Goal: Information Seeking & Learning: Find specific fact

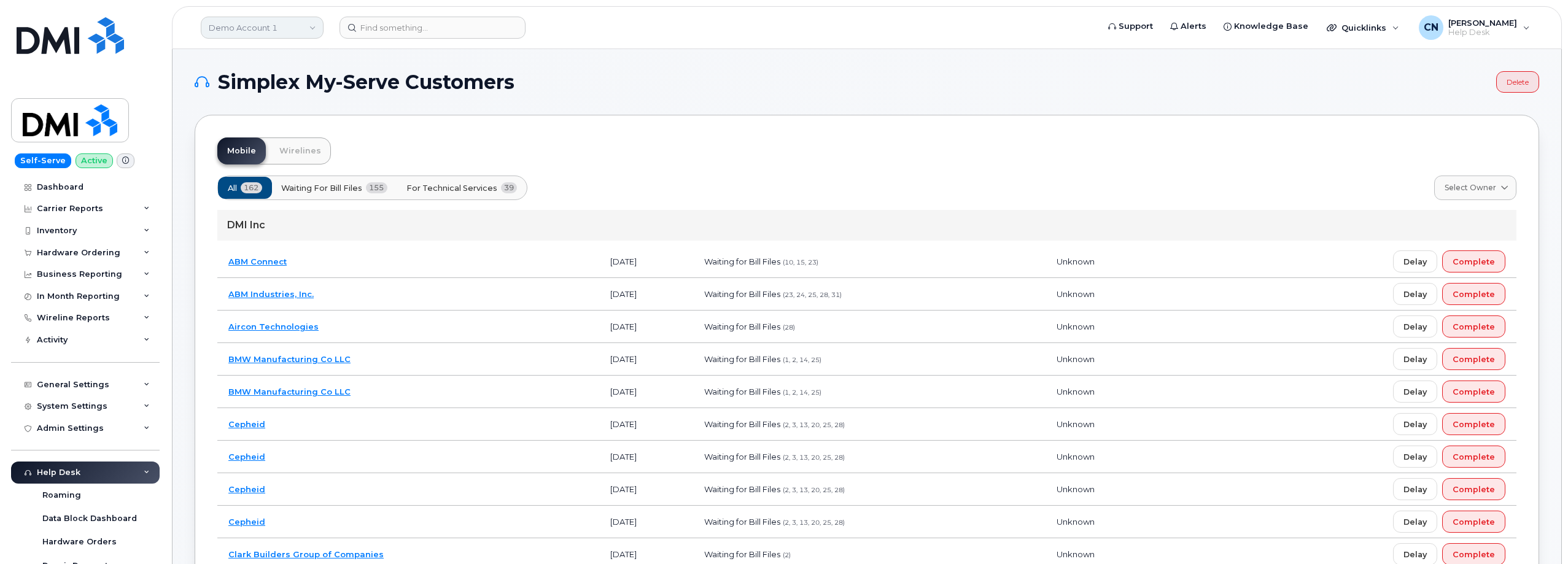
click at [271, 29] on link "Demo Account 1" at bounding box center [263, 28] width 123 height 22
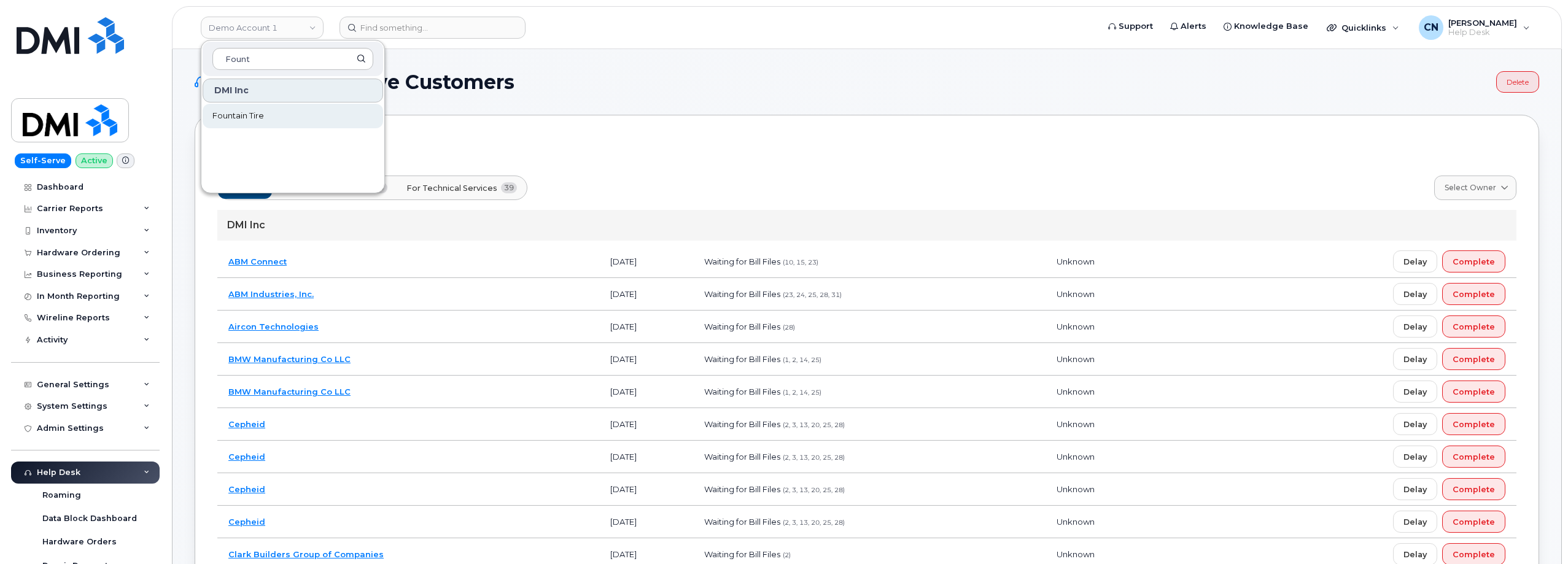
type input "Fount"
click at [250, 114] on span "Fountain Tire" at bounding box center [237, 115] width 51 height 12
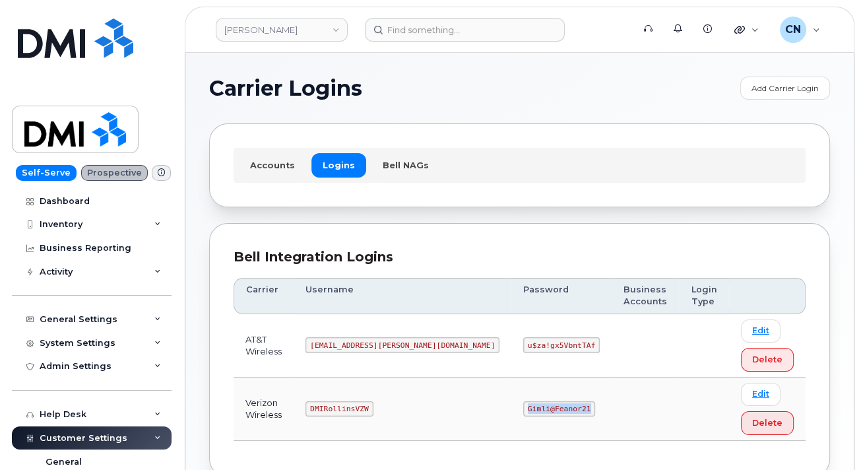
drag, startPoint x: 522, startPoint y: 408, endPoint x: 572, endPoint y: 378, distance: 58.6
click at [511, 408] on td "Gimli@Feanor21" at bounding box center [561, 408] width 100 height 63
copy code "Gimli@Feanor21"
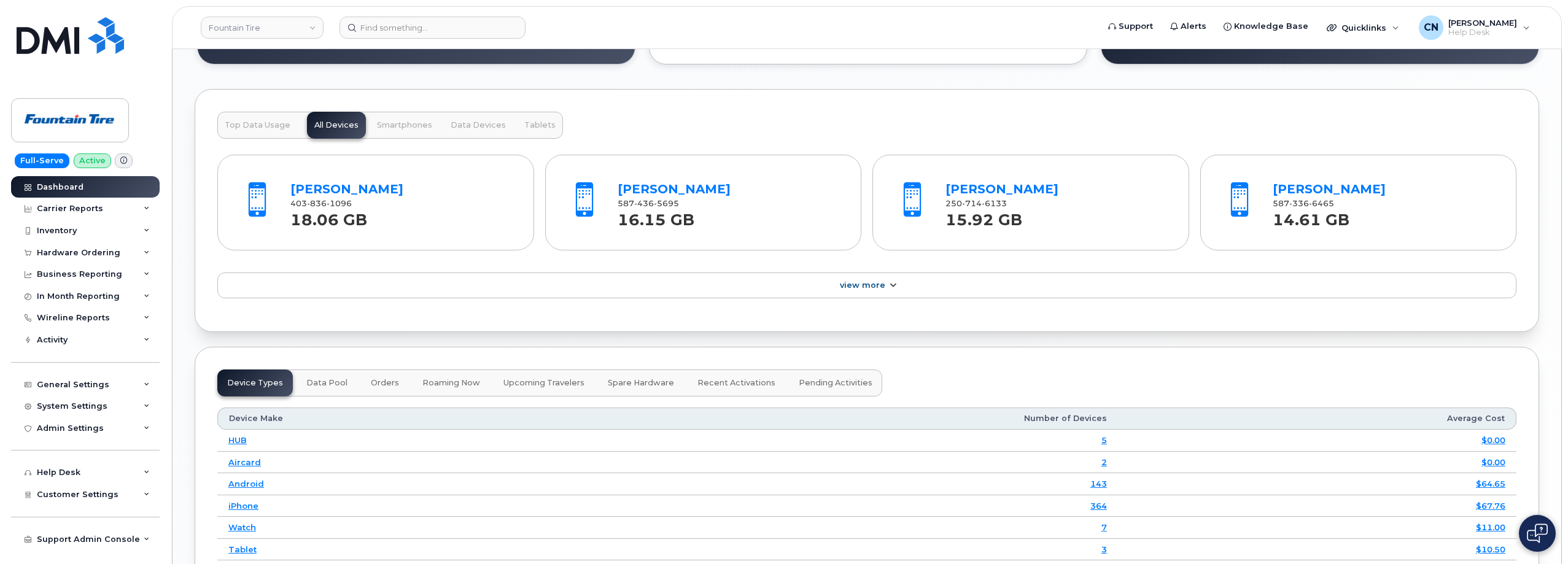
scroll to position [1228, 0]
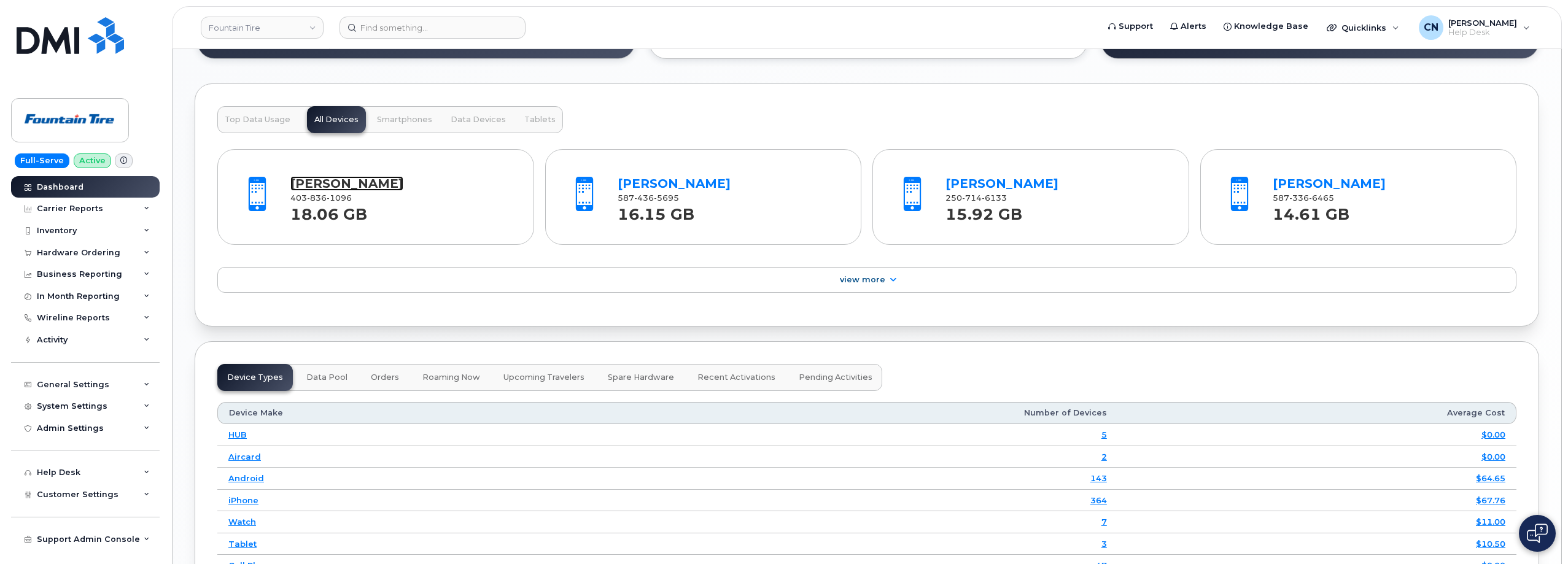
click at [336, 182] on link "Andy Tikkanen" at bounding box center [346, 183] width 113 height 15
click at [397, 31] on input at bounding box center [433, 28] width 186 height 22
paste input "5043314507"
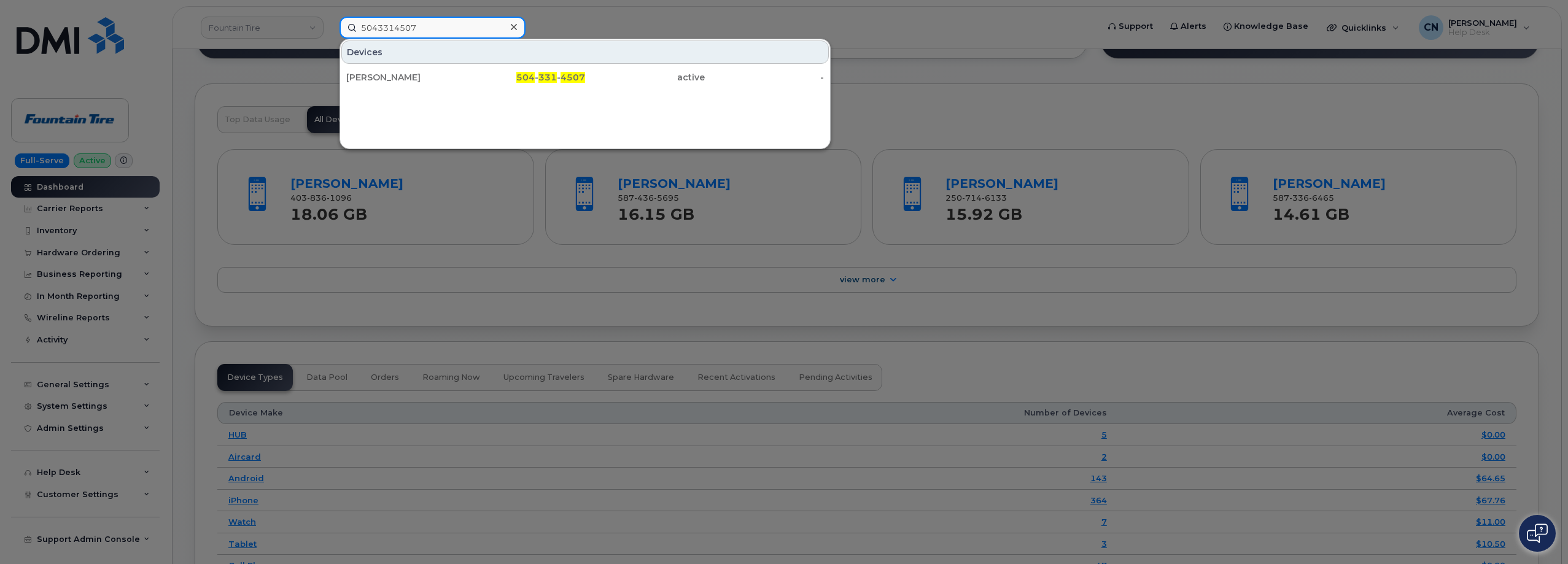
type input "5043314507"
click at [428, 69] on div "[PERSON_NAME]" at bounding box center [406, 77] width 120 height 22
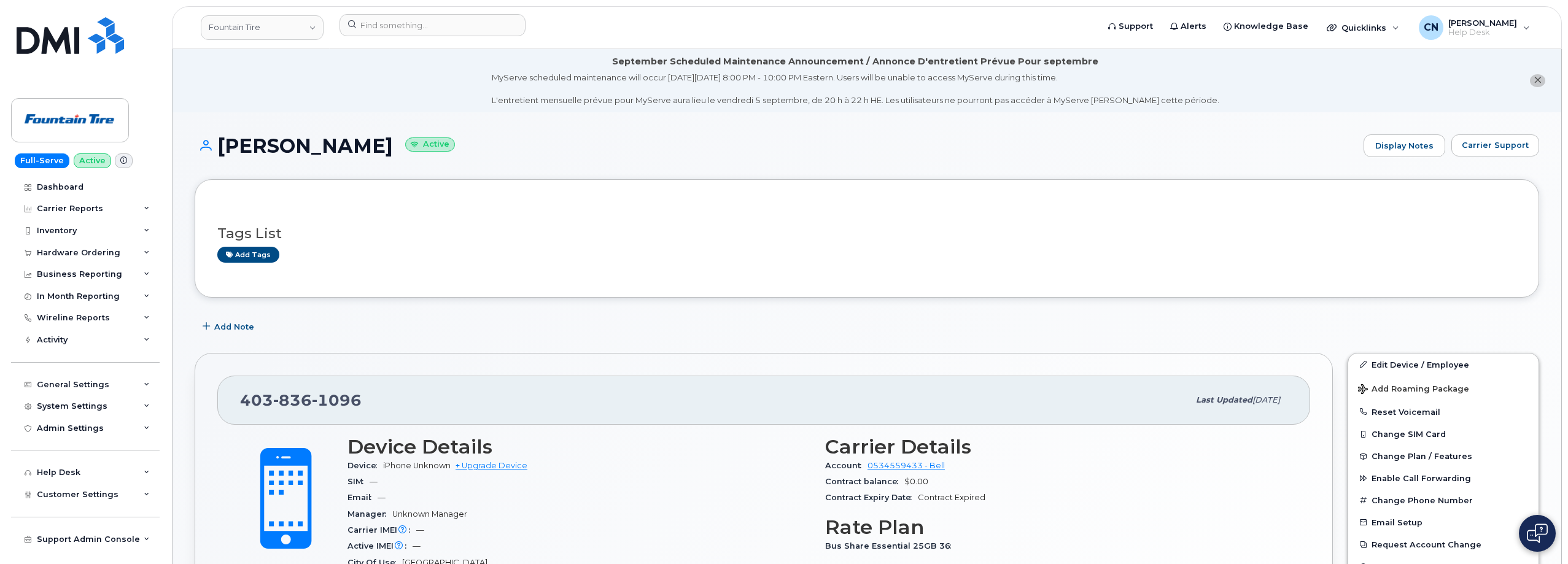
scroll to position [307, 0]
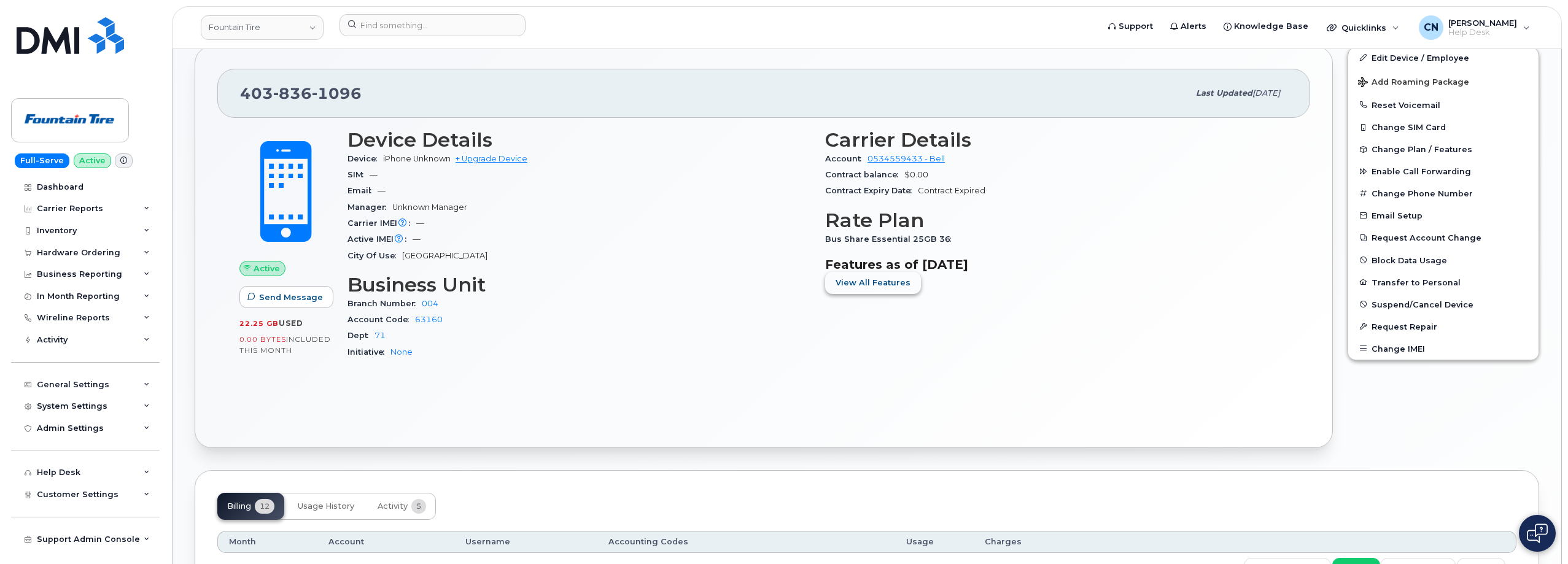
click at [858, 293] on button "View All Features" at bounding box center [872, 283] width 96 height 22
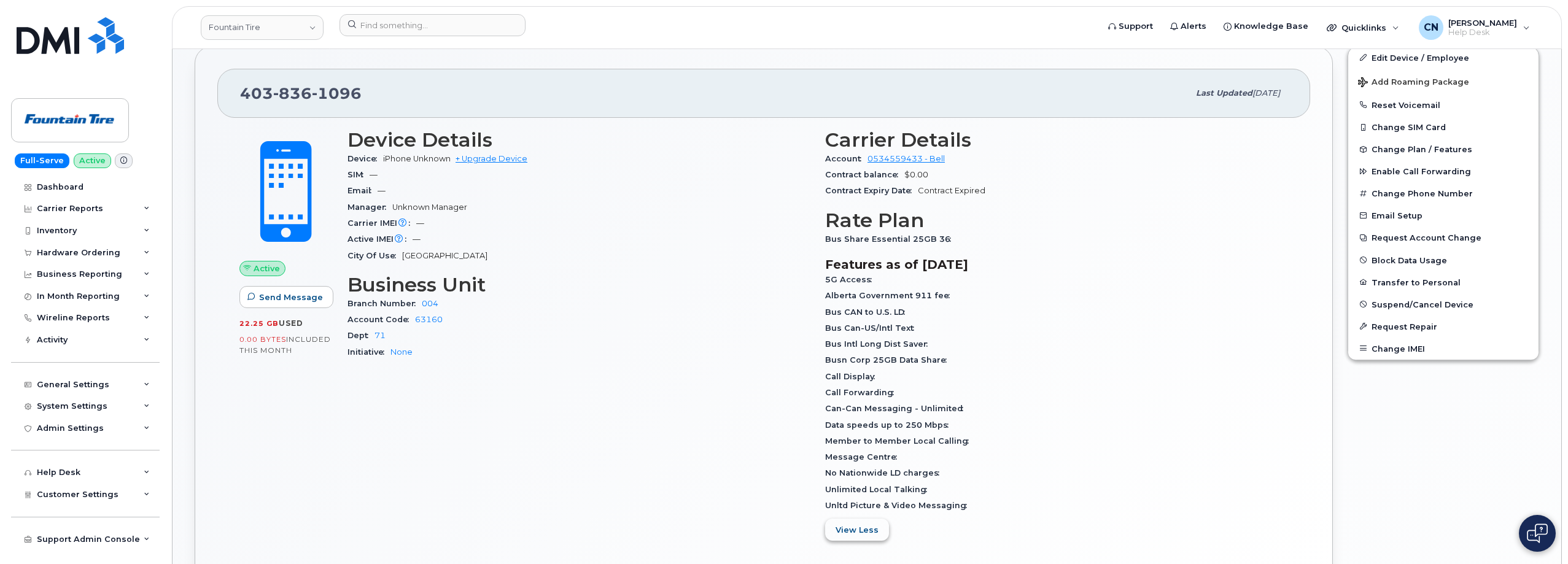
click at [854, 539] on button "View Less" at bounding box center [857, 530] width 64 height 22
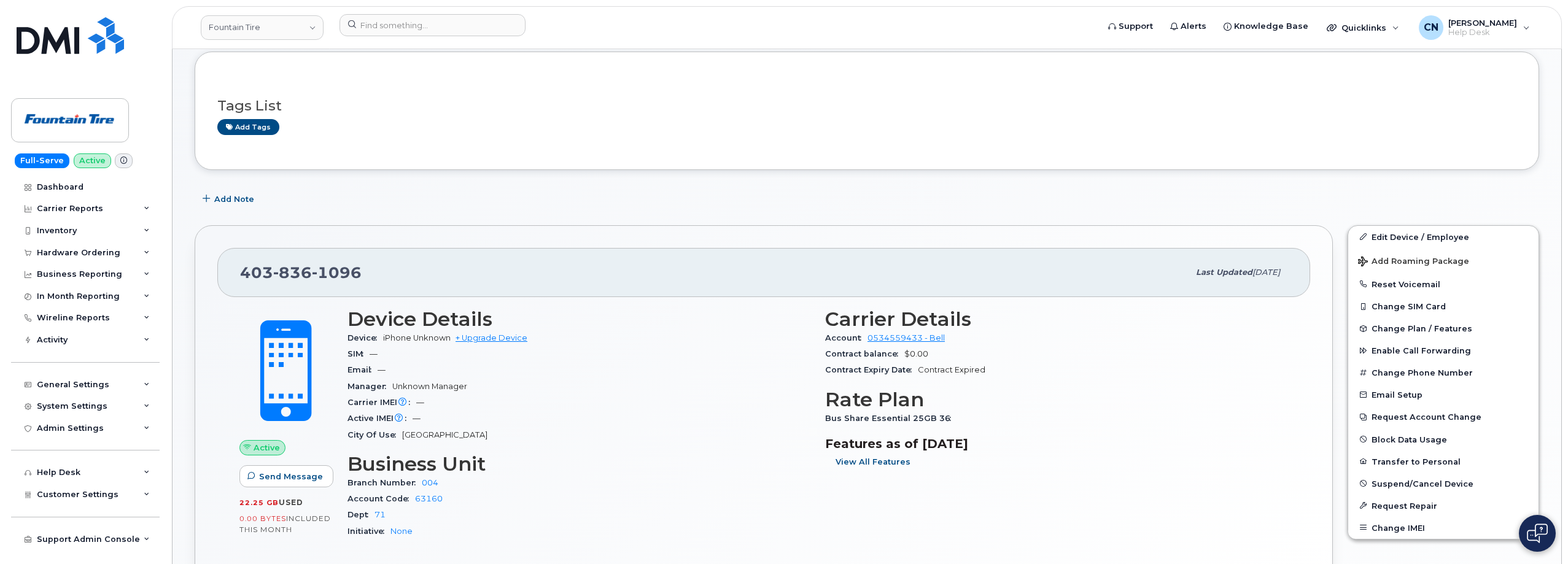
scroll to position [0, 0]
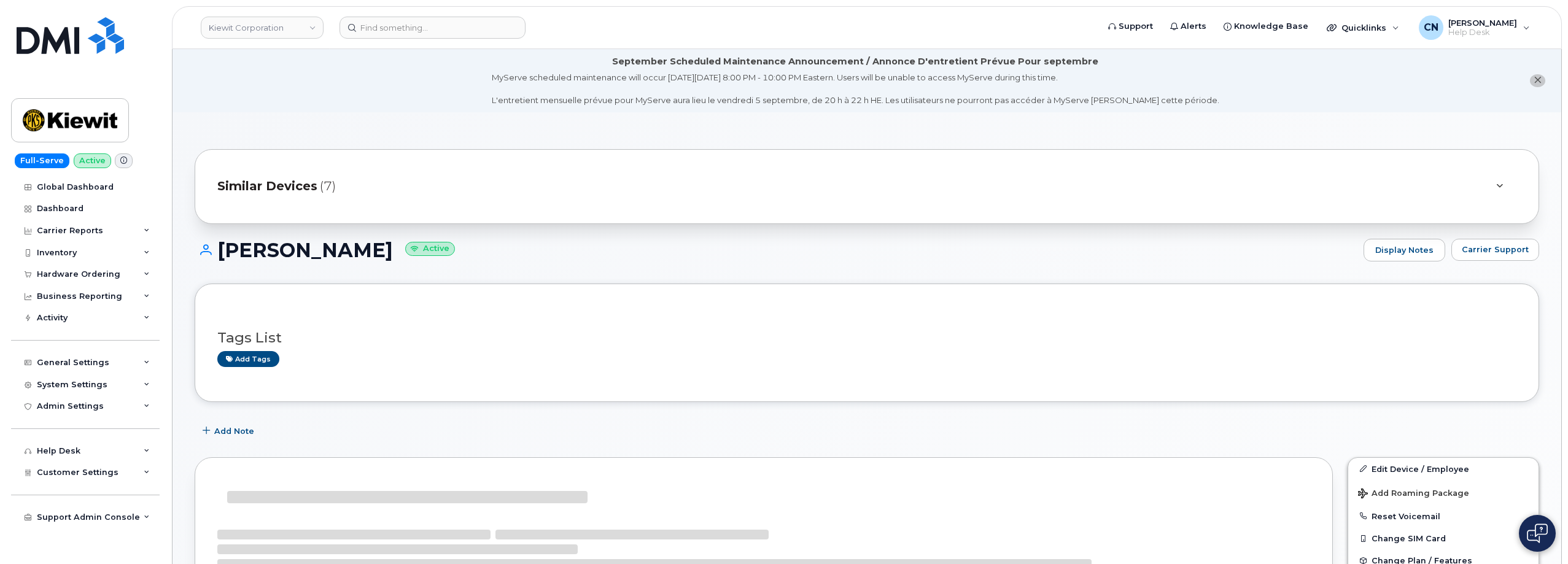
click at [270, 177] on div "Similar Devices (7)" at bounding box center [849, 187] width 1265 height 30
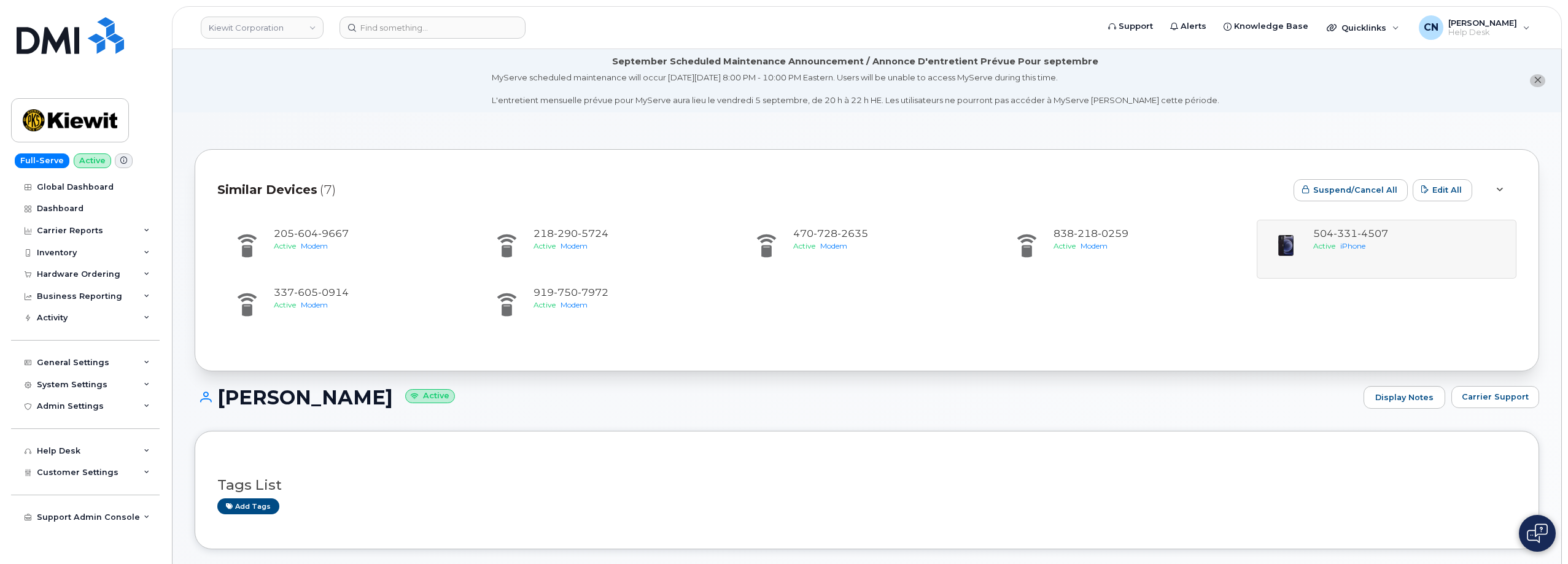
click at [386, 163] on div "Similar Devices (7) Suspend/Cancel All Edit All [PHONE_NUMBER] Active Modem [PH…" at bounding box center [867, 260] width 1345 height 222
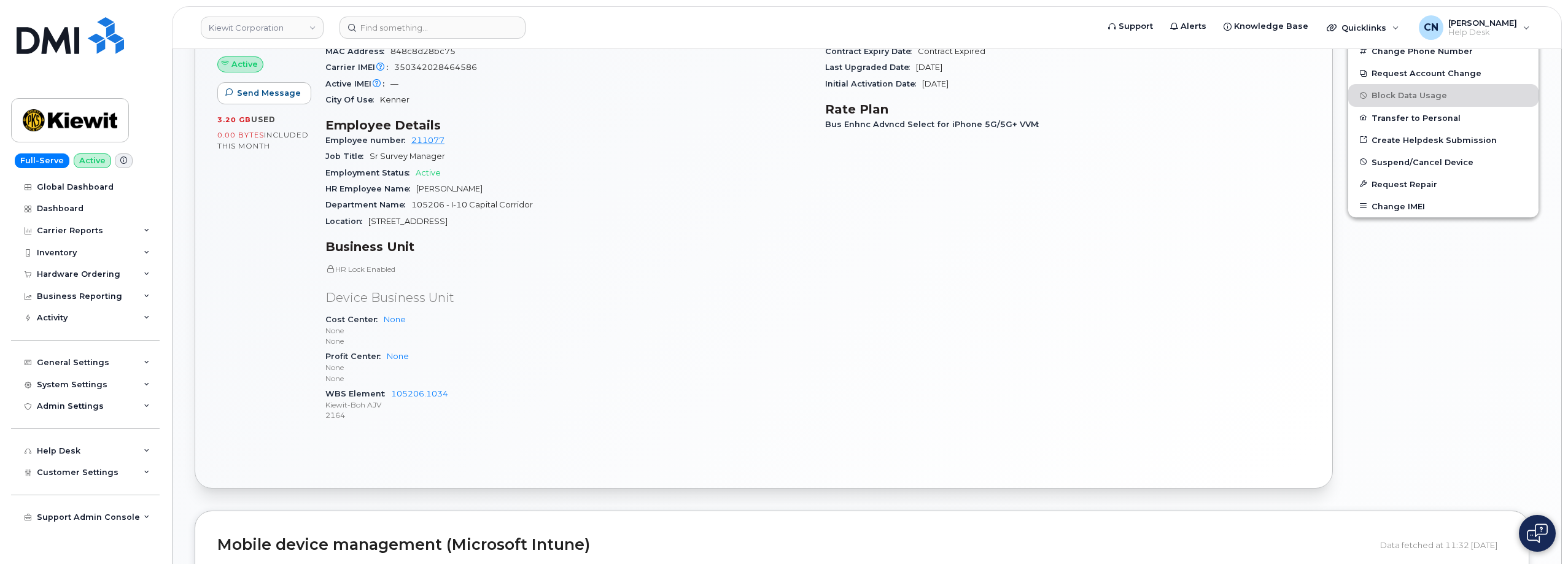
scroll to position [436, 0]
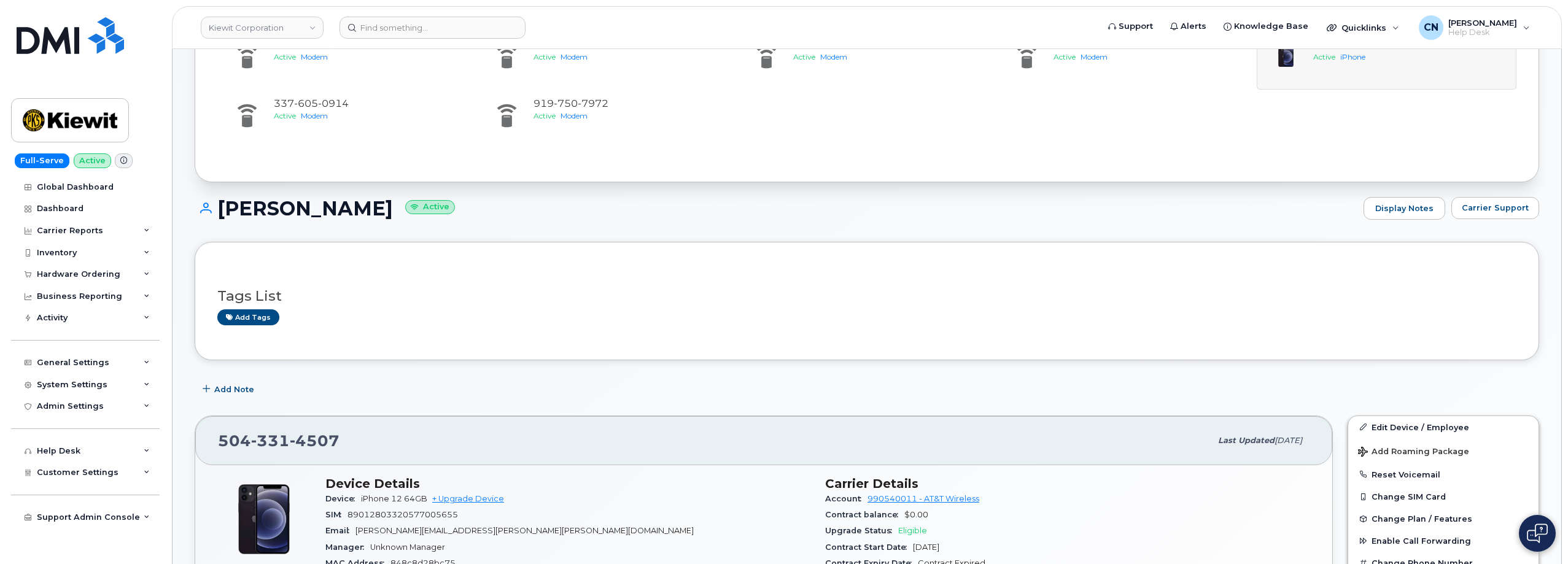
scroll to position [307, 0]
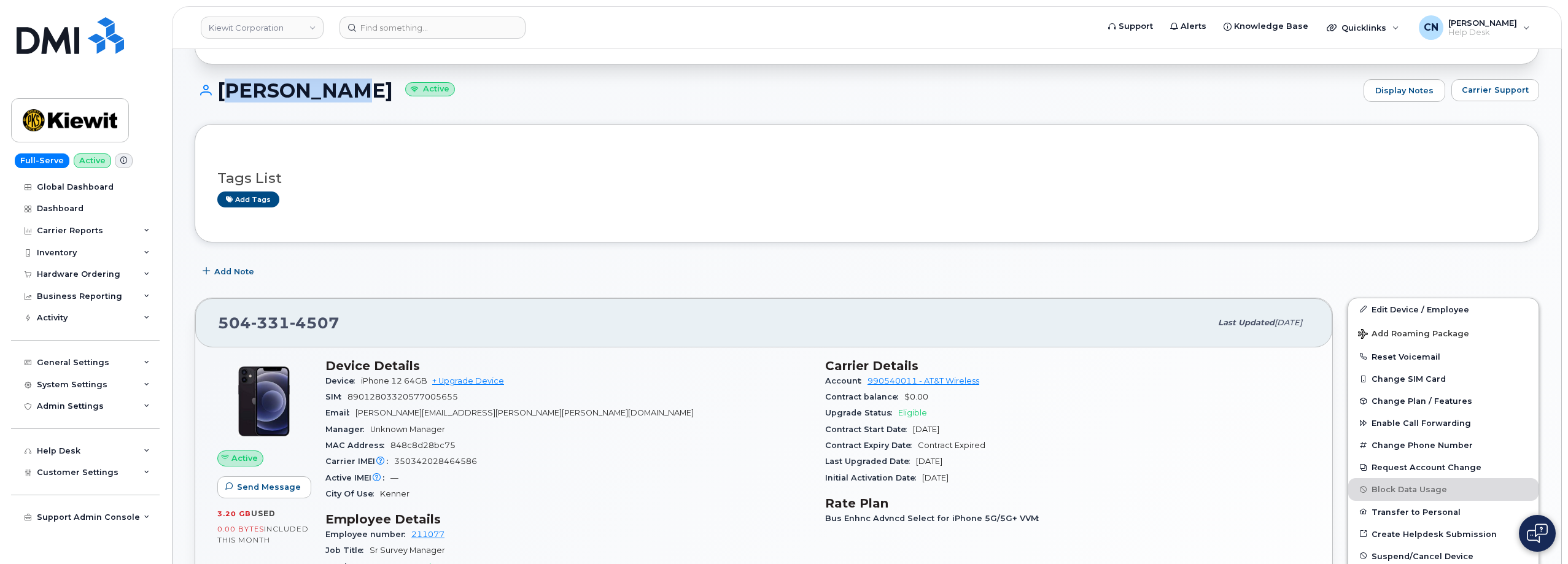
drag, startPoint x: 359, startPoint y: 84, endPoint x: 216, endPoint y: 86, distance: 143.0
click at [216, 86] on h1 "[PERSON_NAME] Active" at bounding box center [776, 90] width 1163 height 21
copy h1 "[PERSON_NAME]"
click at [64, 246] on div "Inventory" at bounding box center [86, 253] width 149 height 22
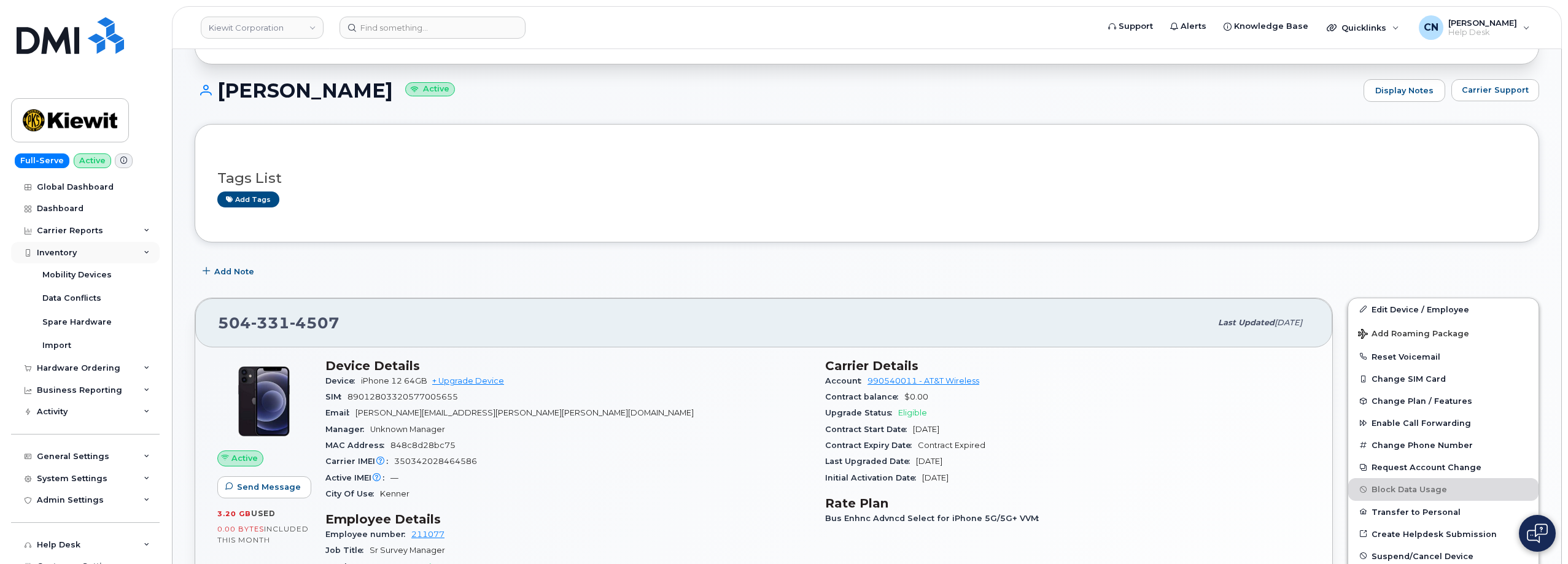
click at [54, 246] on div "Inventory" at bounding box center [86, 253] width 149 height 22
click at [61, 226] on div "Carrier Reports" at bounding box center [70, 231] width 66 height 10
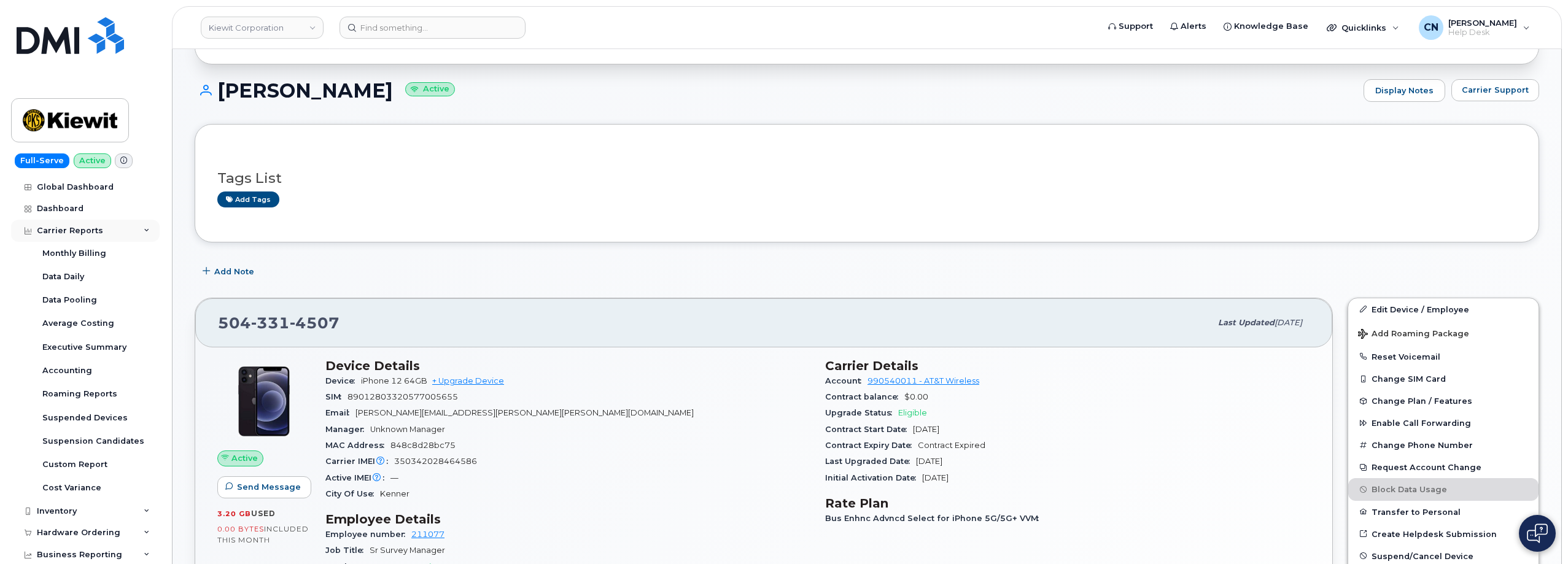
click at [70, 231] on div "Carrier Reports" at bounding box center [70, 231] width 66 height 10
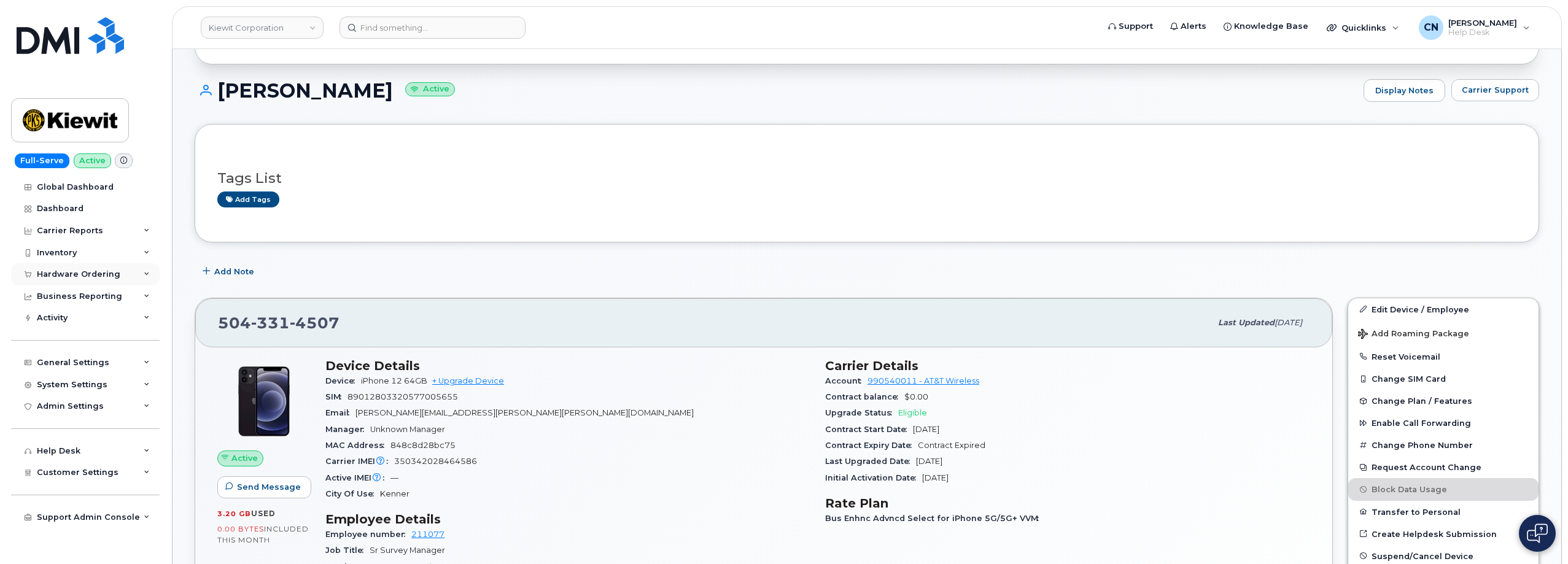
click at [77, 274] on div "Hardware Ordering" at bounding box center [79, 275] width 84 height 10
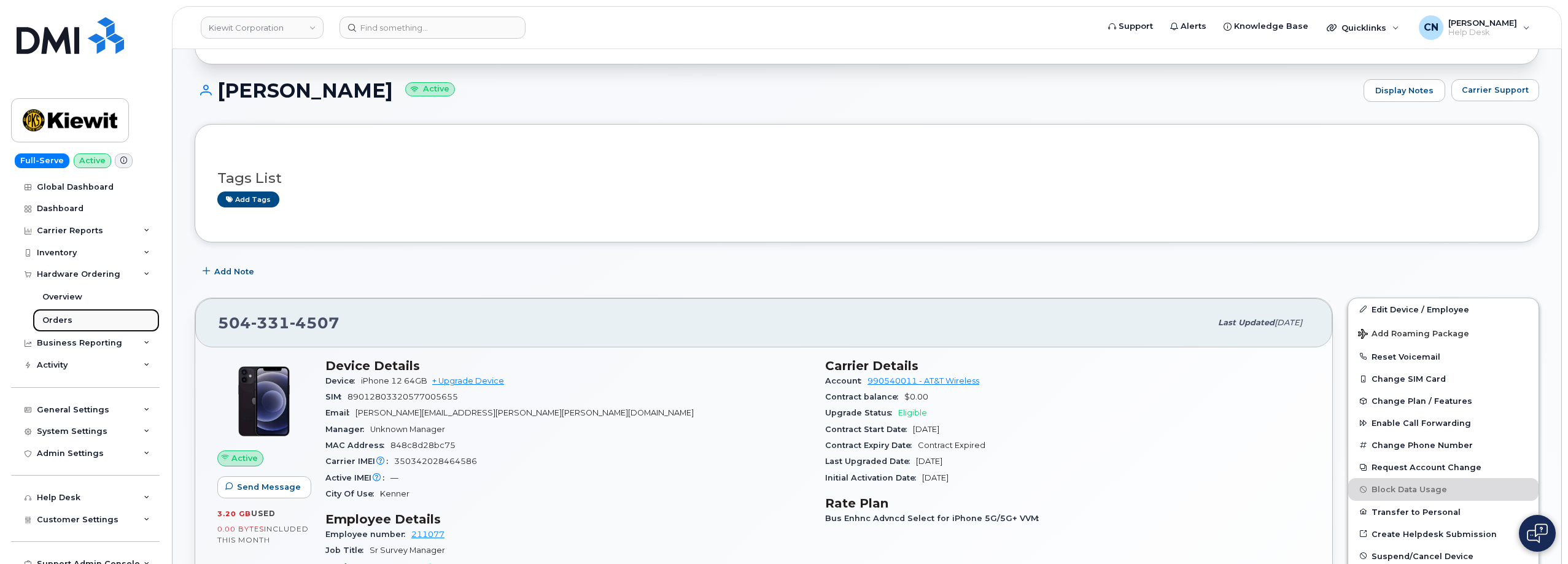
click at [53, 318] on div "Orders" at bounding box center [58, 320] width 30 height 11
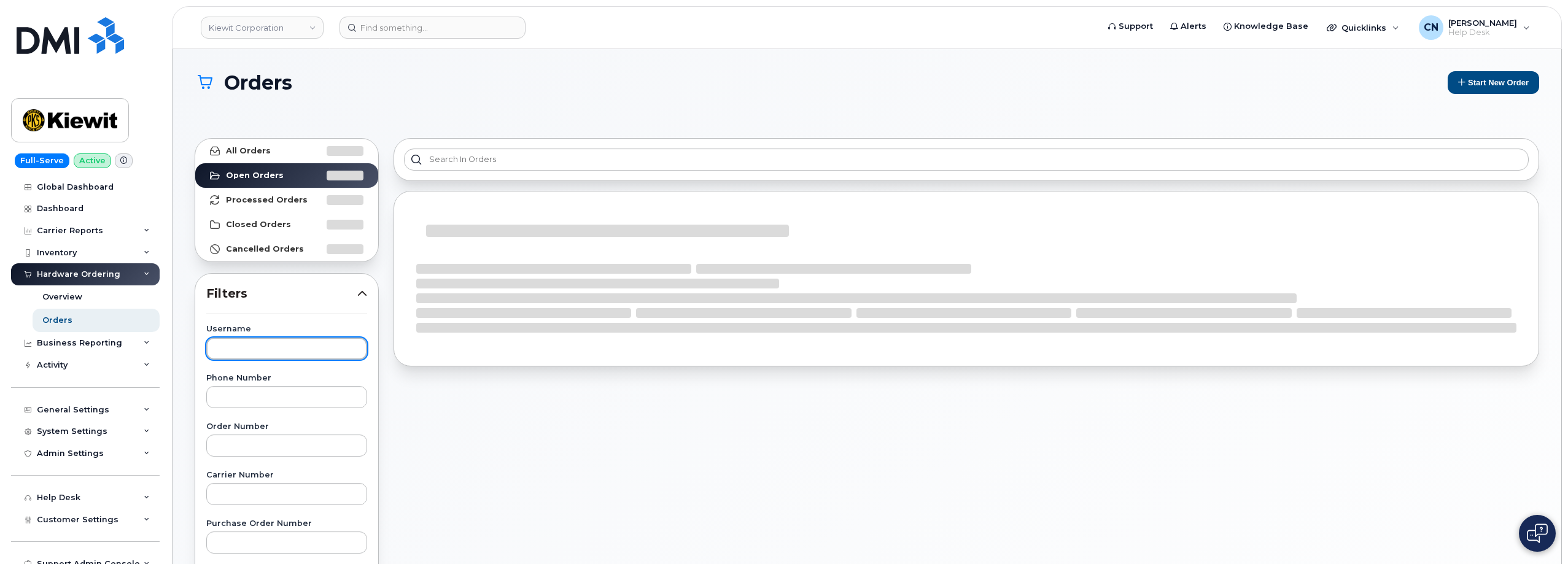
click at [244, 354] on input "text" at bounding box center [287, 349] width 161 height 22
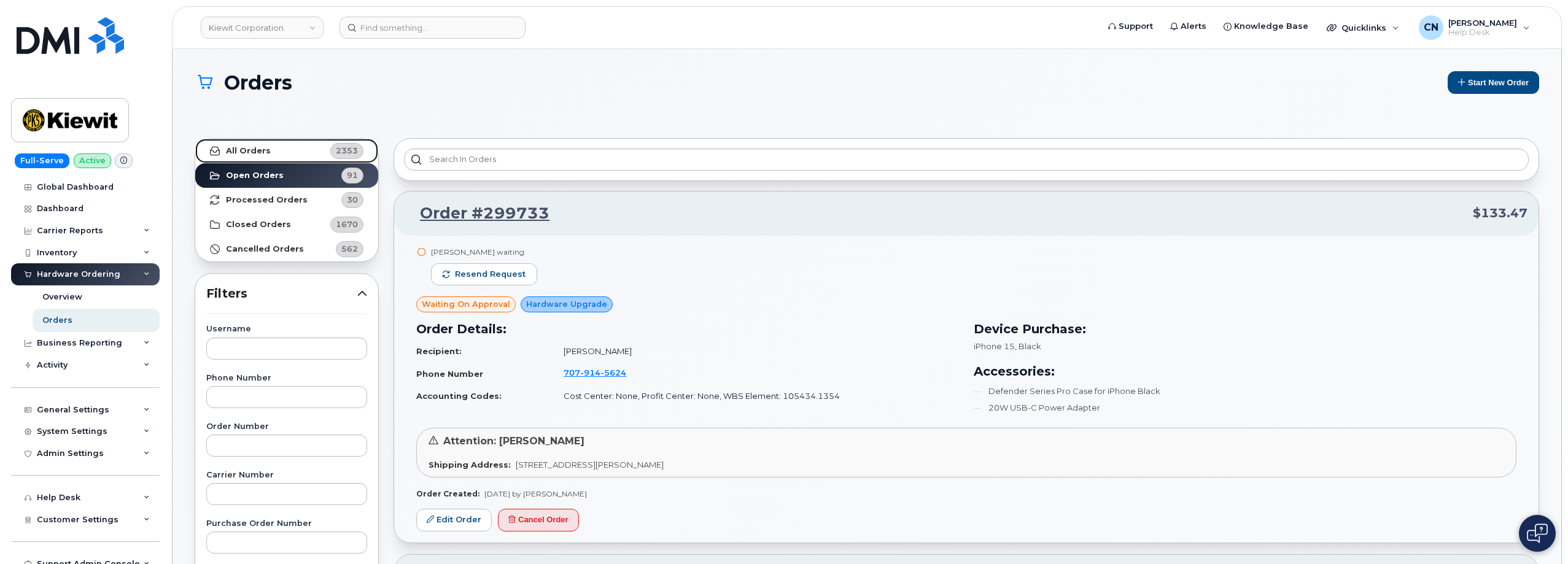
click at [257, 156] on link "All Orders 2353" at bounding box center [287, 151] width 183 height 24
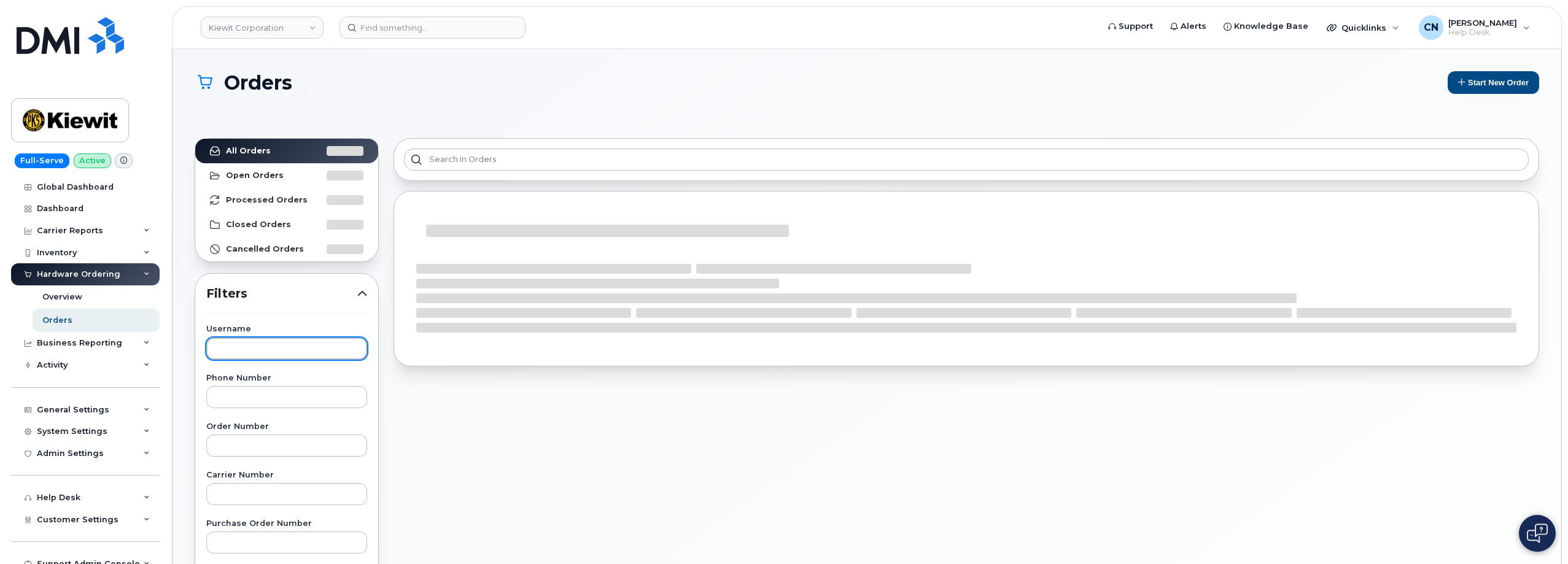
click at [256, 358] on input "text" at bounding box center [287, 349] width 161 height 22
paste input "CHAD BROCK"
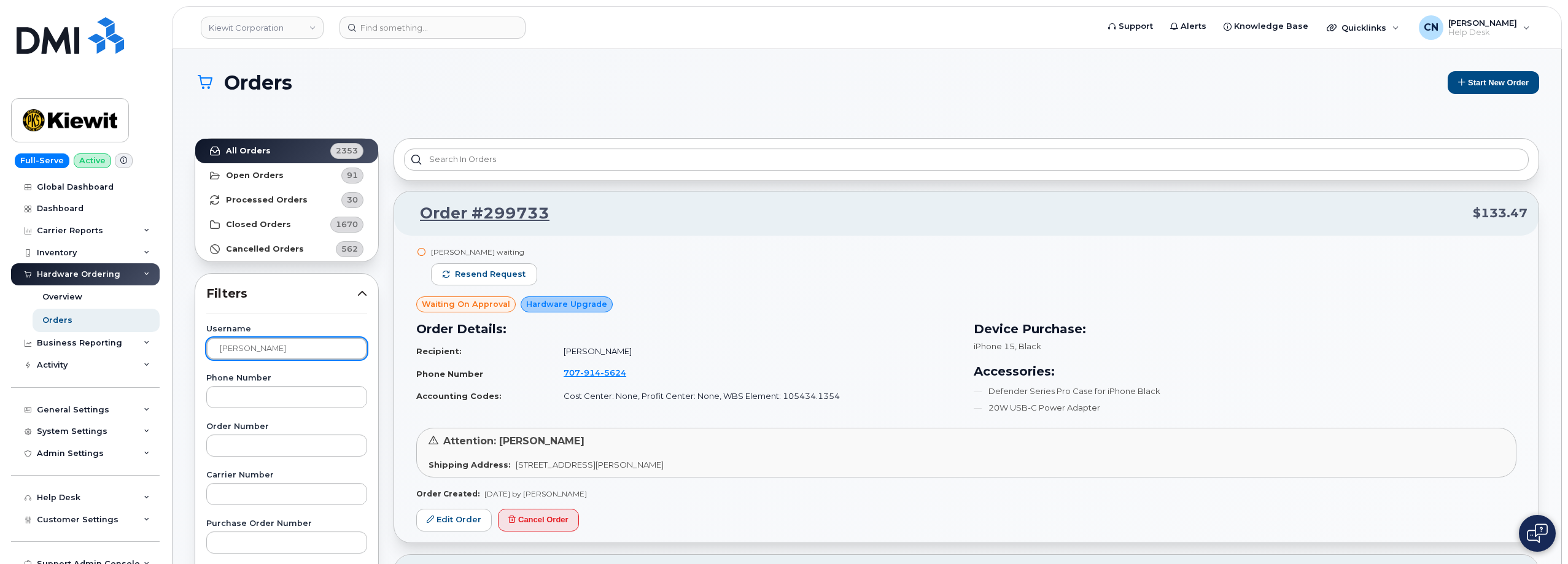
type input "CHAD BROCK"
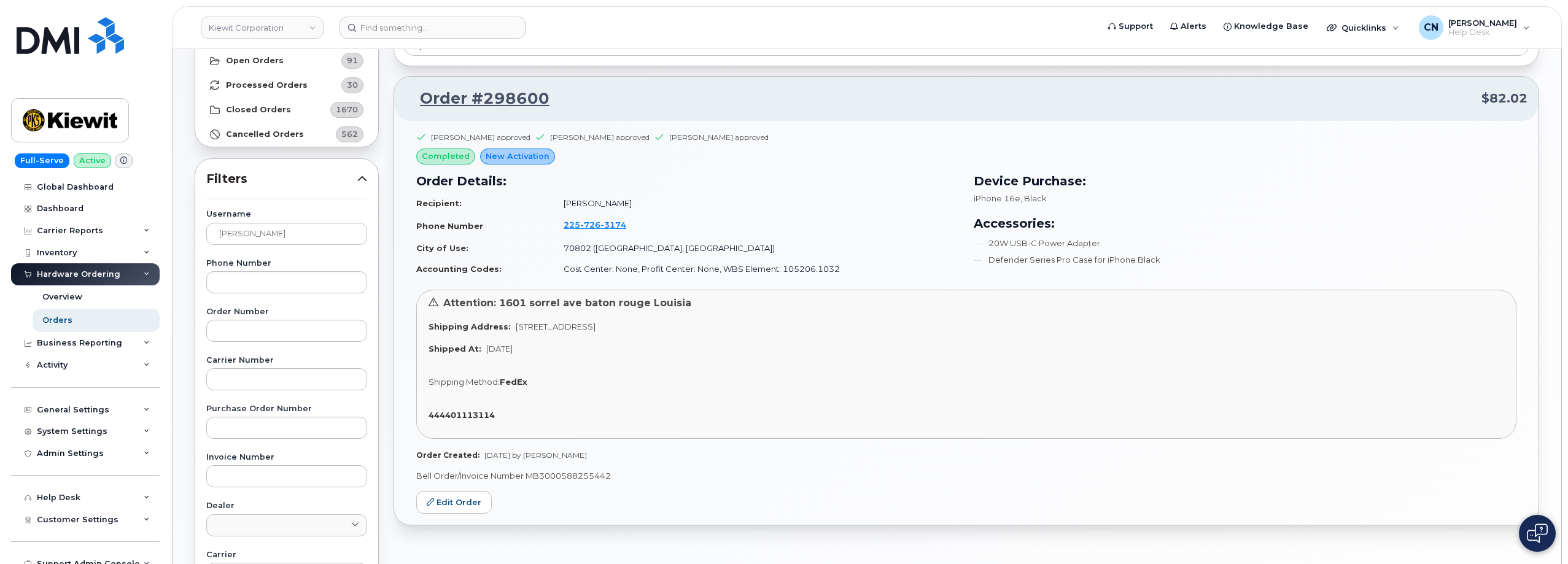
scroll to position [123, 0]
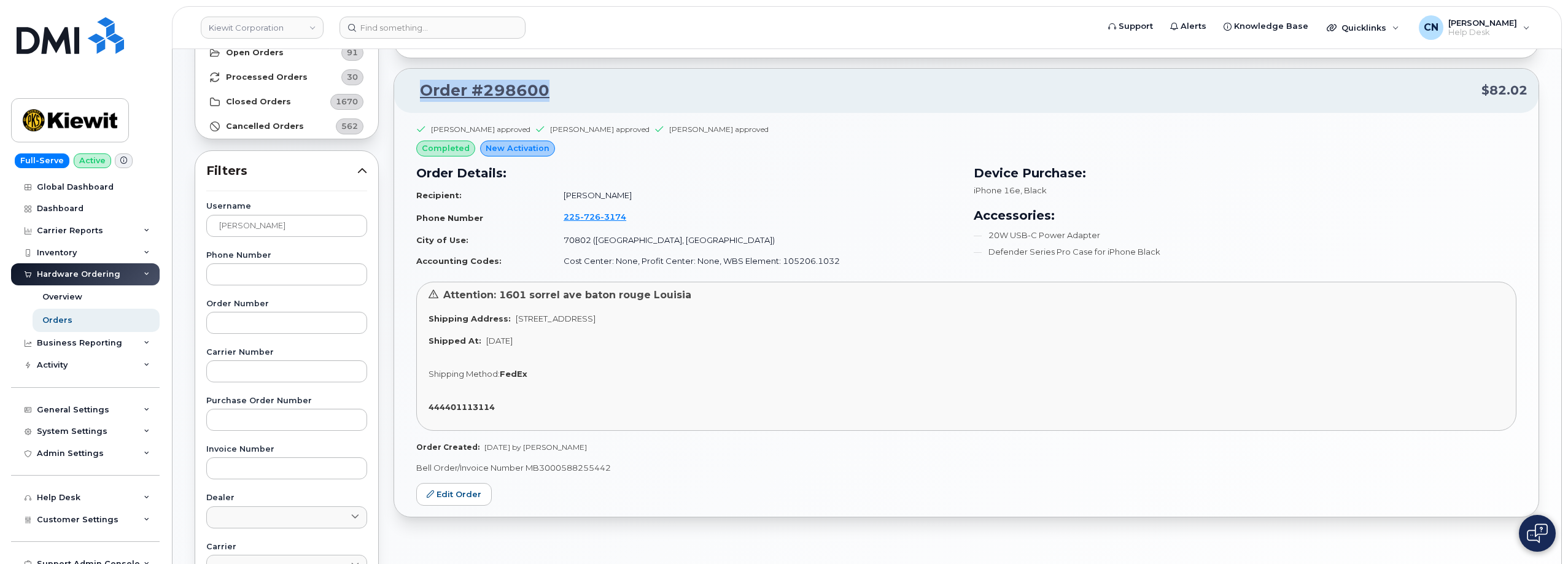
drag, startPoint x: 574, startPoint y: 93, endPoint x: 408, endPoint y: 87, distance: 166.1
click at [408, 87] on p "Order #298600 $82.02" at bounding box center [966, 91] width 1123 height 22
copy link "Order #298600"
drag, startPoint x: 554, startPoint y: 215, endPoint x: 617, endPoint y: 215, distance: 63.0
click at [617, 215] on td "225 726 3174" at bounding box center [756, 218] width 407 height 23
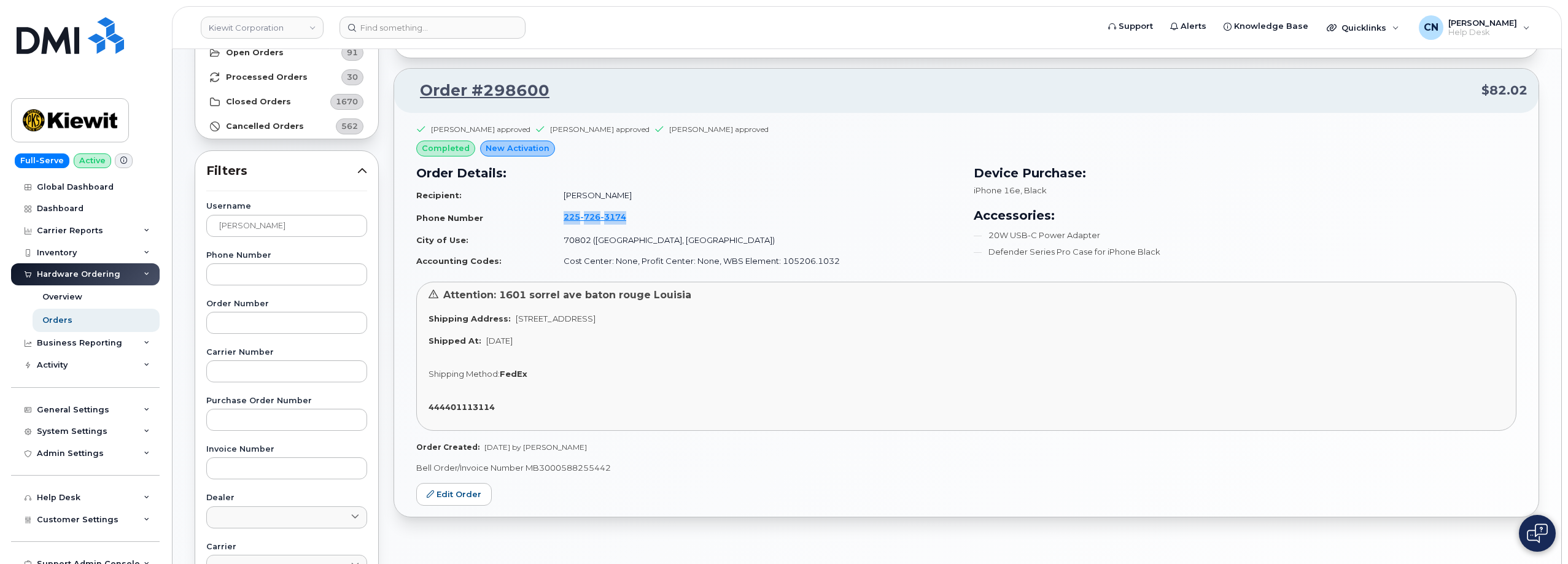
copy span "225 726 3174"
drag, startPoint x: 609, startPoint y: 91, endPoint x: 425, endPoint y: 87, distance: 184.0
click at [425, 87] on p "Order #298600 $82.02" at bounding box center [966, 91] width 1123 height 22
copy link "Order #298600"
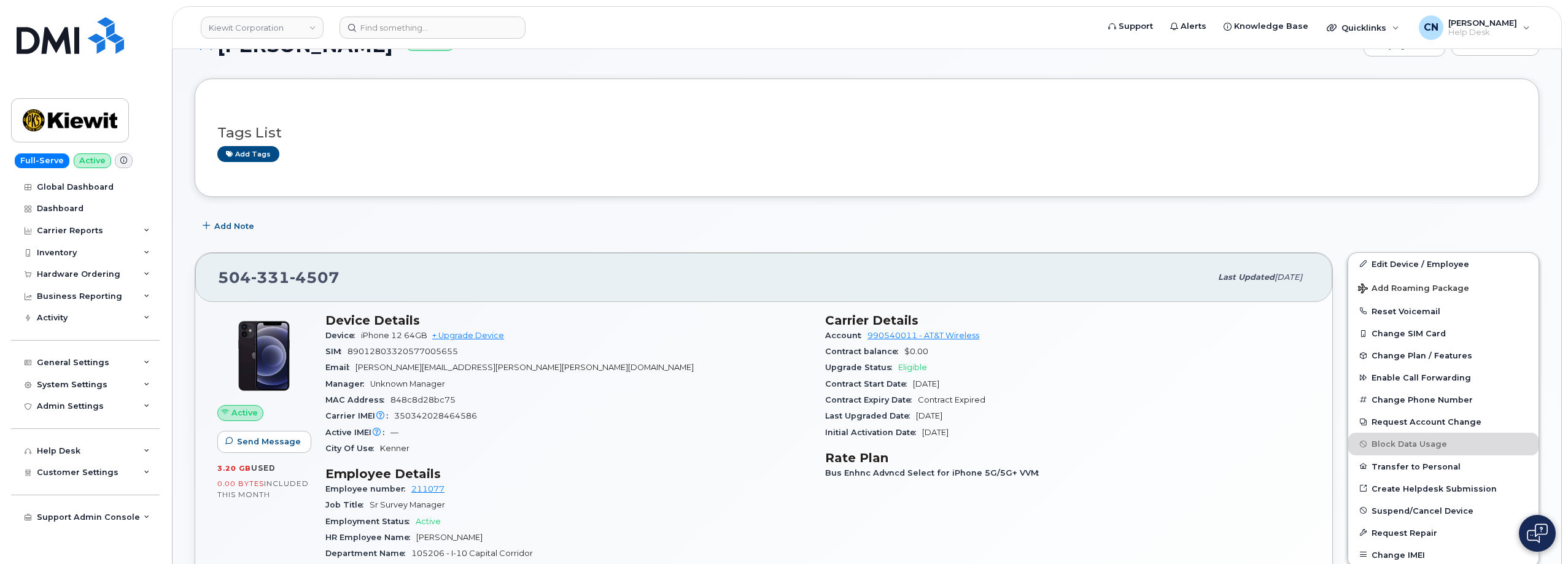
scroll to position [369, 0]
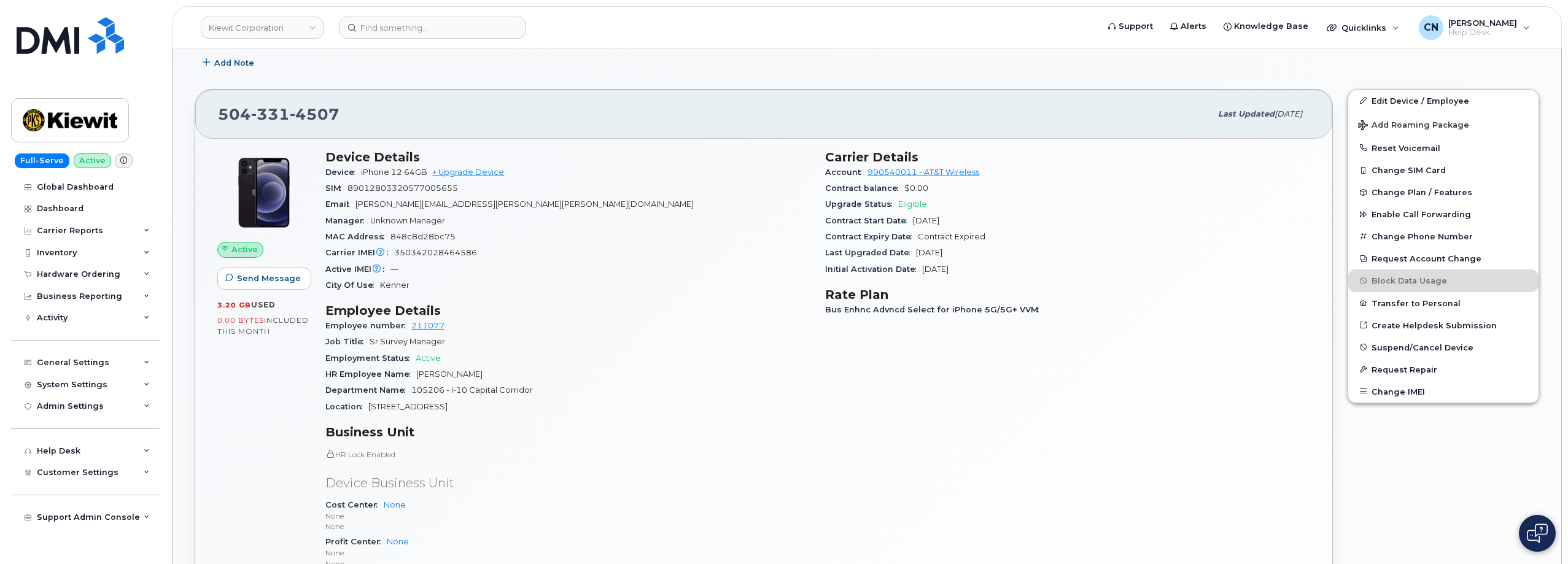
drag, startPoint x: 270, startPoint y: 163, endPoint x: 280, endPoint y: 170, distance: 12.2
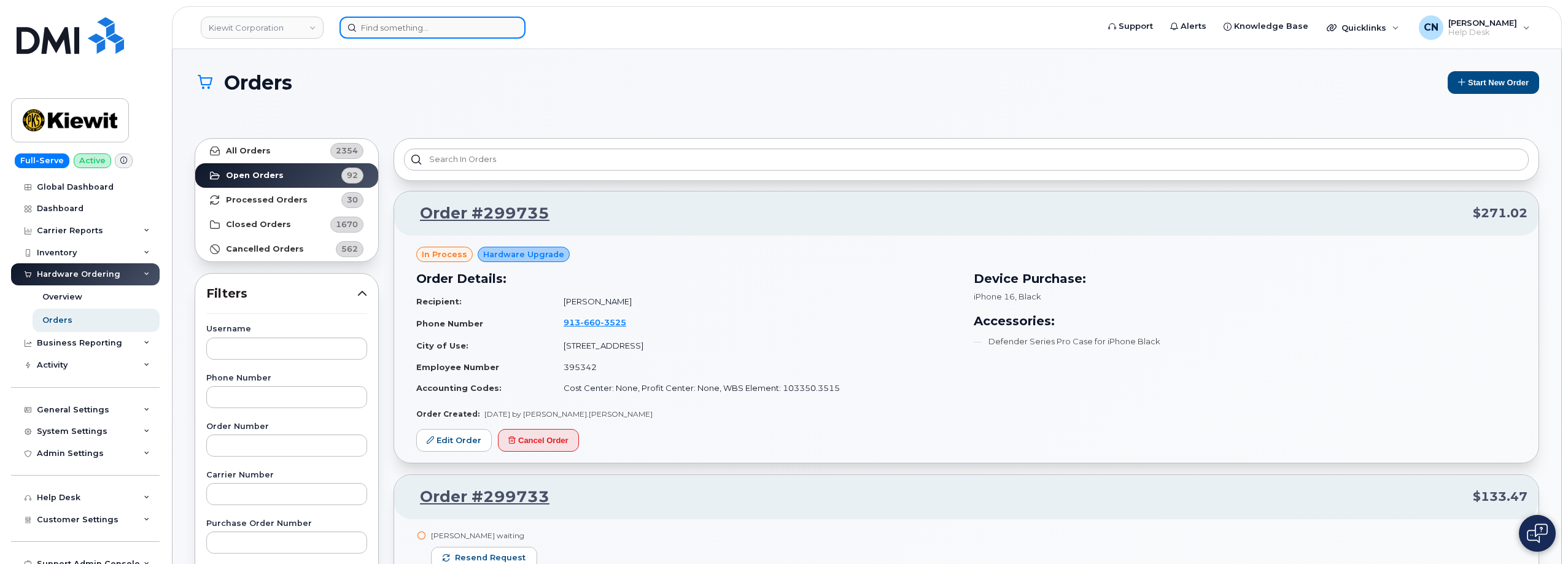
click at [382, 28] on input at bounding box center [433, 28] width 186 height 22
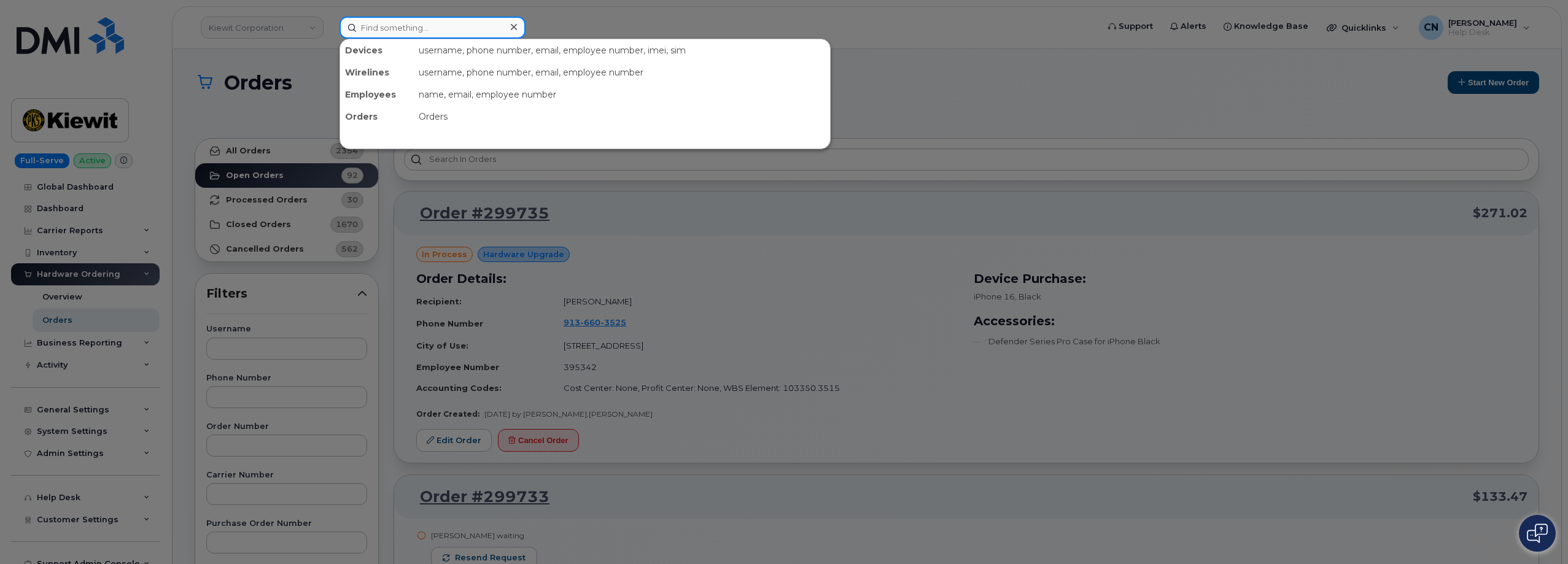
paste input "4034631247"
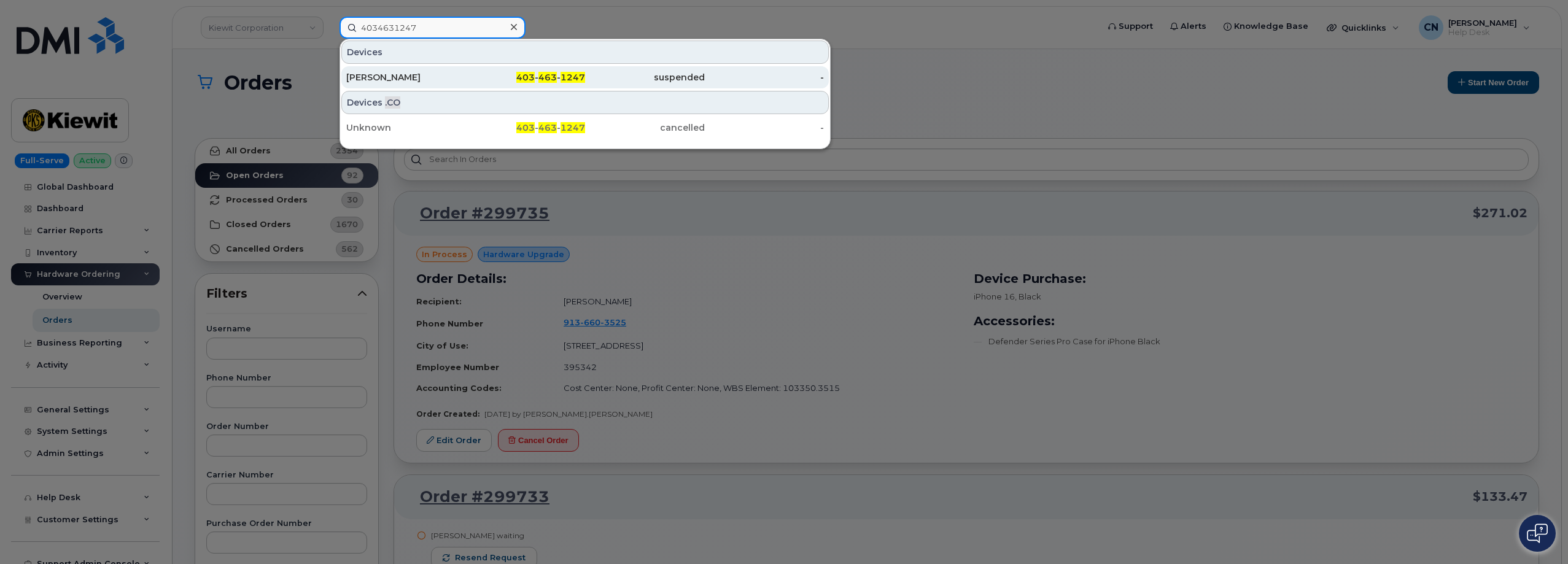
type input "4034631247"
click at [361, 72] on div "Nicole Gergely" at bounding box center [406, 77] width 120 height 12
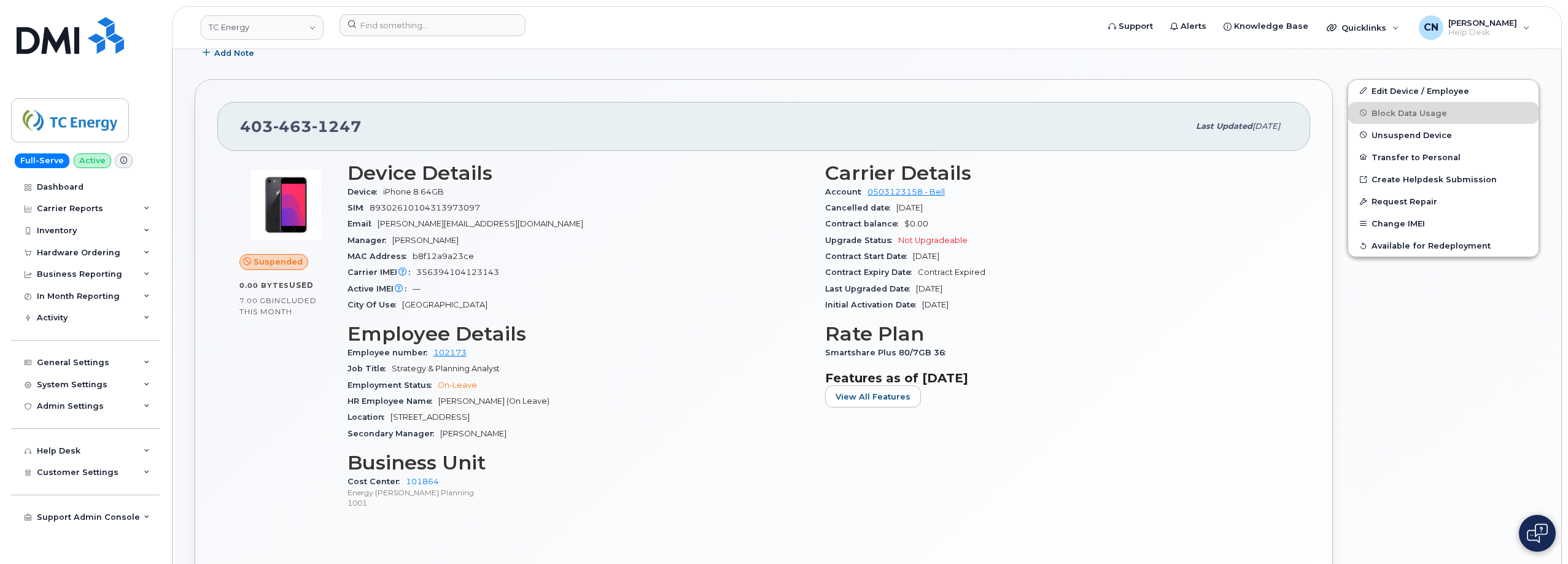
scroll to position [184, 0]
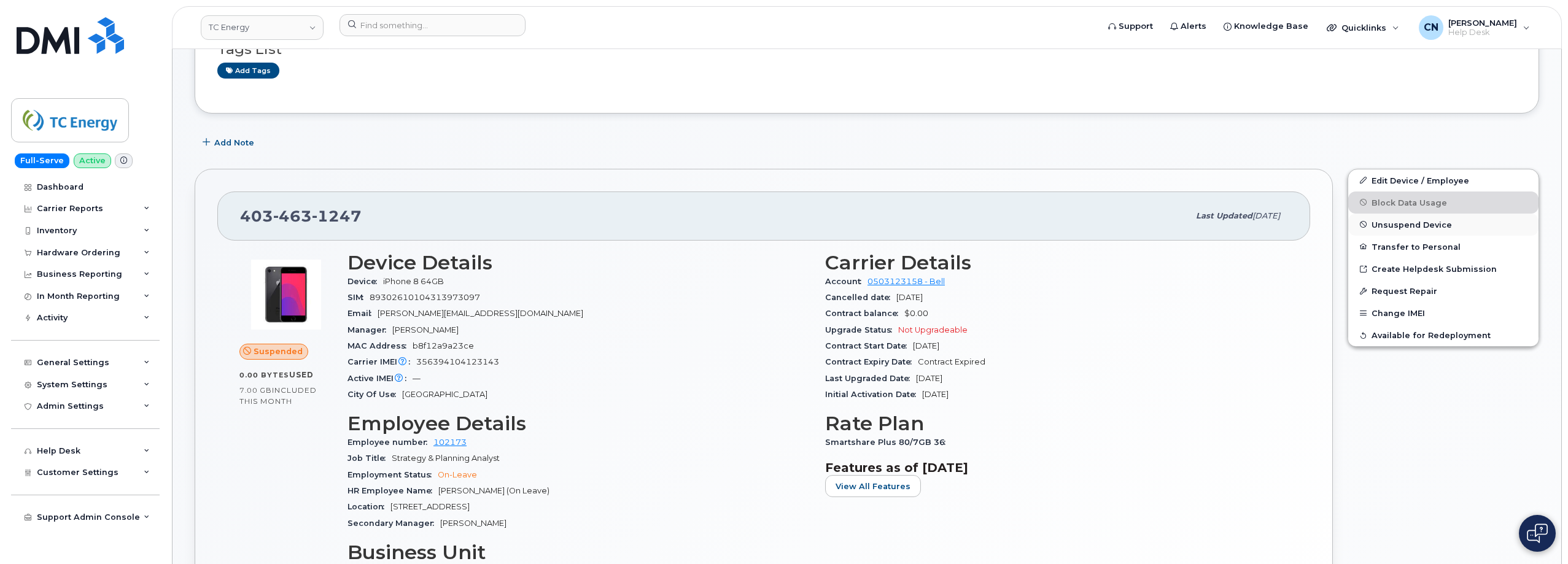
click at [1397, 227] on span "Unsuspend Device" at bounding box center [1412, 224] width 80 height 9
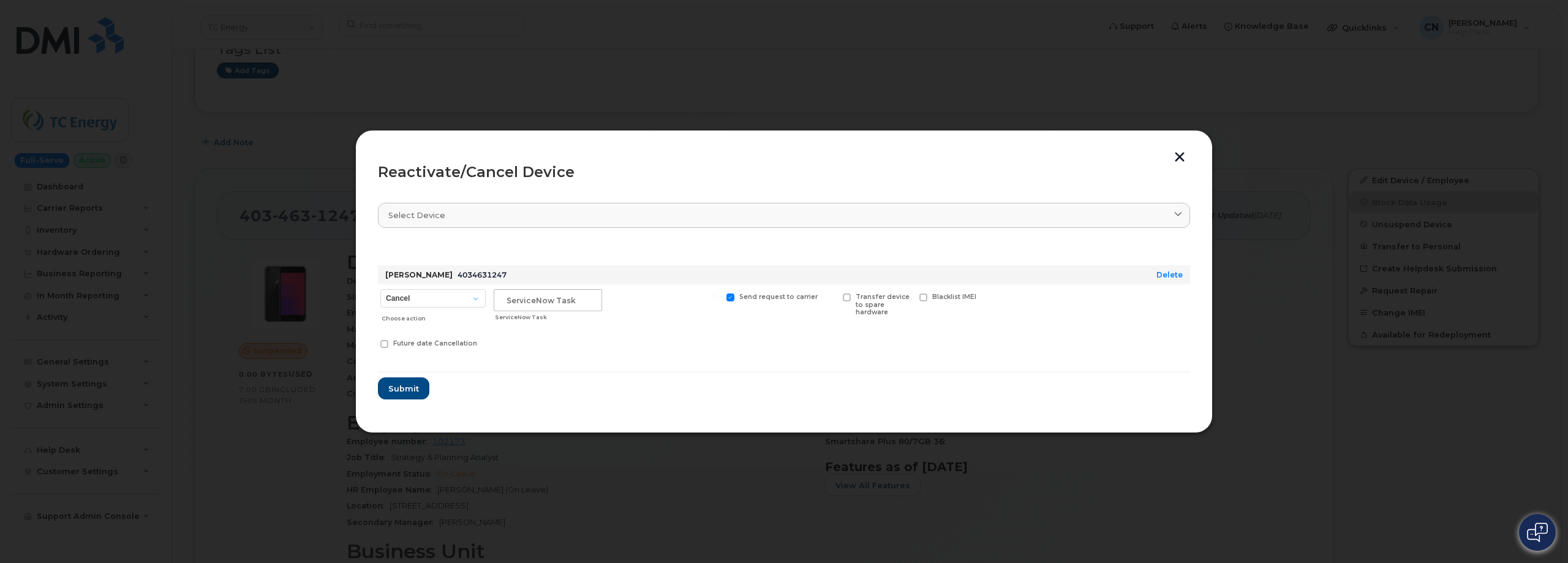
click at [451, 288] on div "Cancel Suspend - Extend Suspension Reactivate Choose action" at bounding box center [433, 306] width 111 height 44
click at [444, 293] on select "Cancel Suspend - Extend Suspension Reactivate" at bounding box center [433, 298] width 105 height 19
select select "[object Object]"
click at [381, 289] on select "Cancel Suspend - Extend Suspension Reactivate" at bounding box center [433, 298] width 105 height 19
click at [548, 303] on input "text" at bounding box center [548, 300] width 109 height 22
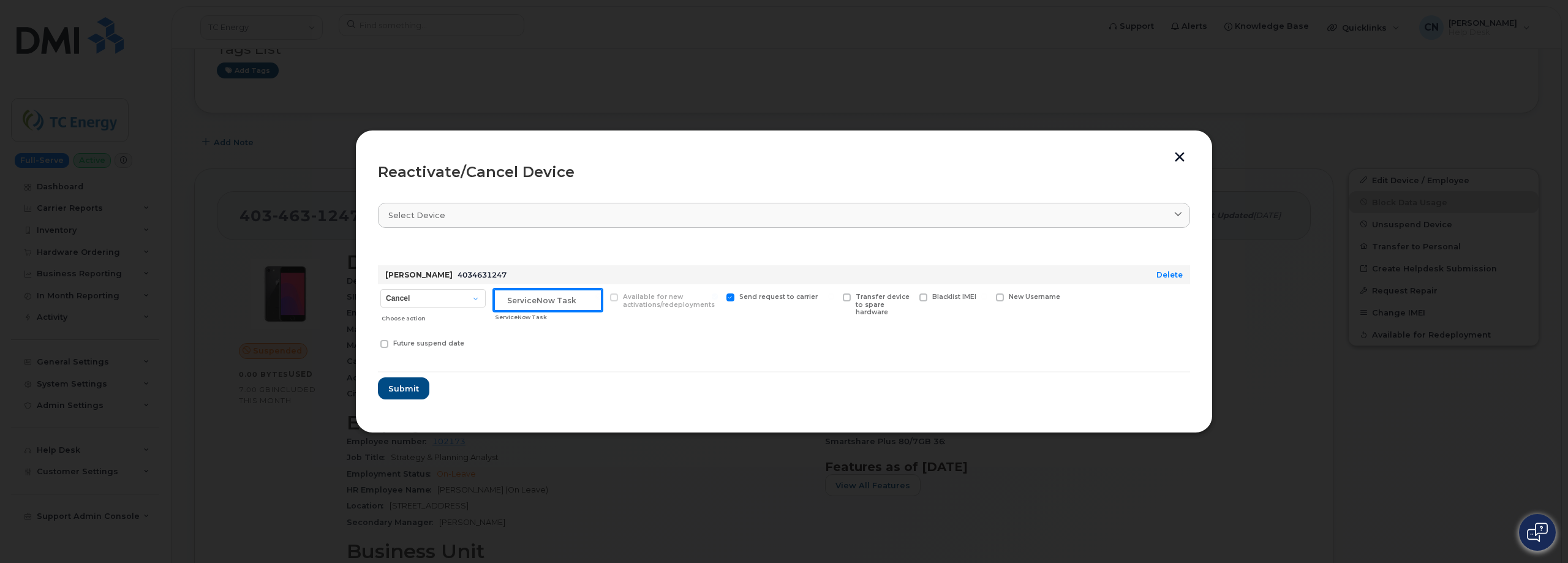
paste input "CS0791029"
type input "CS0791029"
click at [405, 391] on span "Submit" at bounding box center [402, 388] width 31 height 12
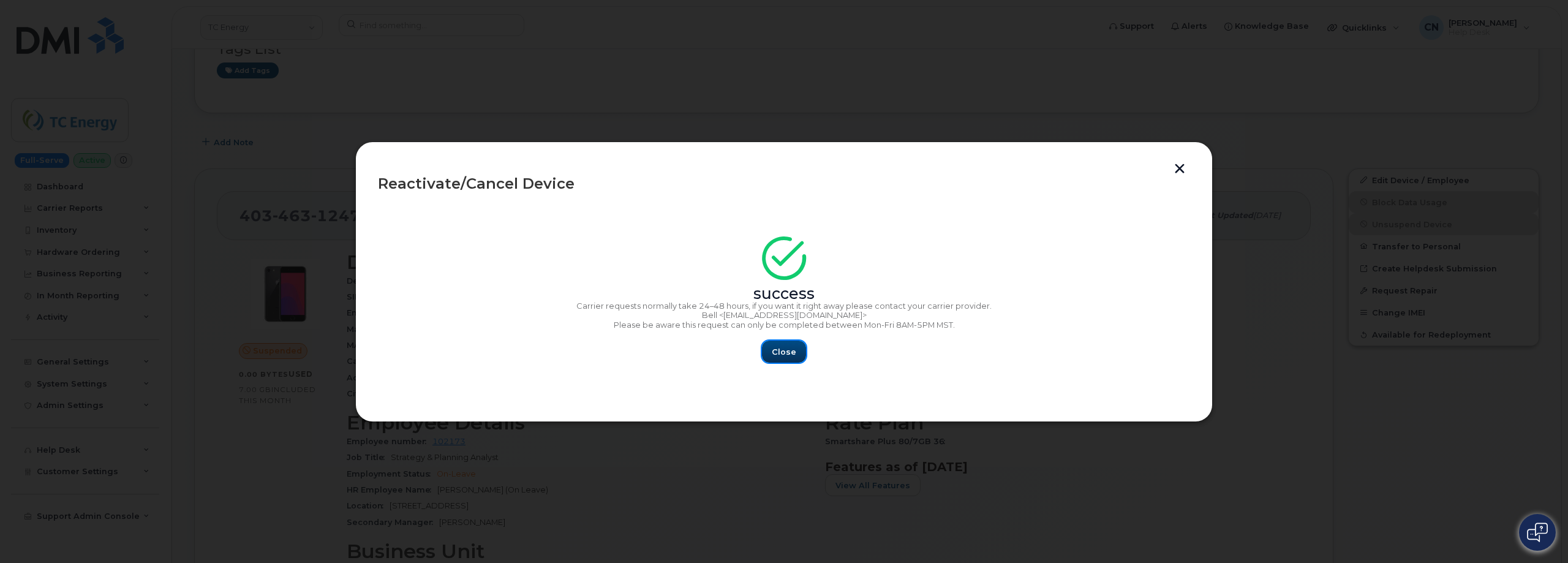
drag, startPoint x: 784, startPoint y: 353, endPoint x: 660, endPoint y: 268, distance: 150.3
click at [784, 352] on span "Close" at bounding box center [784, 352] width 24 height 12
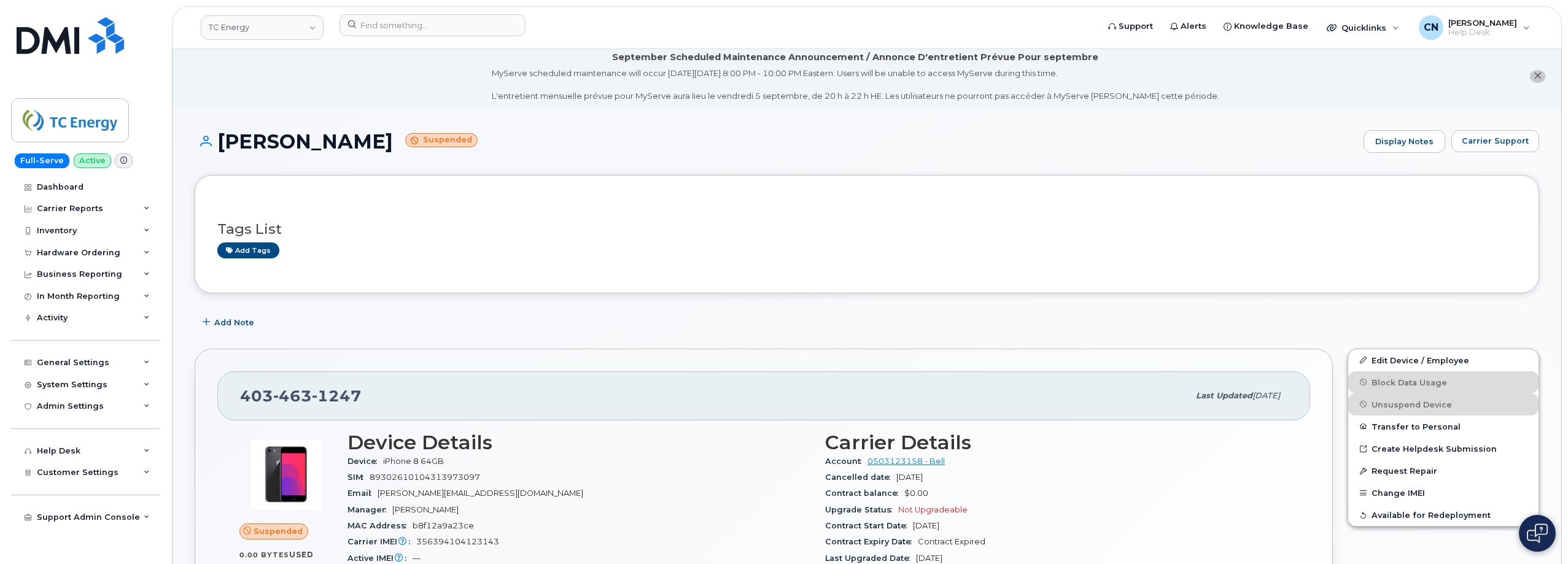
scroll to position [0, 0]
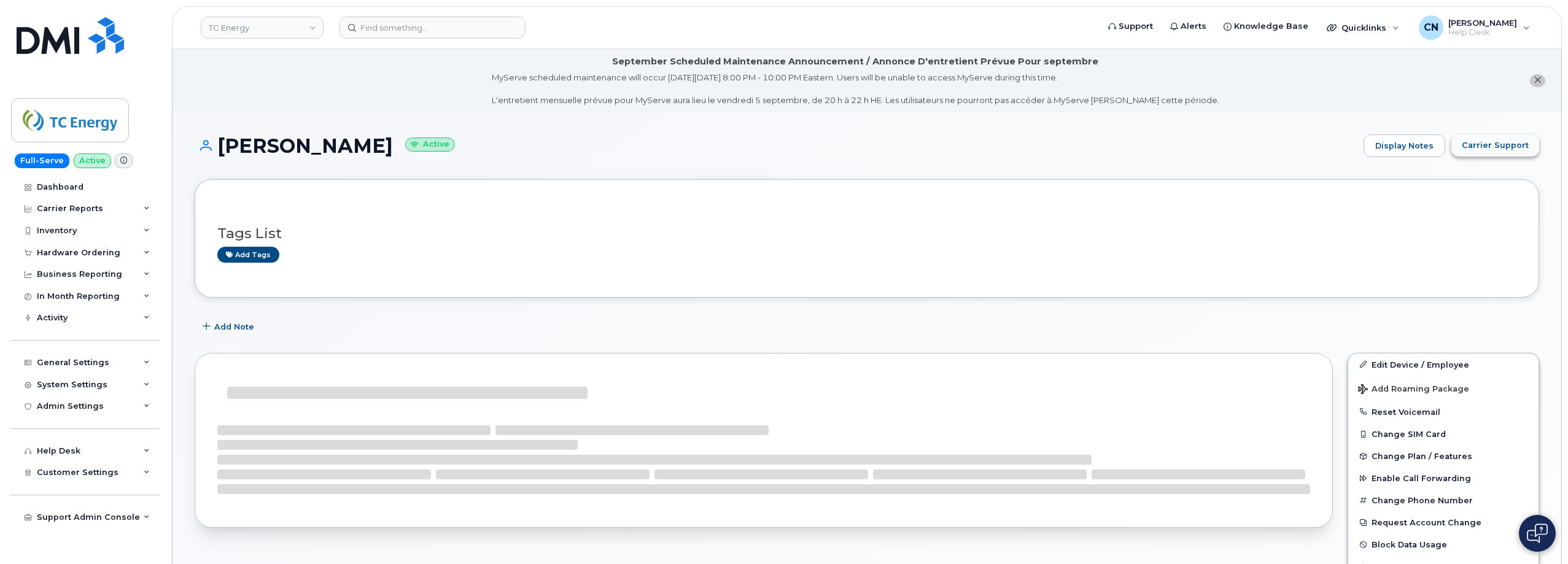
click at [1488, 141] on span "Carrier Support" at bounding box center [1495, 145] width 67 height 12
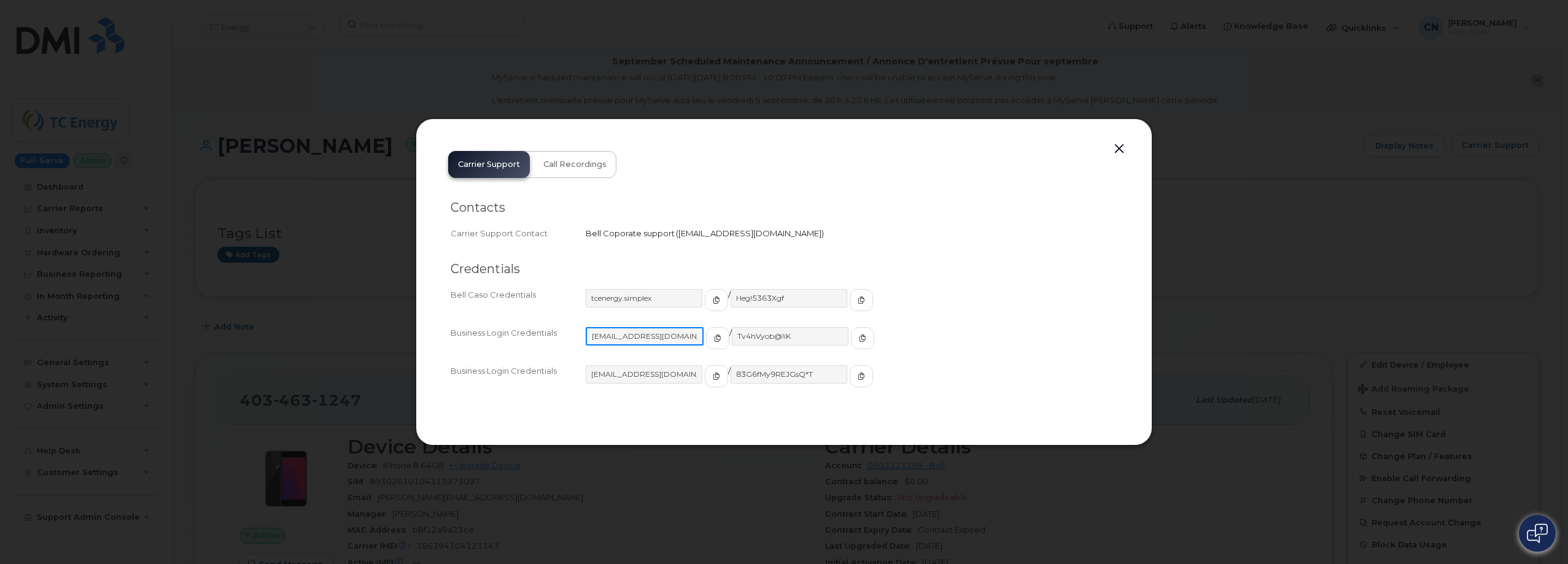
click at [683, 342] on input "tcenergy@myserve.ca" at bounding box center [644, 337] width 118 height 19
click at [705, 339] on button "button" at bounding box center [716, 339] width 23 height 22
click icon "button"
click button "button"
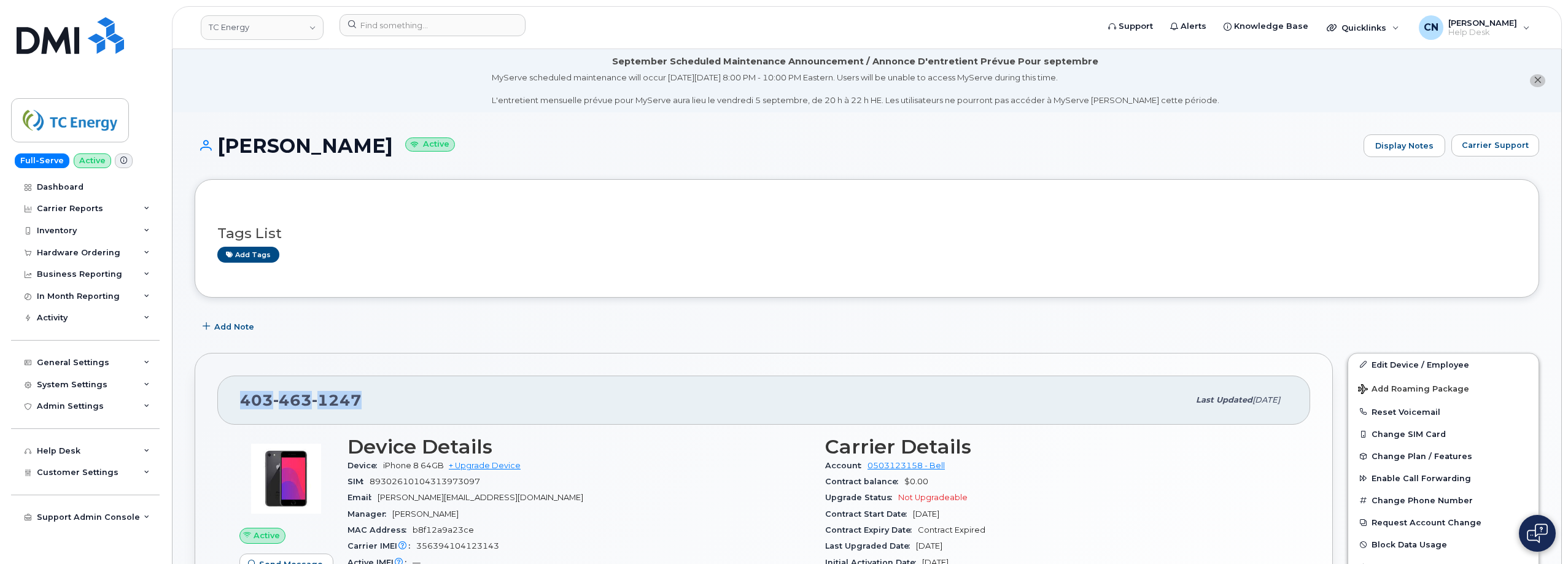
drag, startPoint x: 416, startPoint y: 408, endPoint x: 225, endPoint y: 412, distance: 191.0
click div "403 463 1247 Last updated Sep 02, 2025"
copy span "403 463 1247"
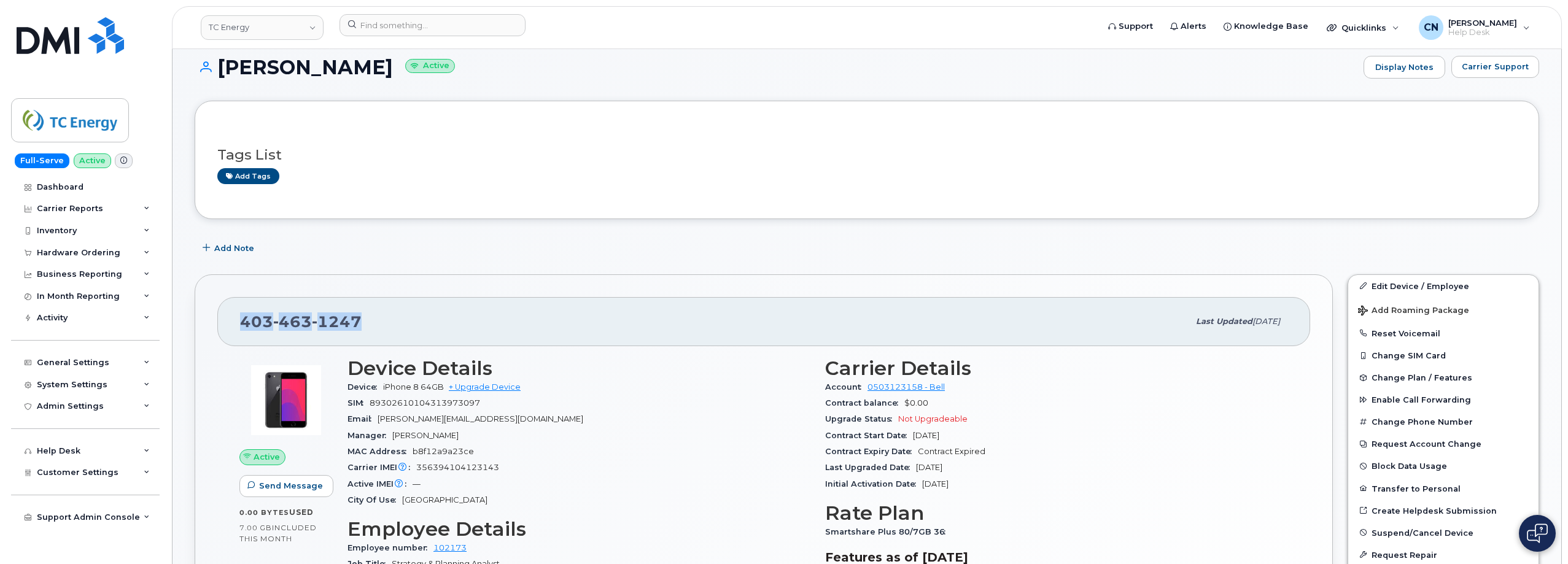
scroll to position [246, 0]
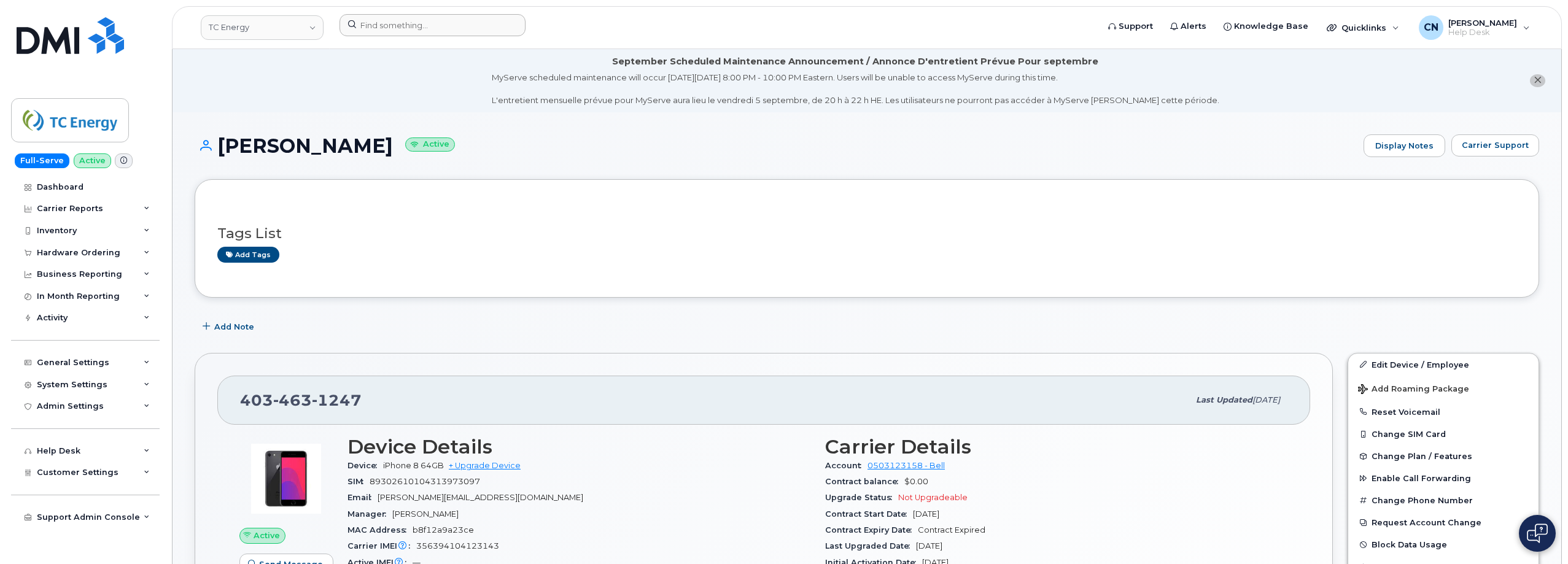
scroll to position [246, 0]
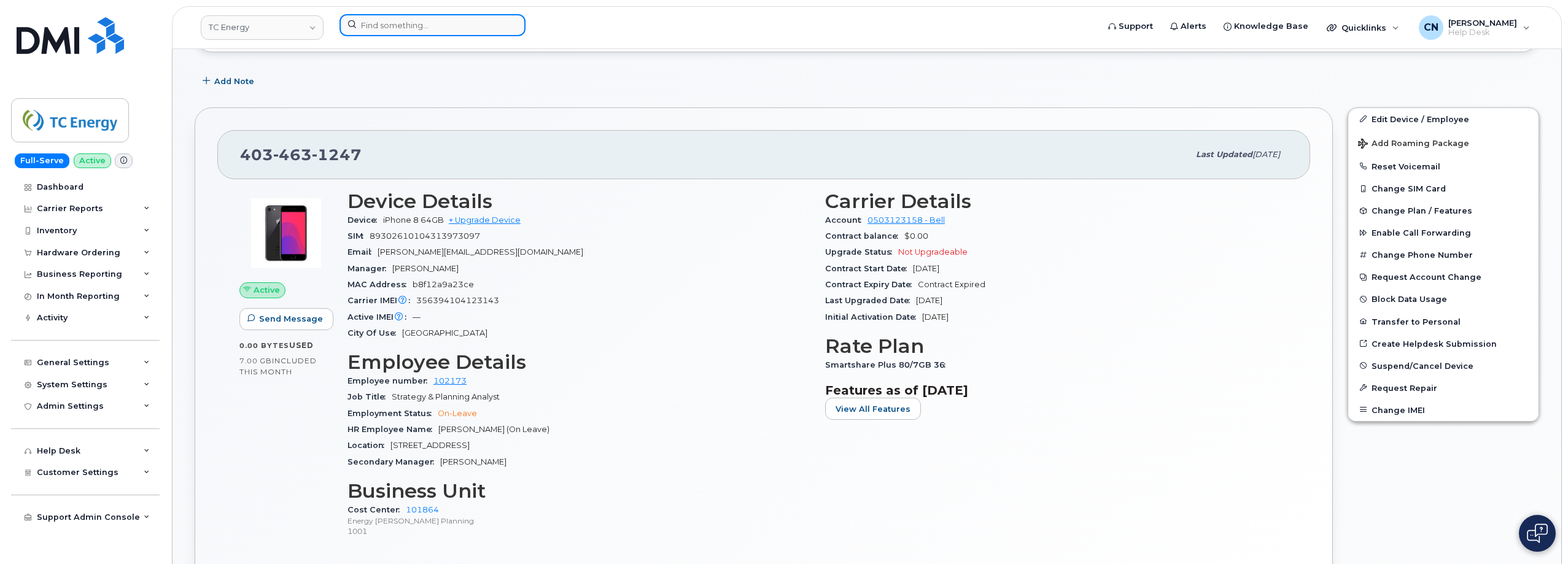
click at [459, 30] on input at bounding box center [433, 25] width 186 height 22
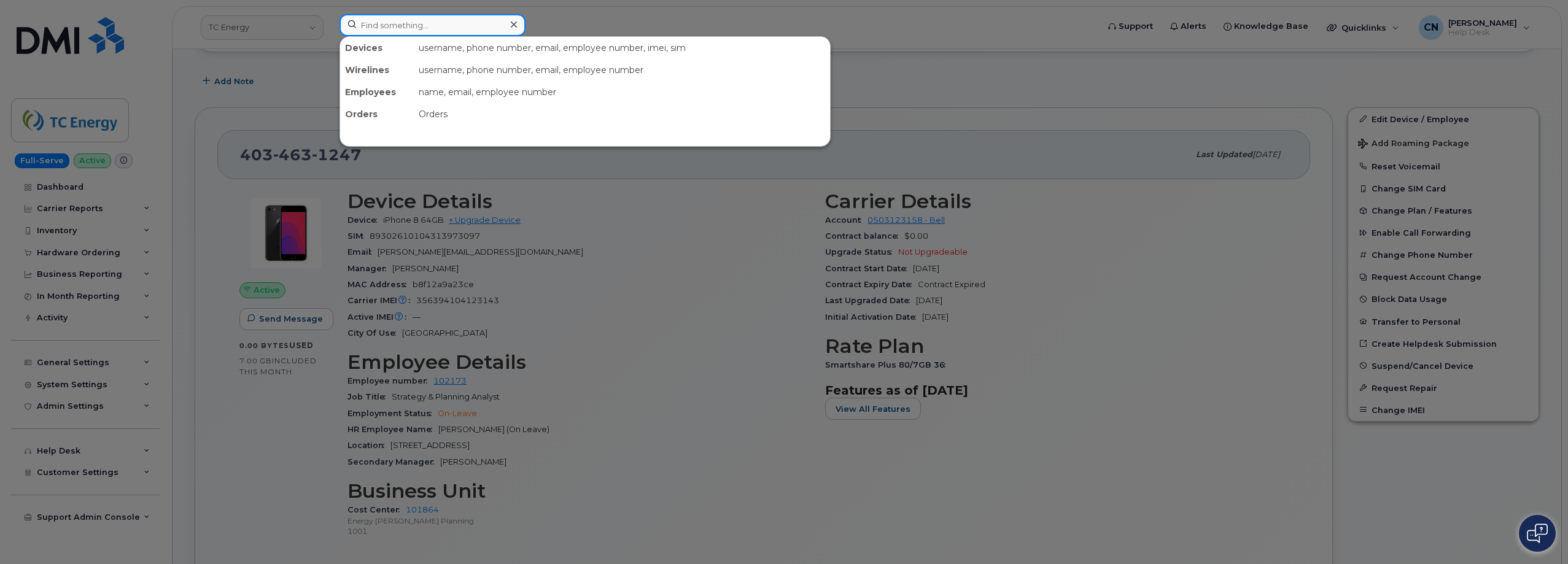
paste input "8082652826"
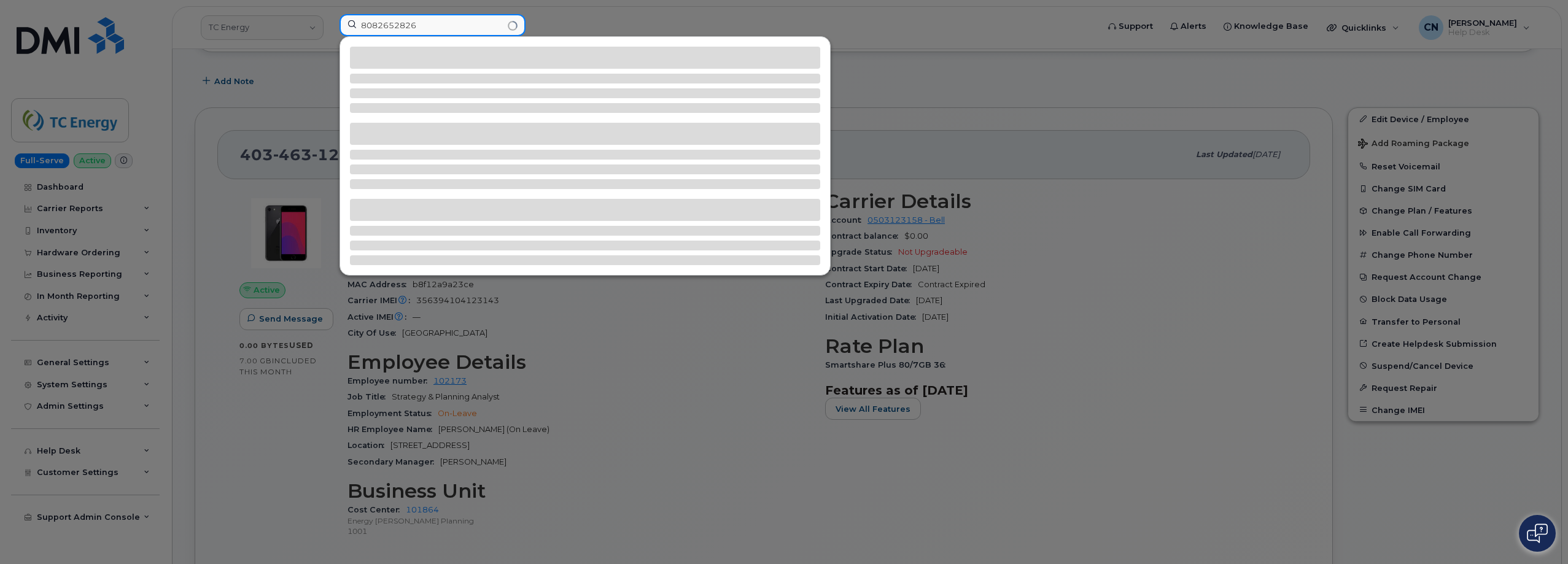
type input "8082652826"
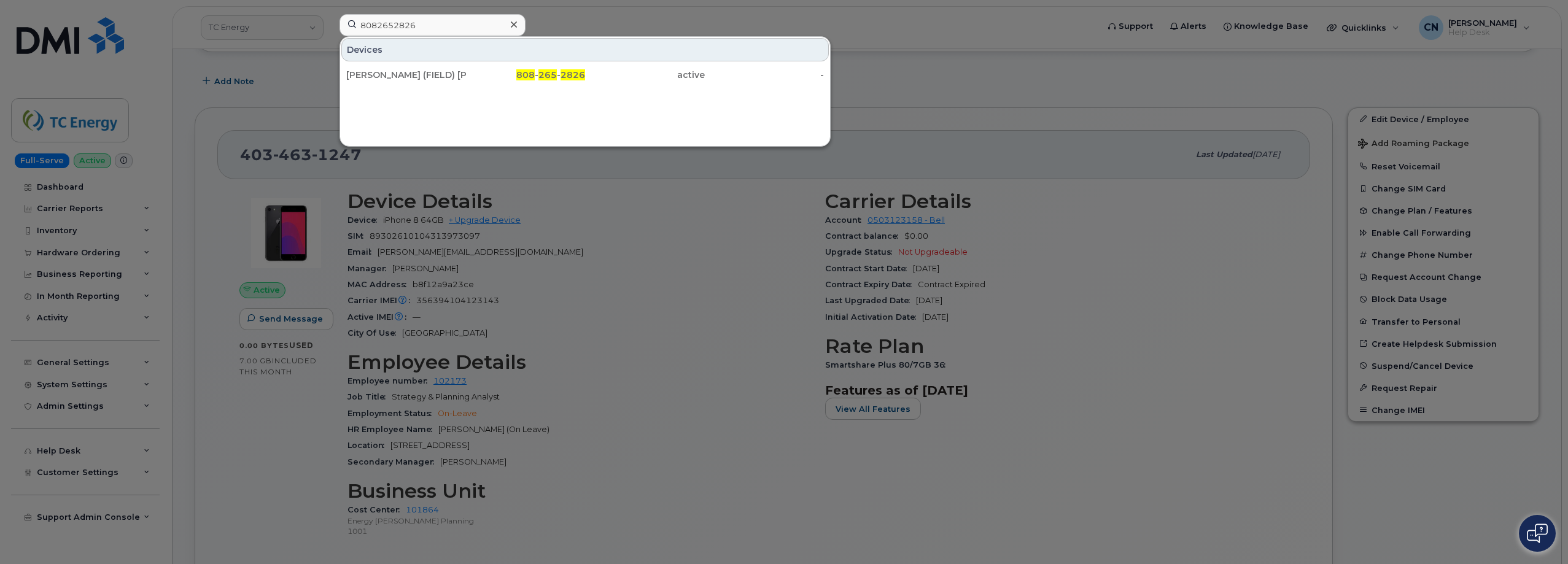
drag, startPoint x: 419, startPoint y: 74, endPoint x: 432, endPoint y: 86, distance: 17.7
click at [419, 74] on div "RILEY (FIELD) PHILLIPS" at bounding box center [406, 74] width 120 height 12
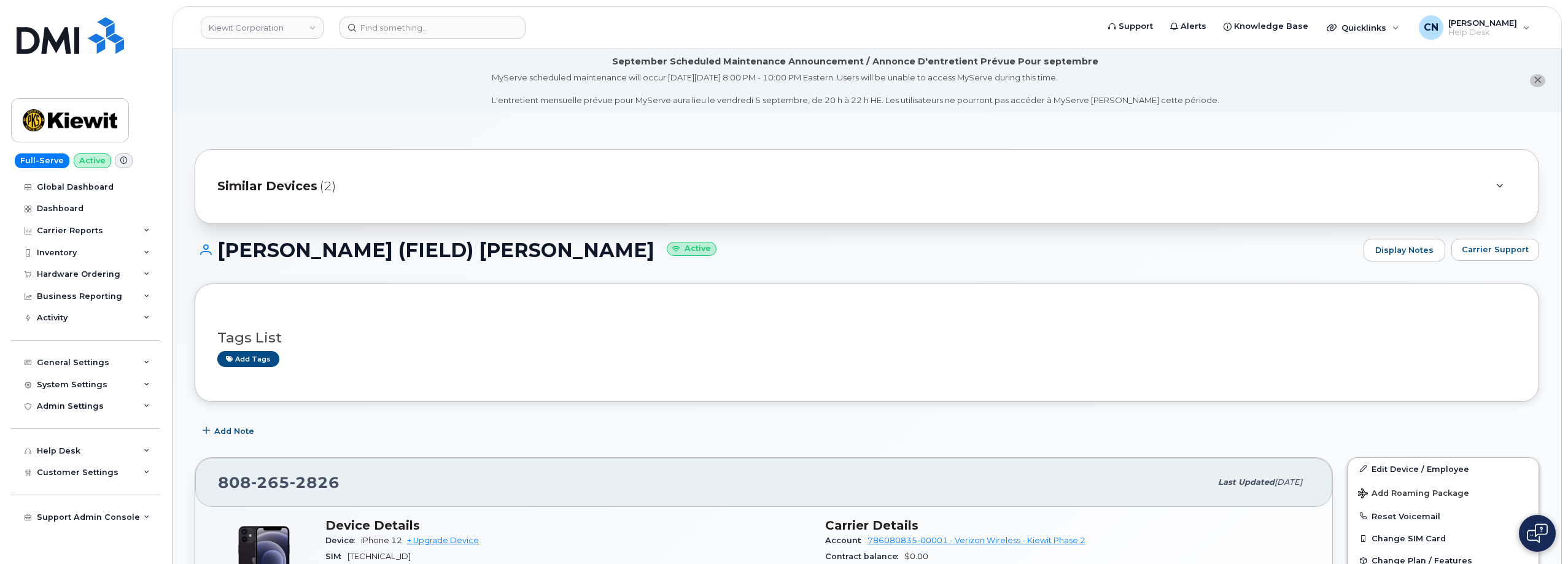
click at [451, 253] on h1 "[PERSON_NAME] (FIELD) [PERSON_NAME] Active" at bounding box center [776, 249] width 1163 height 21
drag, startPoint x: 460, startPoint y: 253, endPoint x: 220, endPoint y: 259, distance: 240.1
click at [220, 259] on h1 "RILEY (FIELD) PHILLIPS Active" at bounding box center [776, 249] width 1163 height 21
copy h1 "RILEY (FIELD) PHILLIPS"
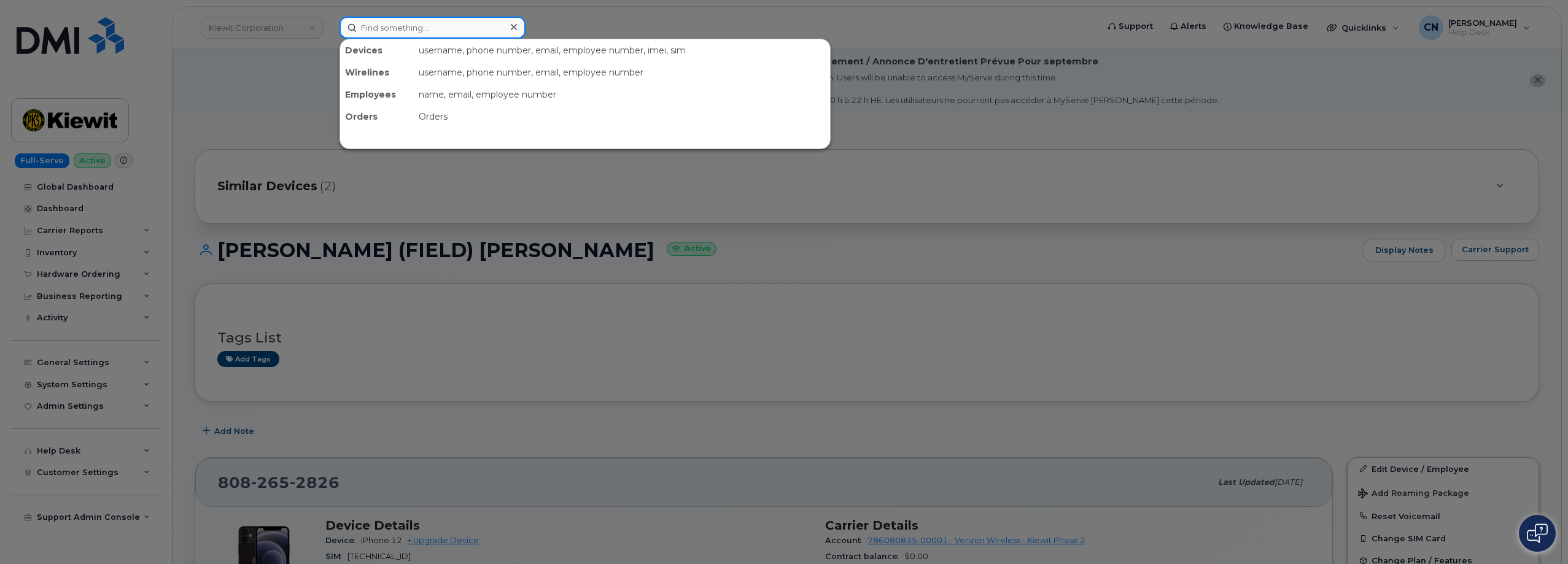
click at [385, 30] on input at bounding box center [433, 28] width 186 height 22
paste input "7067687357"
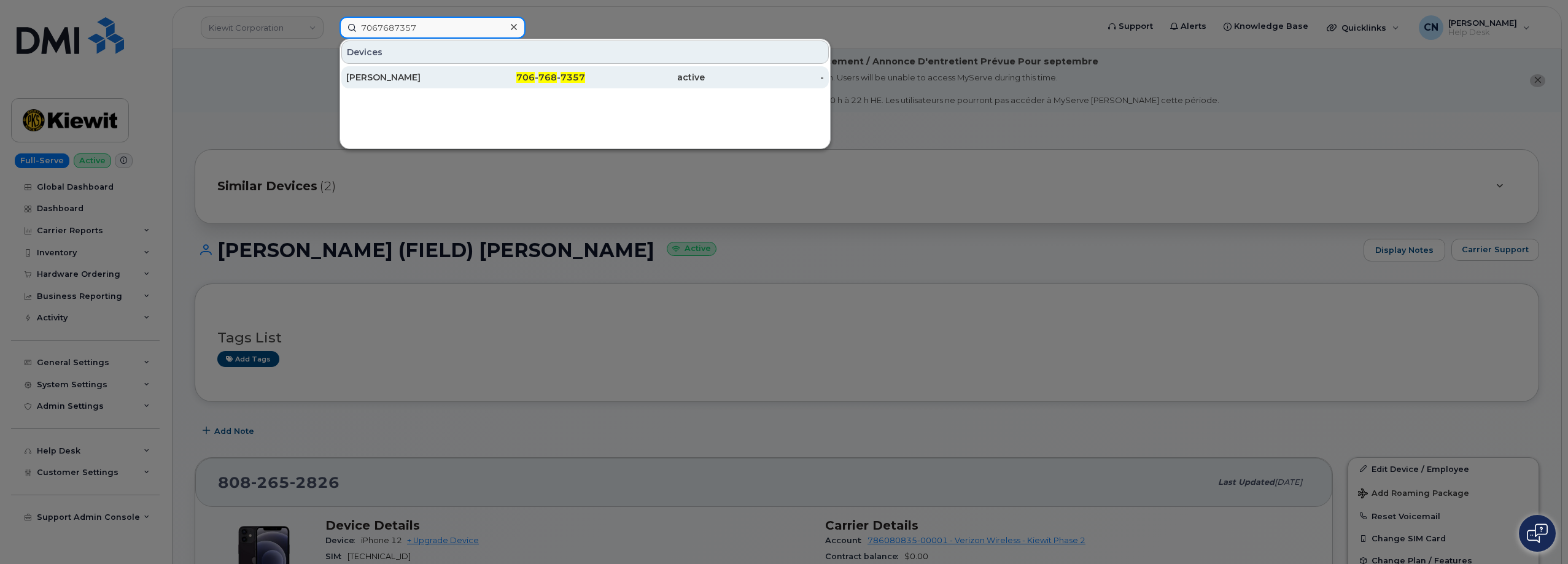
type input "7067687357"
drag, startPoint x: 389, startPoint y: 77, endPoint x: 363, endPoint y: 83, distance: 26.7
click at [390, 77] on div "JONATHAN DANIEL" at bounding box center [406, 77] width 120 height 12
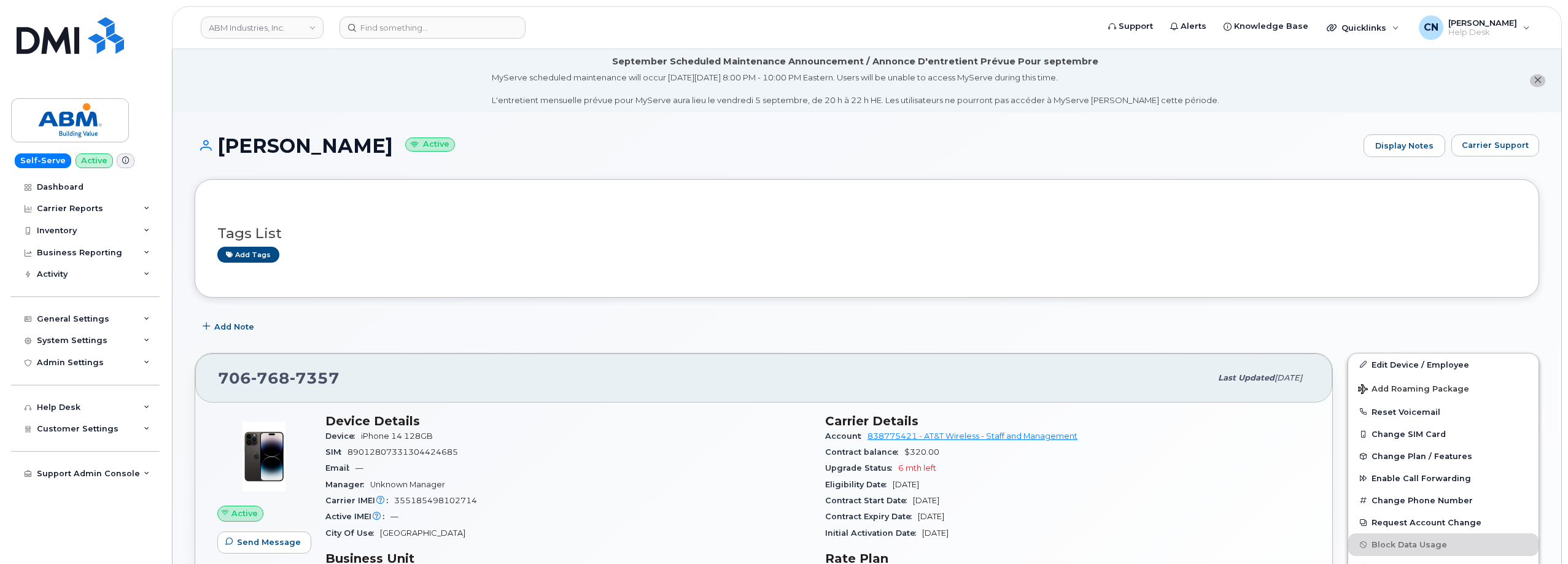
drag, startPoint x: 412, startPoint y: 147, endPoint x: 224, endPoint y: 143, distance: 188.0
click at [224, 144] on h1 "JONATHAN DANIEL Active" at bounding box center [776, 145] width 1163 height 21
click at [219, 147] on h1 "JONATHAN DANIEL Active" at bounding box center [776, 145] width 1163 height 21
drag, startPoint x: 219, startPoint y: 147, endPoint x: 420, endPoint y: 148, distance: 201.0
click at [420, 148] on h1 "JONATHAN DANIEL Active" at bounding box center [776, 145] width 1163 height 21
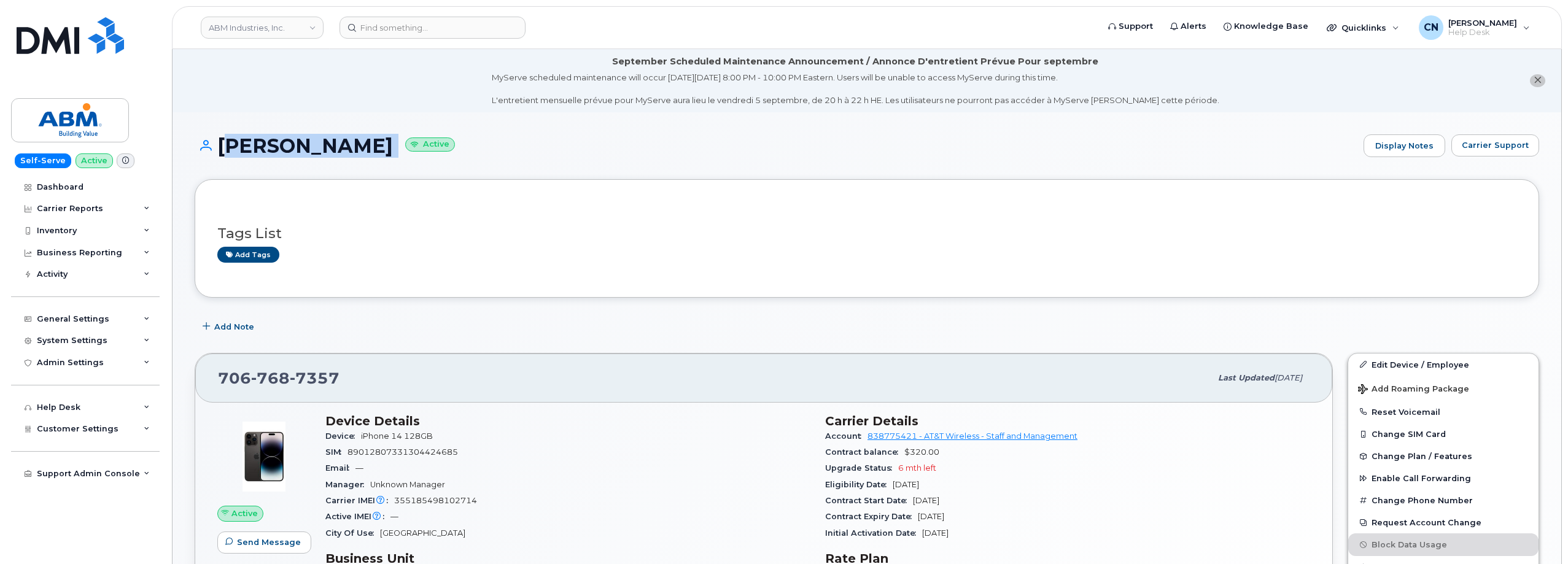
copy h1 "JONATHAN DANIEL"
click at [225, 23] on link "ABM Industries, Inc." at bounding box center [263, 28] width 123 height 22
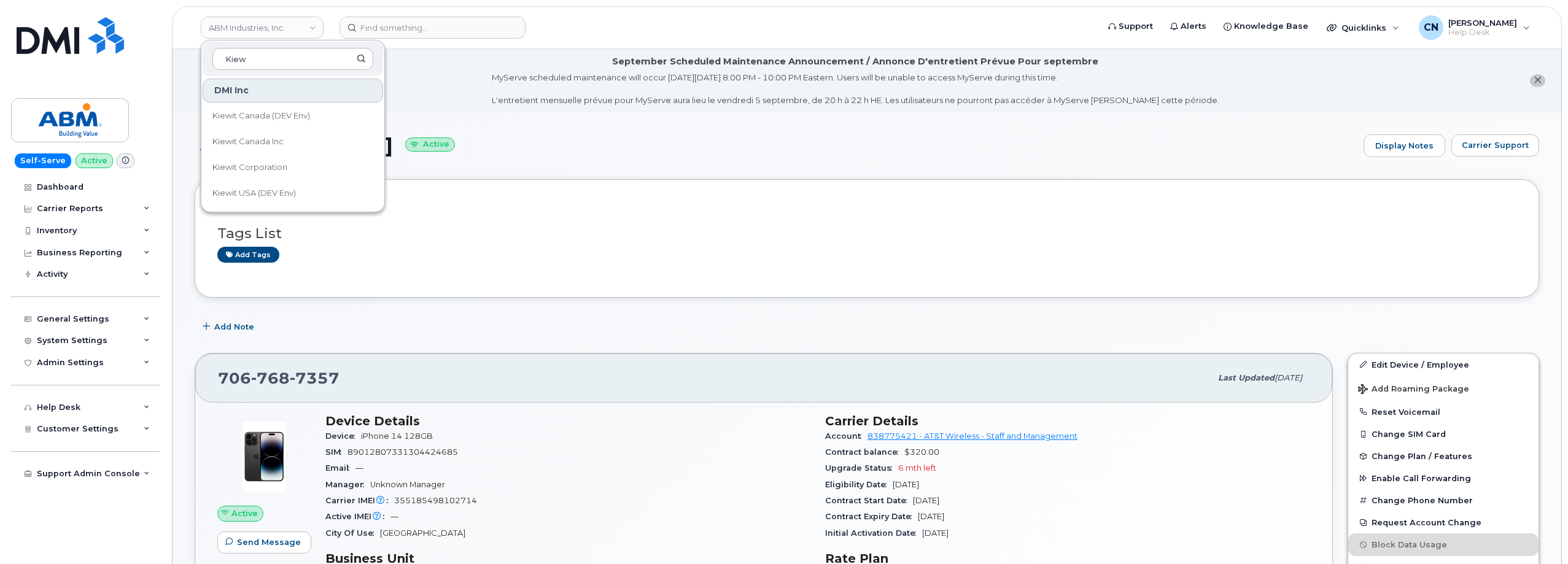
type input "Kiew"
click at [269, 175] on link "Kiewit Corporation" at bounding box center [293, 168] width 181 height 24
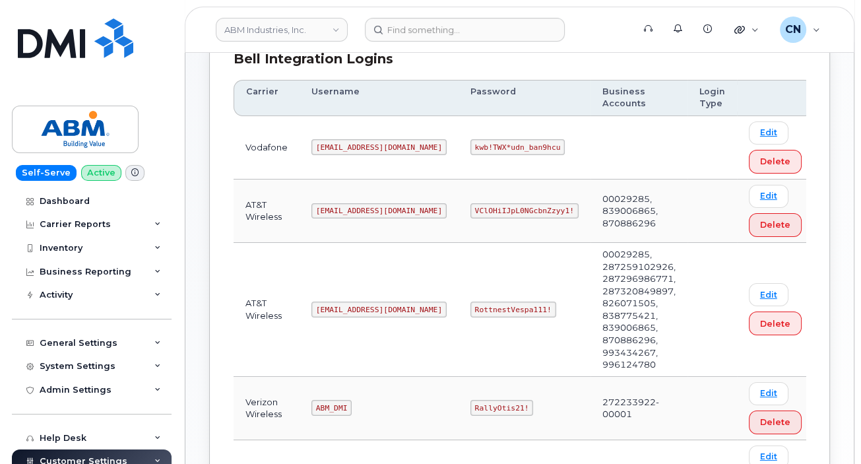
scroll to position [264, 0]
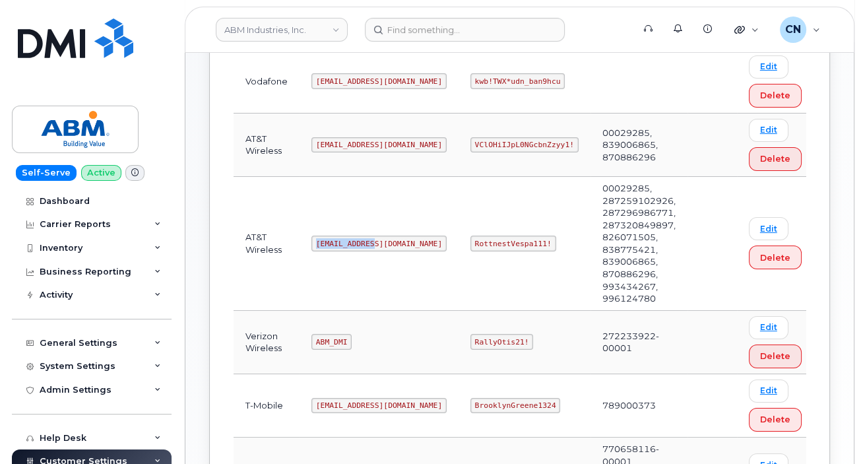
drag, startPoint x: 311, startPoint y: 224, endPoint x: 382, endPoint y: 224, distance: 70.6
click at [376, 224] on td "[EMAIL_ADDRESS][DOMAIN_NAME]" at bounding box center [378, 244] width 159 height 134
copy code "[EMAIL_ADDRESS][DOMAIN_NAME]"
drag, startPoint x: 425, startPoint y: 222, endPoint x: 517, endPoint y: 223, distance: 92.3
click at [517, 223] on td "RottnestVespa111!" at bounding box center [524, 244] width 132 height 134
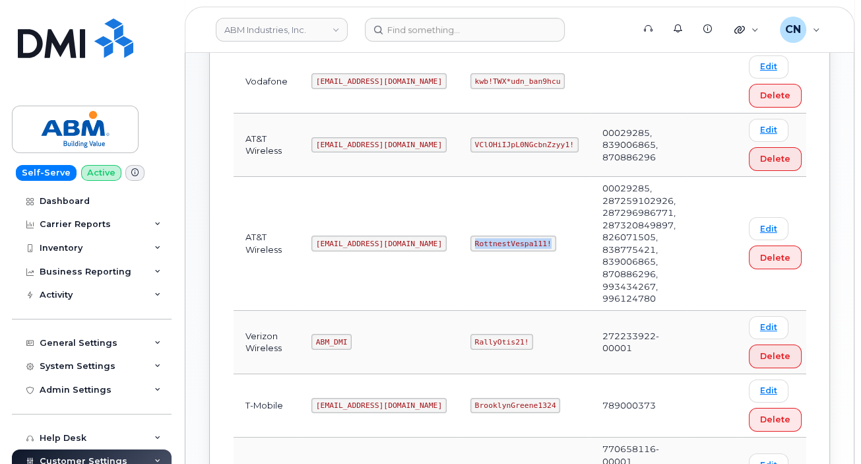
copy code "RottnestVespa111!"
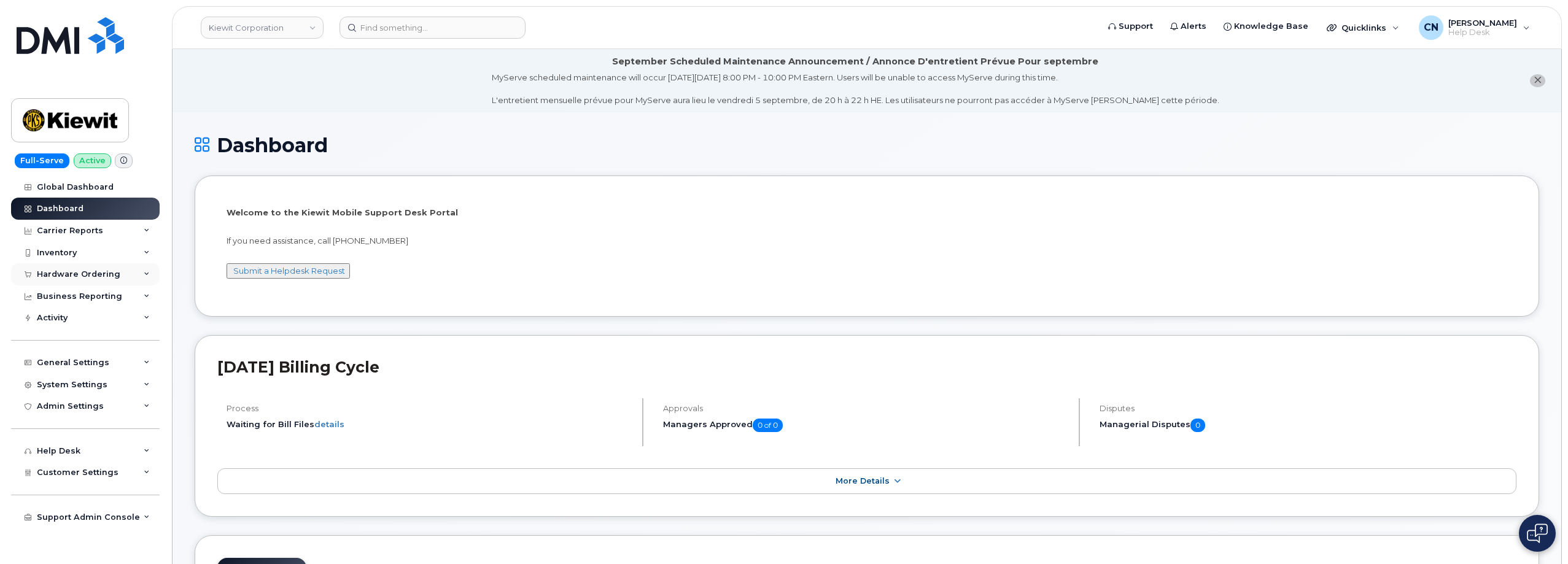
click at [55, 276] on div "Hardware Ordering" at bounding box center [79, 275] width 84 height 10
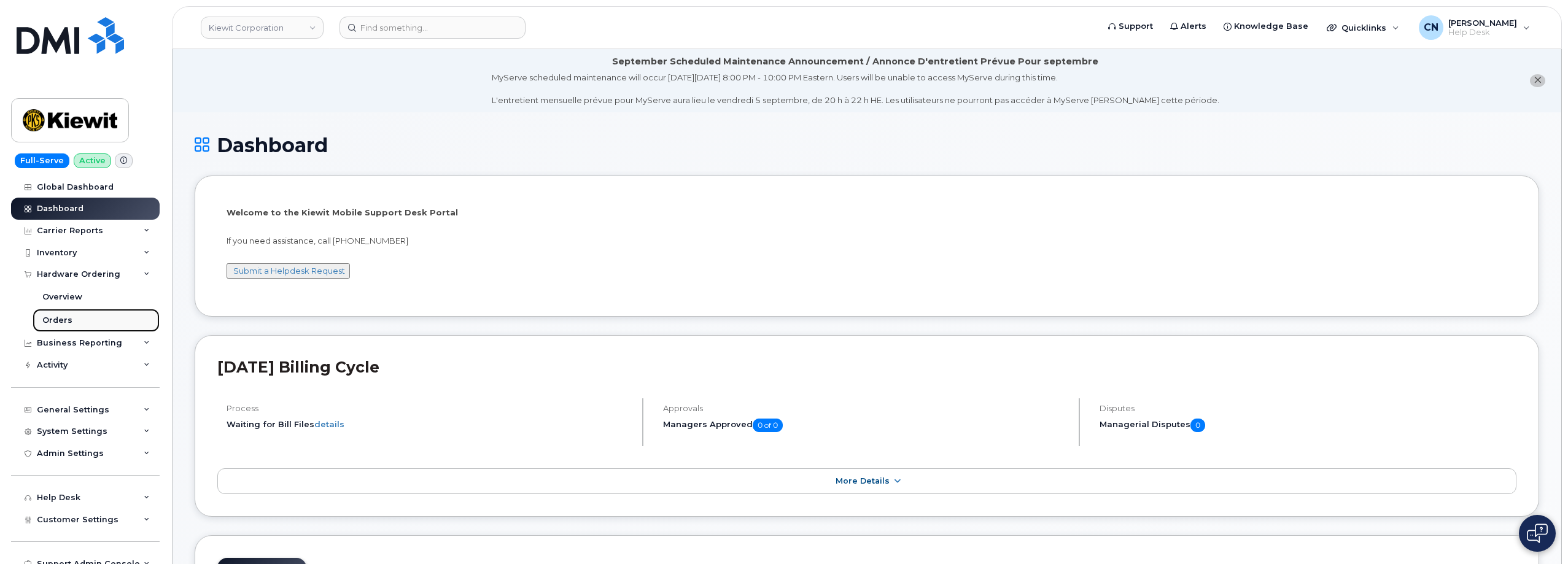
click at [55, 315] on link "Orders" at bounding box center [96, 320] width 128 height 23
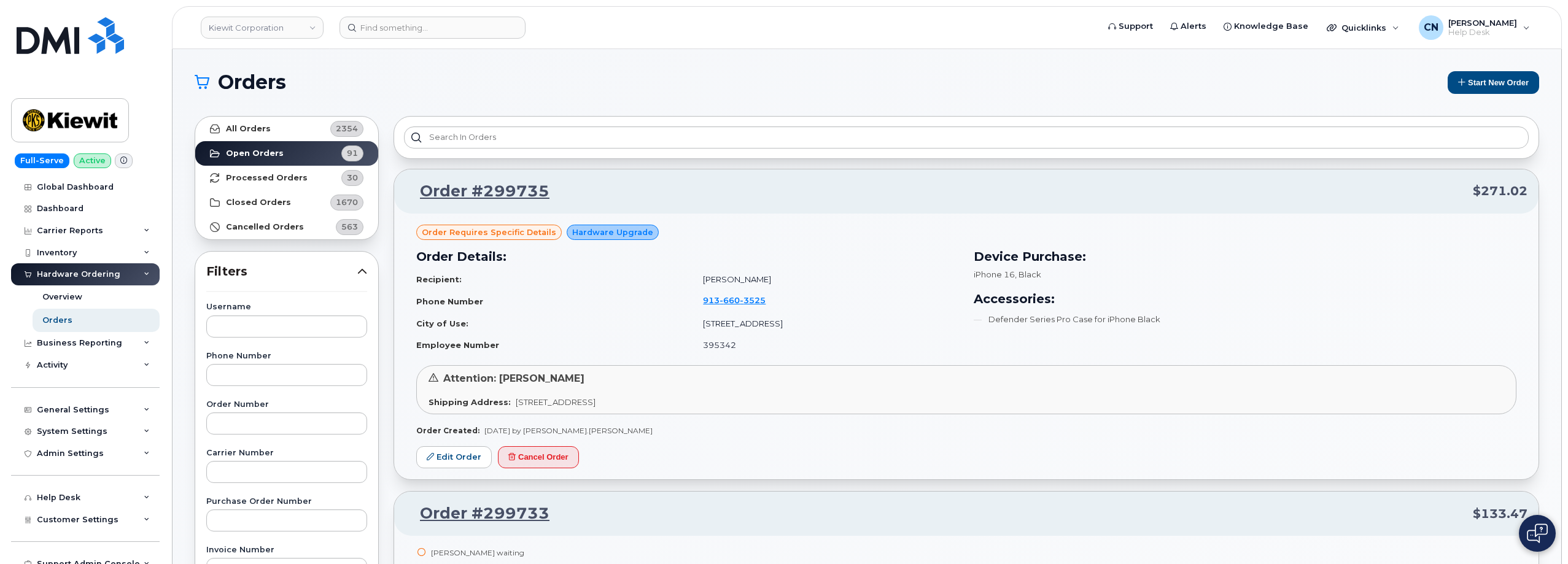
click at [663, 462] on div "Order requires Specific details Hardware Upgrade Order Details: Recipient: Aaro…" at bounding box center [966, 347] width 1144 height 266
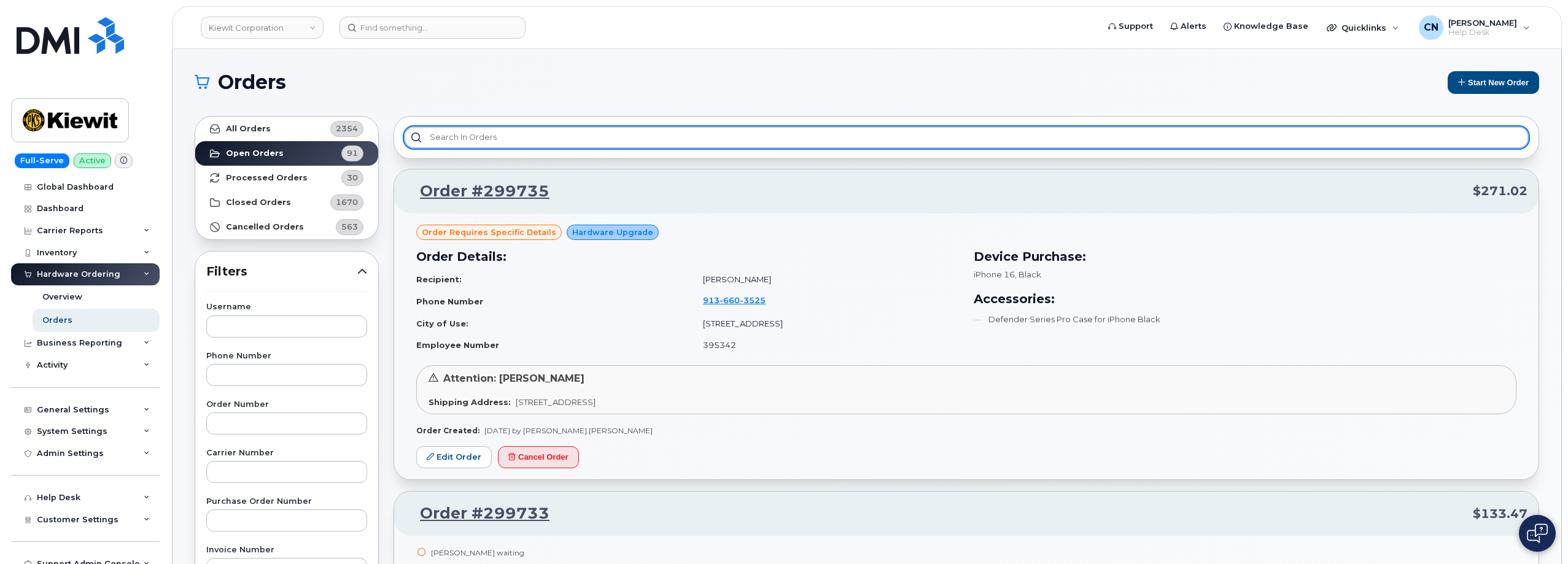
click at [477, 132] on input "text" at bounding box center [966, 138] width 1125 height 22
paste input "299307"
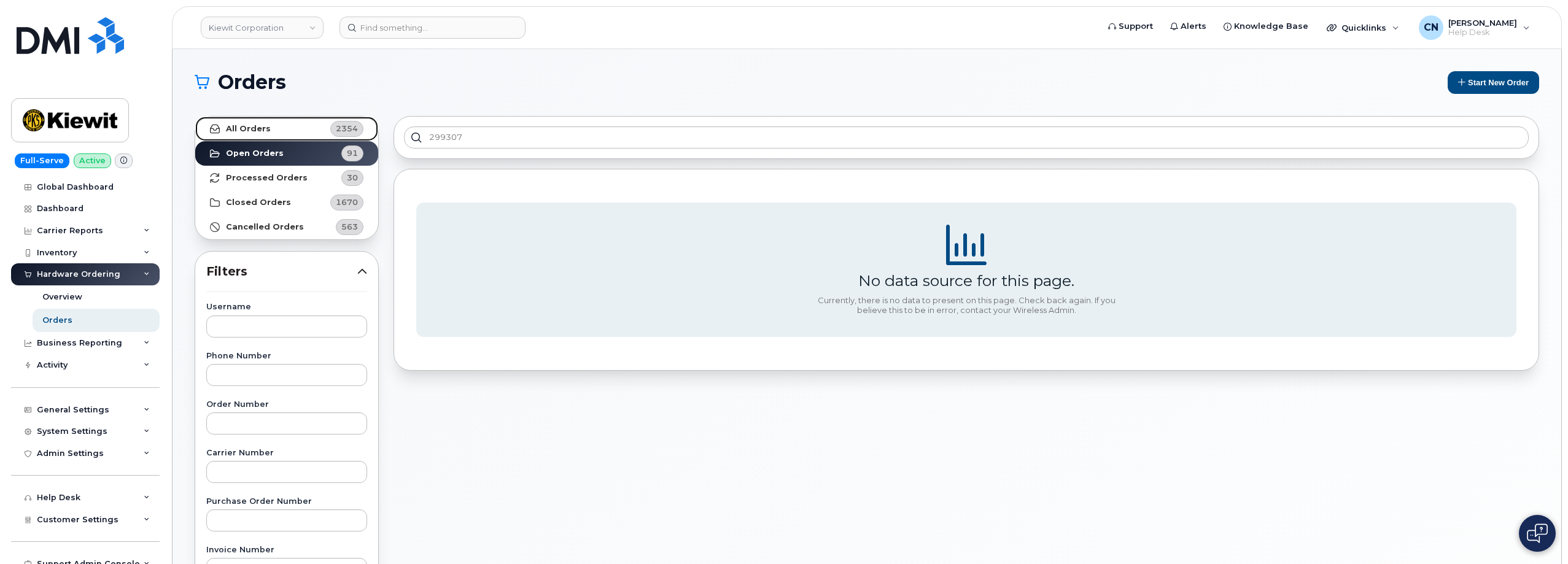
click at [227, 129] on strong "All Orders" at bounding box center [249, 128] width 45 height 10
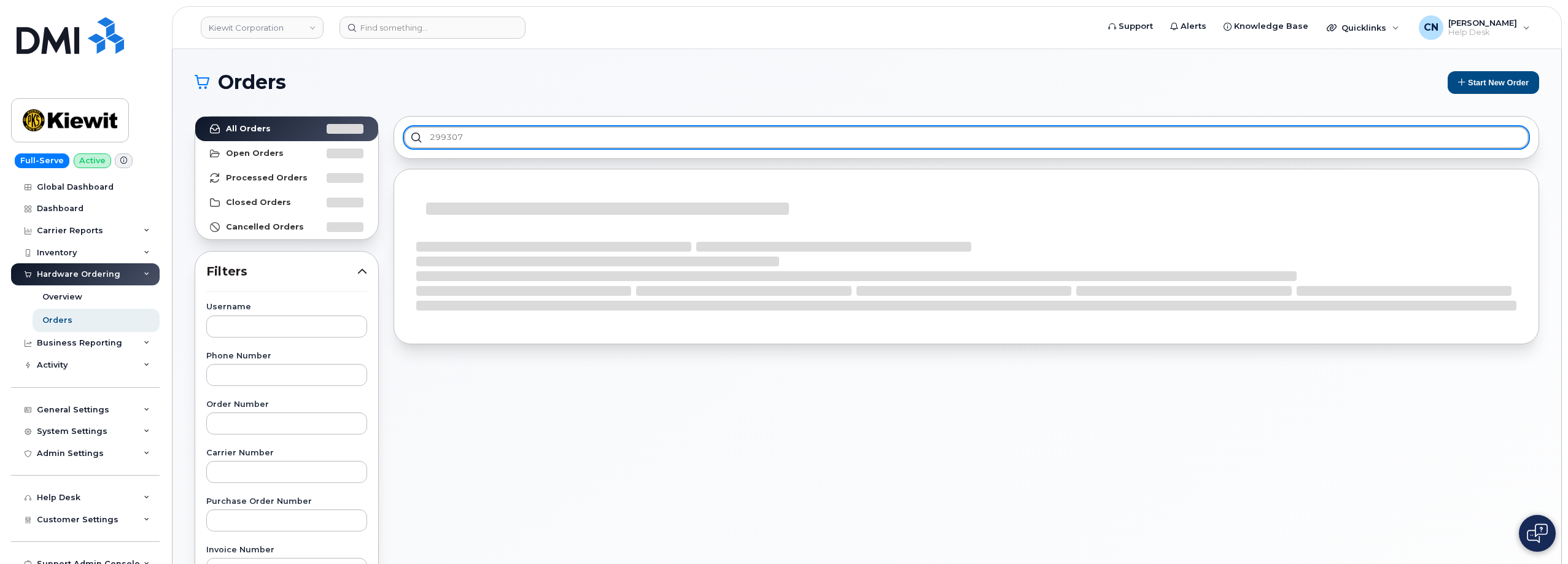
click at [481, 141] on input "299307" at bounding box center [966, 138] width 1125 height 22
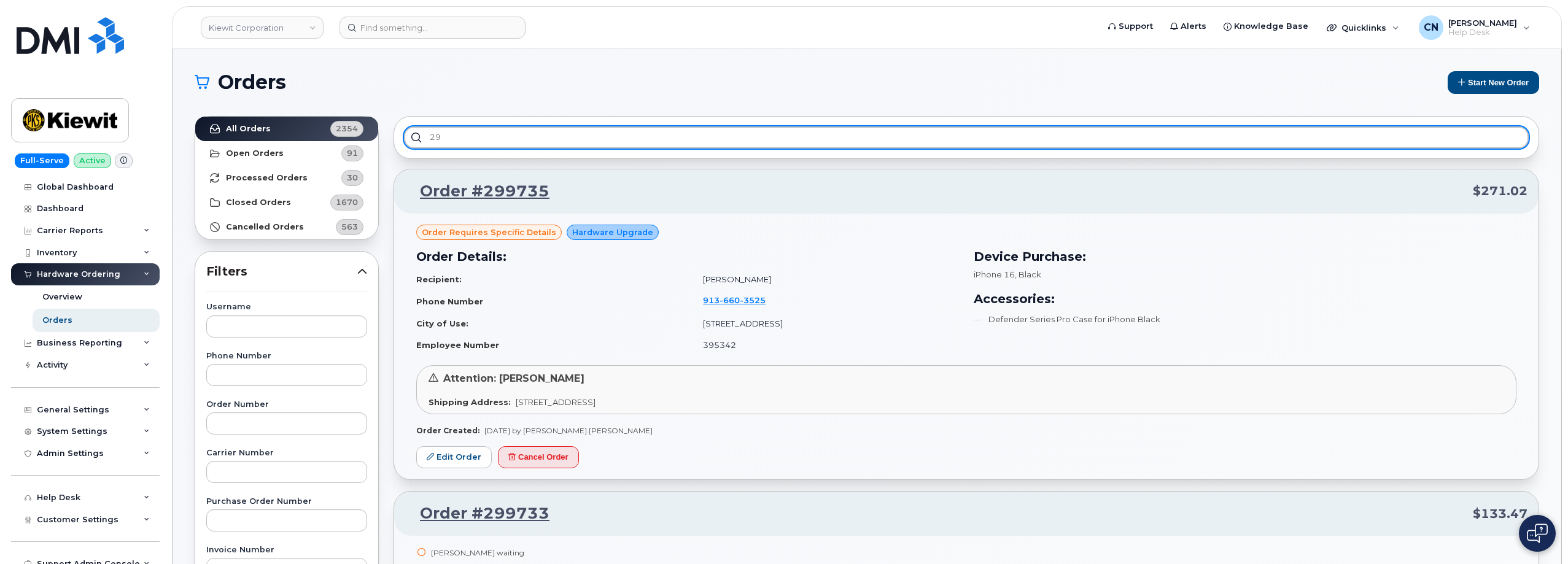
type input "2"
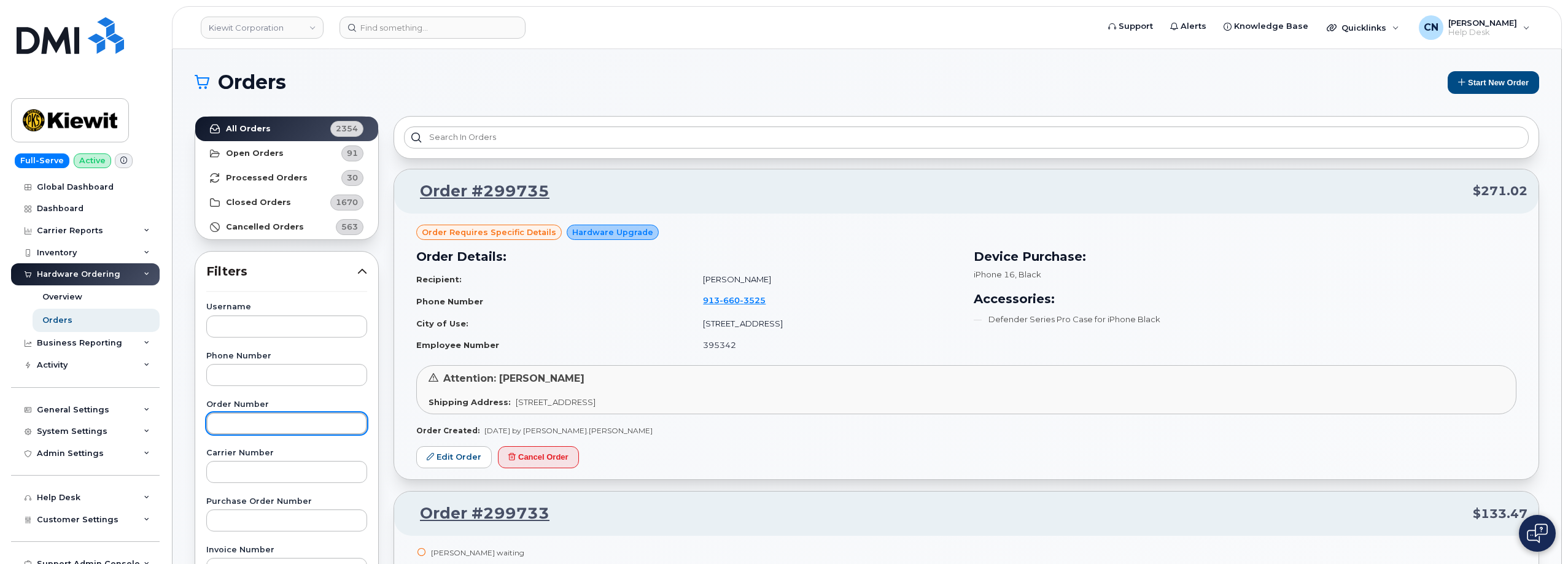
click at [259, 421] on input "text" at bounding box center [287, 423] width 161 height 22
paste input "299307"
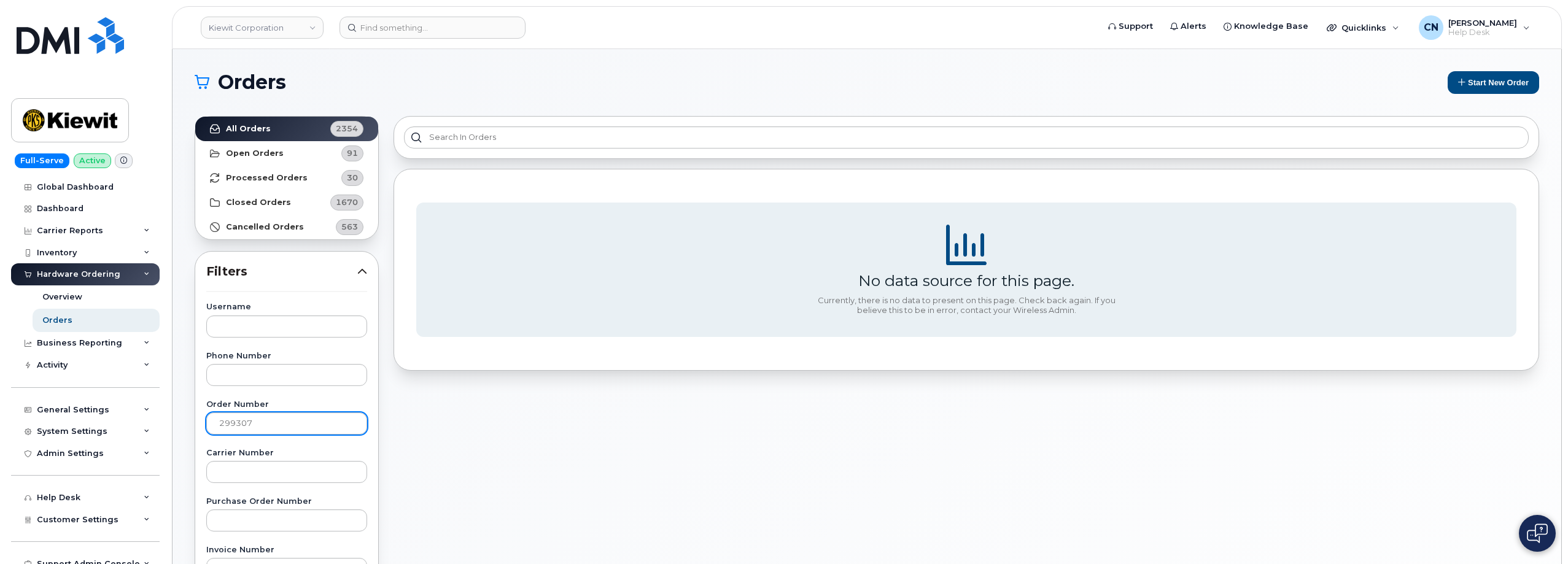
scroll to position [123, 0]
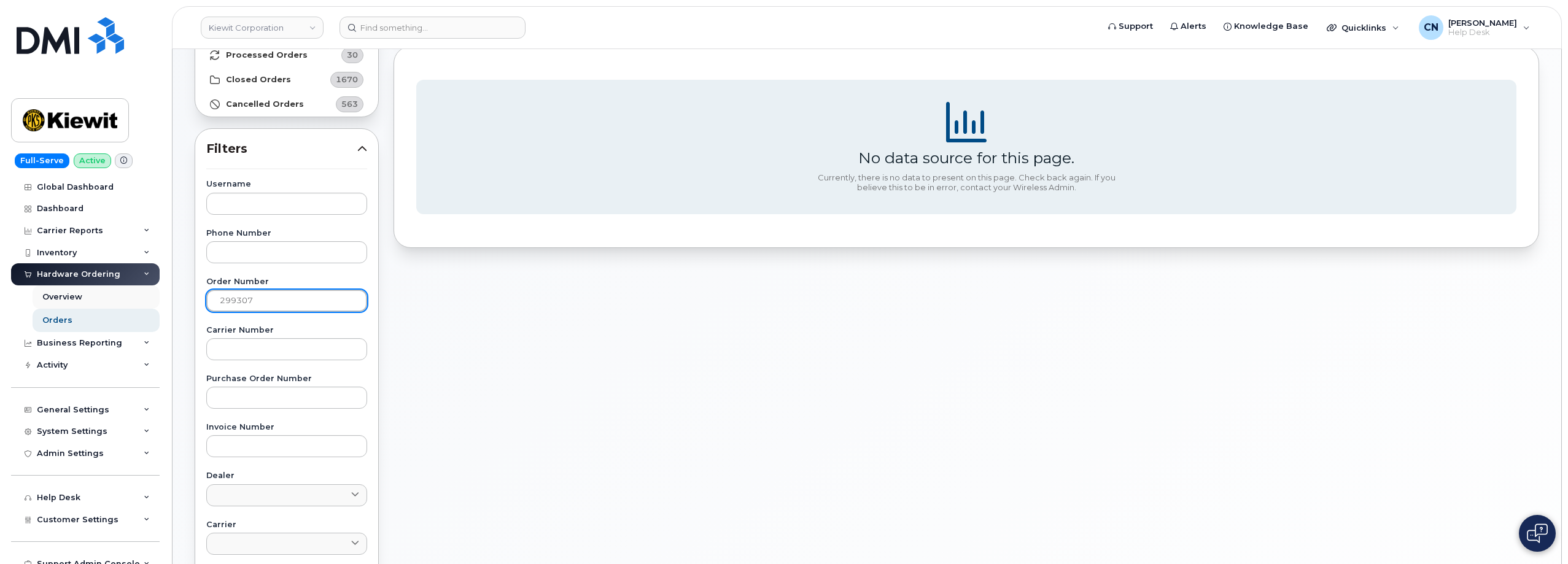
drag, startPoint x: 266, startPoint y: 294, endPoint x: 74, endPoint y: 294, distance: 192.0
click at [172, 294] on div "Kiewit Corporation Support Alerts Knowledge Base Quicklinks Suspend / Cancel De…" at bounding box center [867, 395] width 1389 height 936
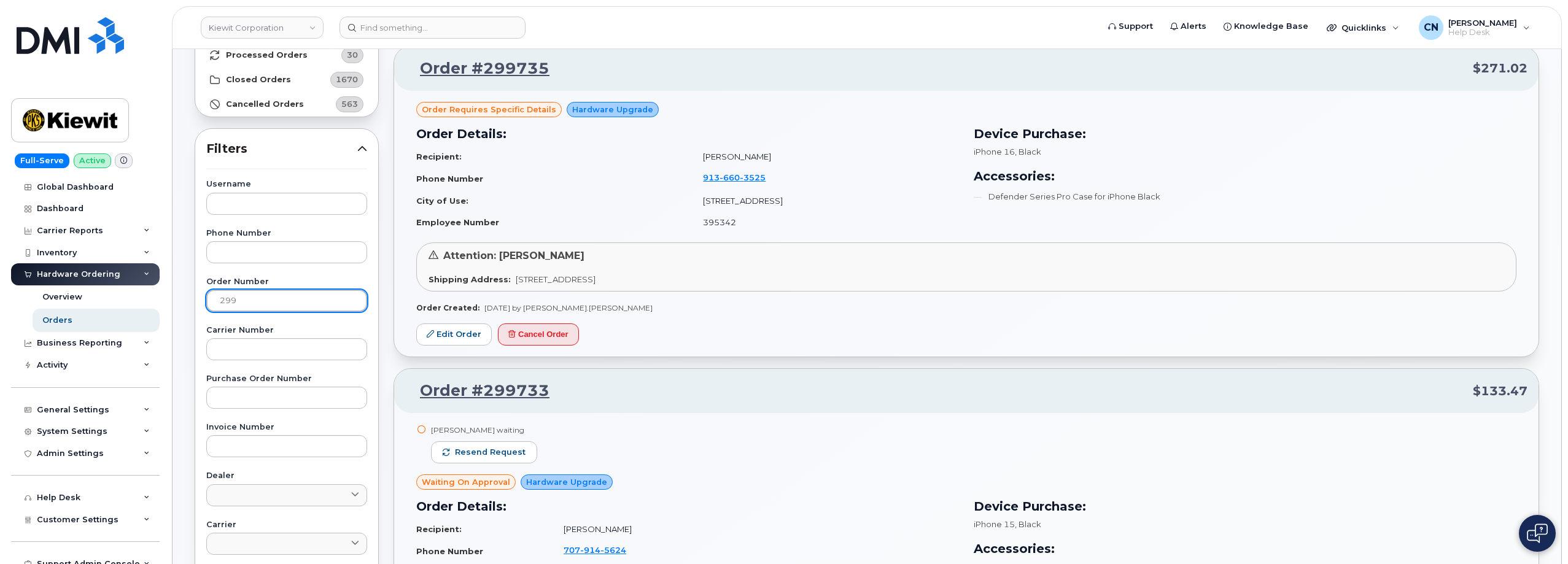
click at [263, 298] on input "299" at bounding box center [287, 301] width 161 height 22
type input "29930"
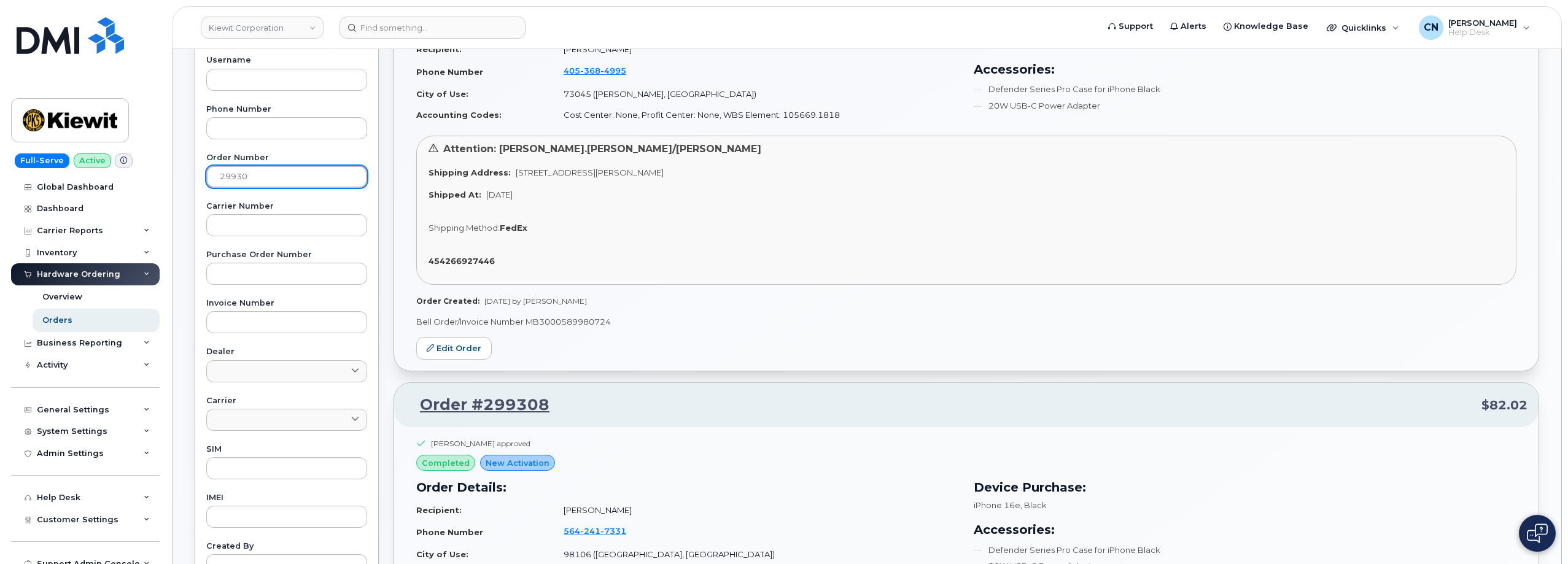
scroll to position [246, 0]
drag, startPoint x: 252, startPoint y: 178, endPoint x: 145, endPoint y: 183, distance: 107.1
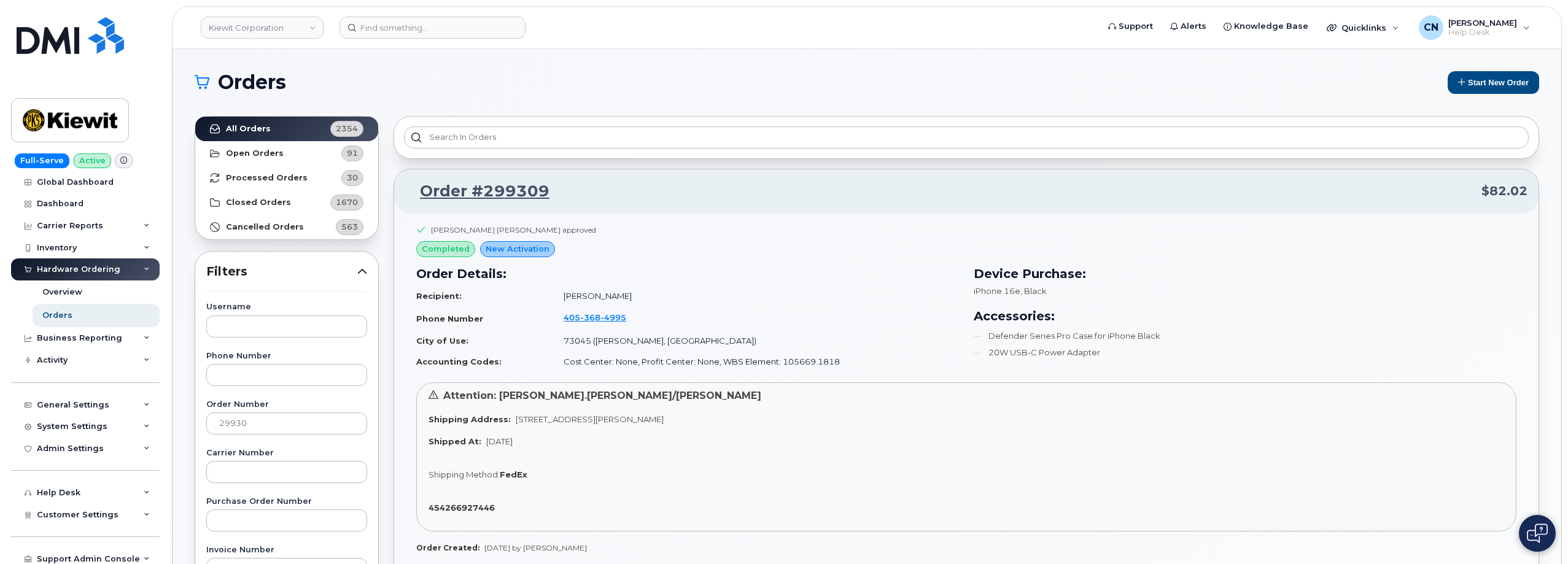
scroll to position [0, 0]
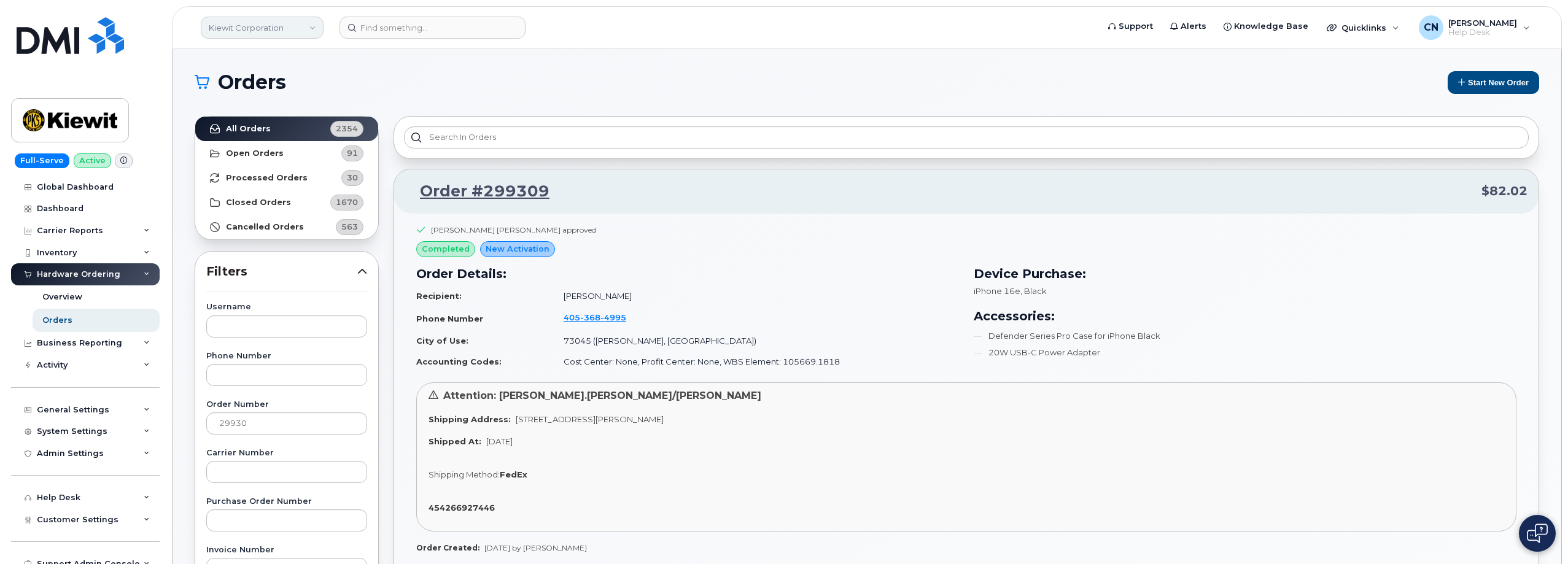
click at [241, 22] on link "Kiewit Corporation" at bounding box center [263, 28] width 123 height 22
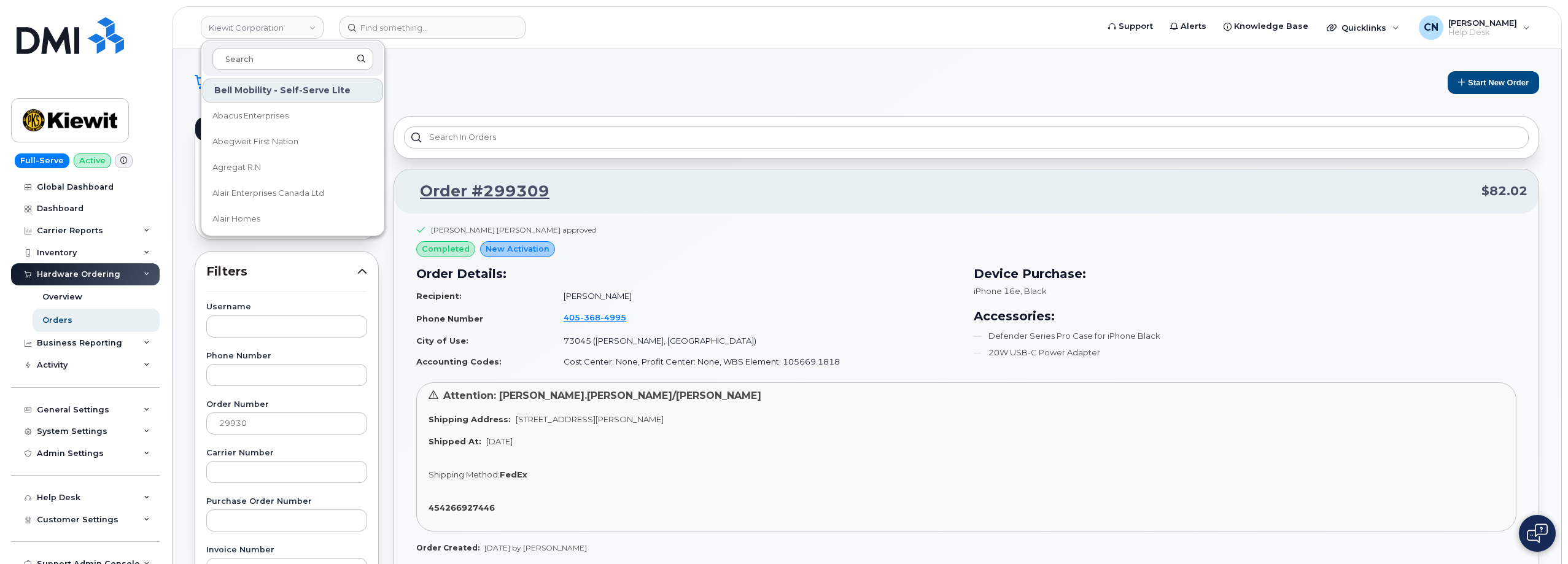
click at [276, 266] on span "Filters" at bounding box center [282, 271] width 151 height 18
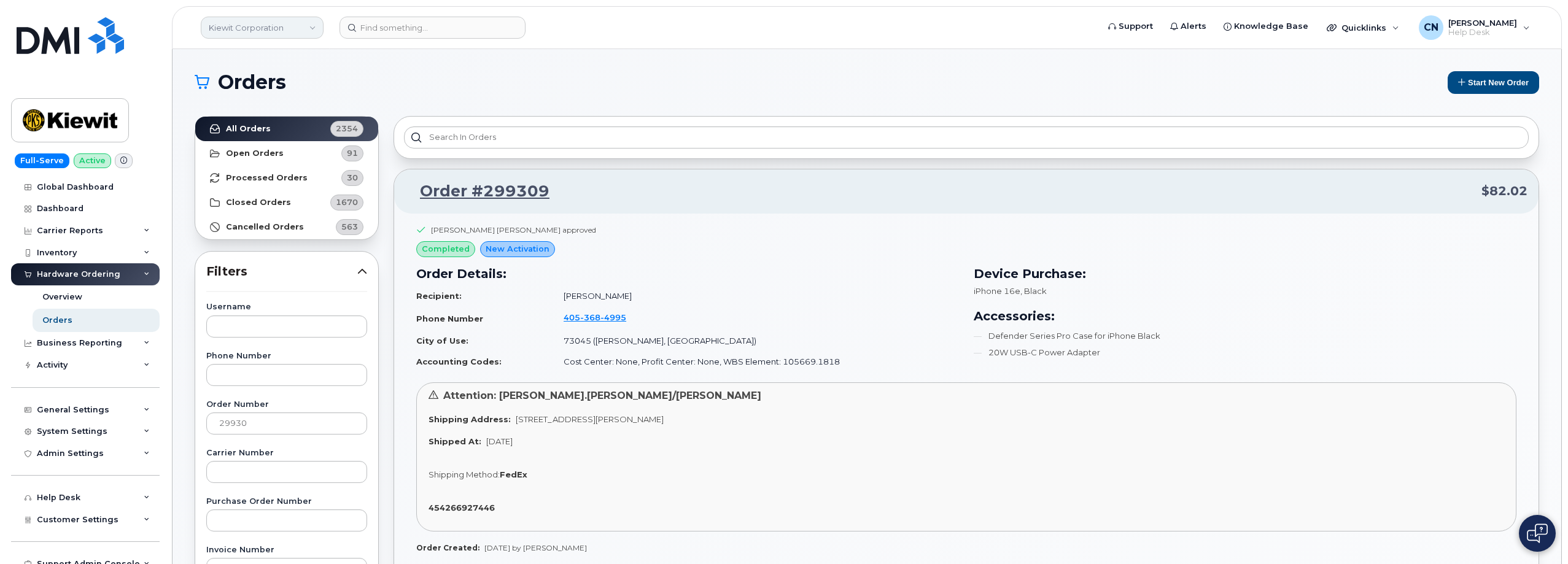
click at [272, 29] on link "Kiewit Corporation" at bounding box center [263, 28] width 123 height 22
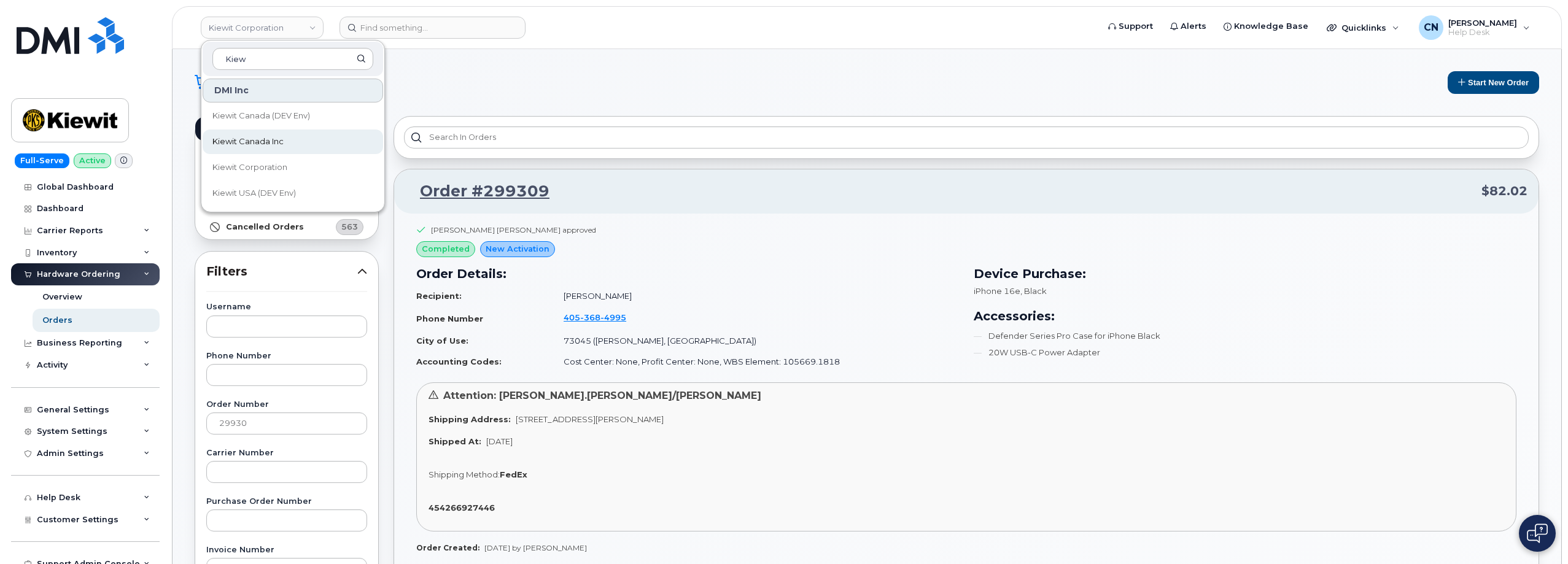
type input "Kiew"
click at [272, 136] on span "Kiewit Canada Inc" at bounding box center [248, 141] width 72 height 12
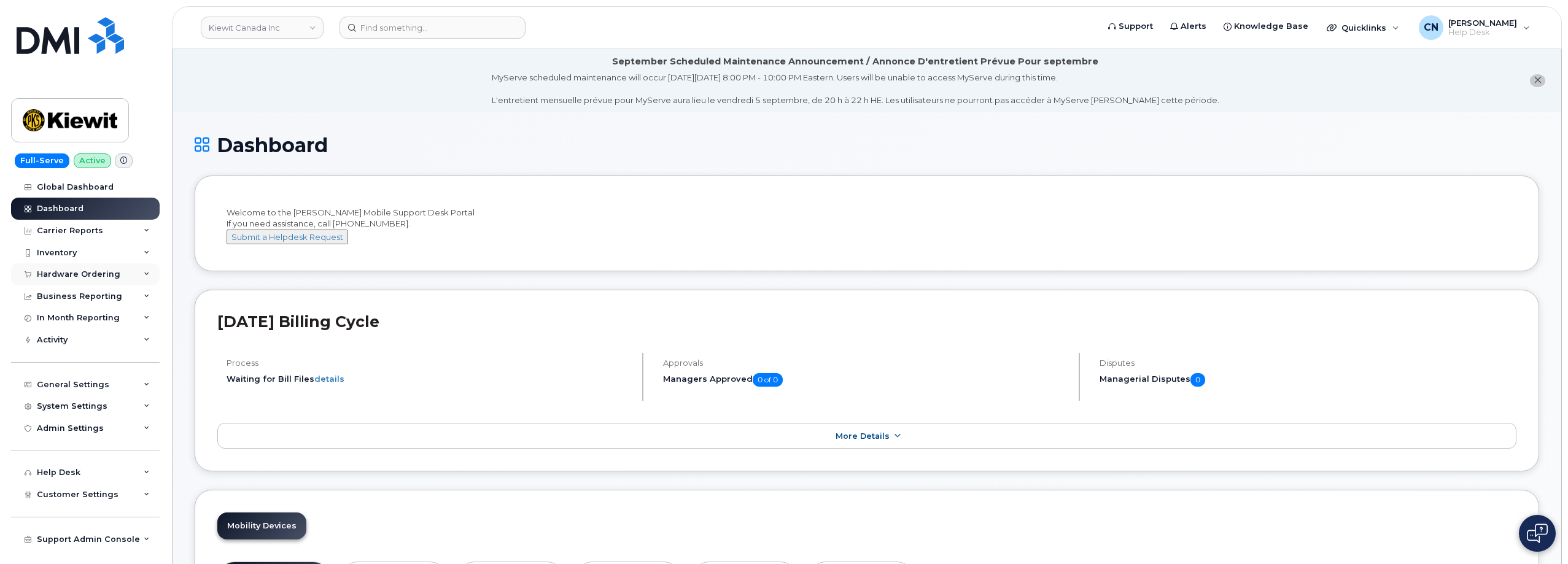
click at [77, 272] on div "Hardware Ordering" at bounding box center [79, 275] width 84 height 10
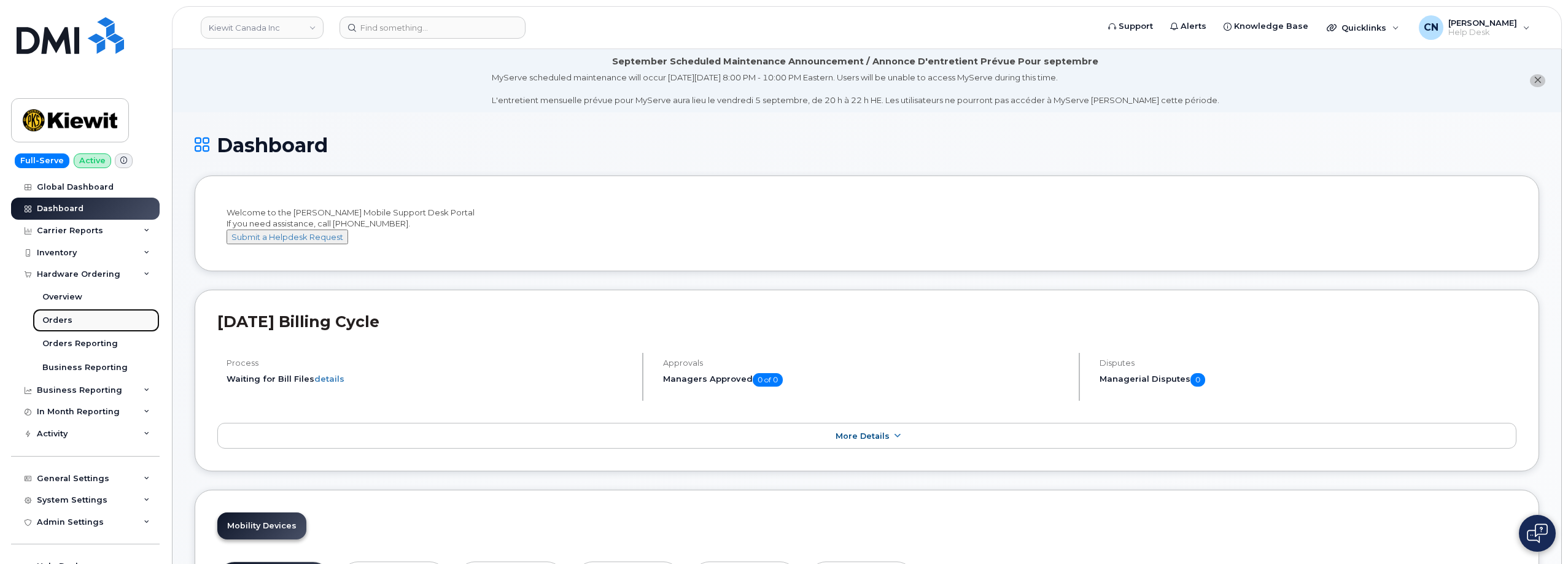
click at [59, 311] on link "Orders" at bounding box center [96, 320] width 128 height 23
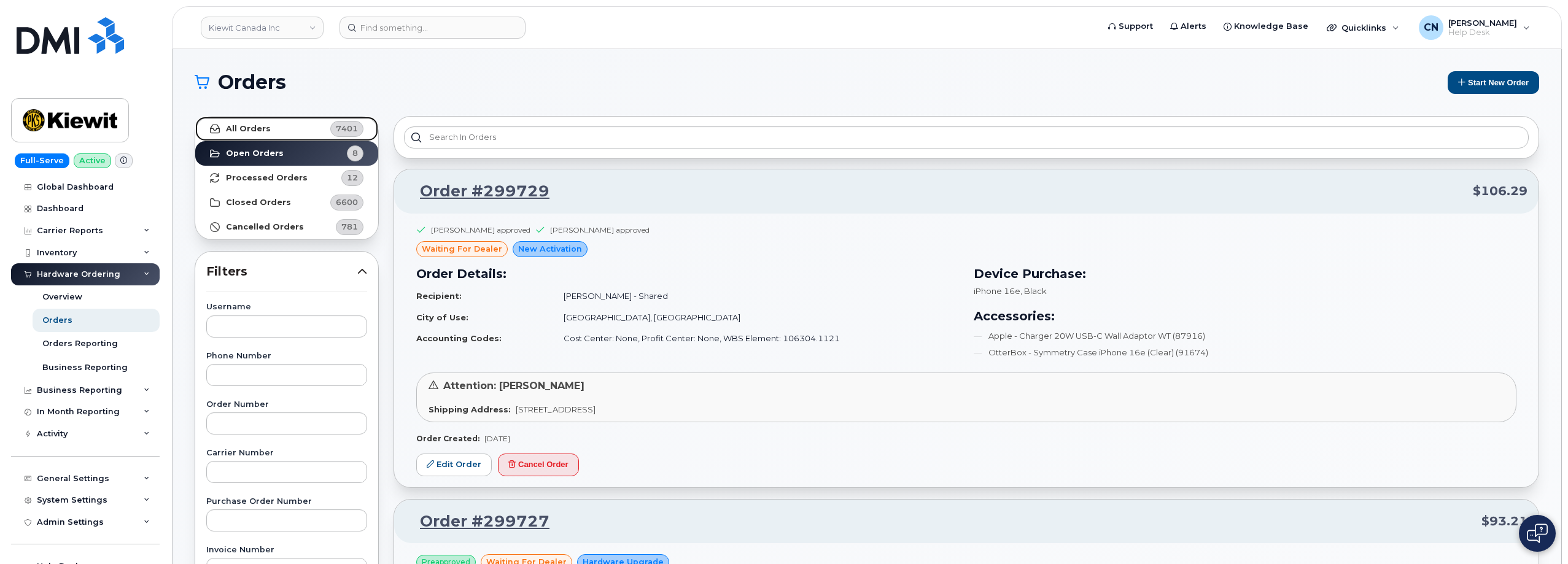
click at [262, 125] on strong "All Orders" at bounding box center [249, 128] width 45 height 10
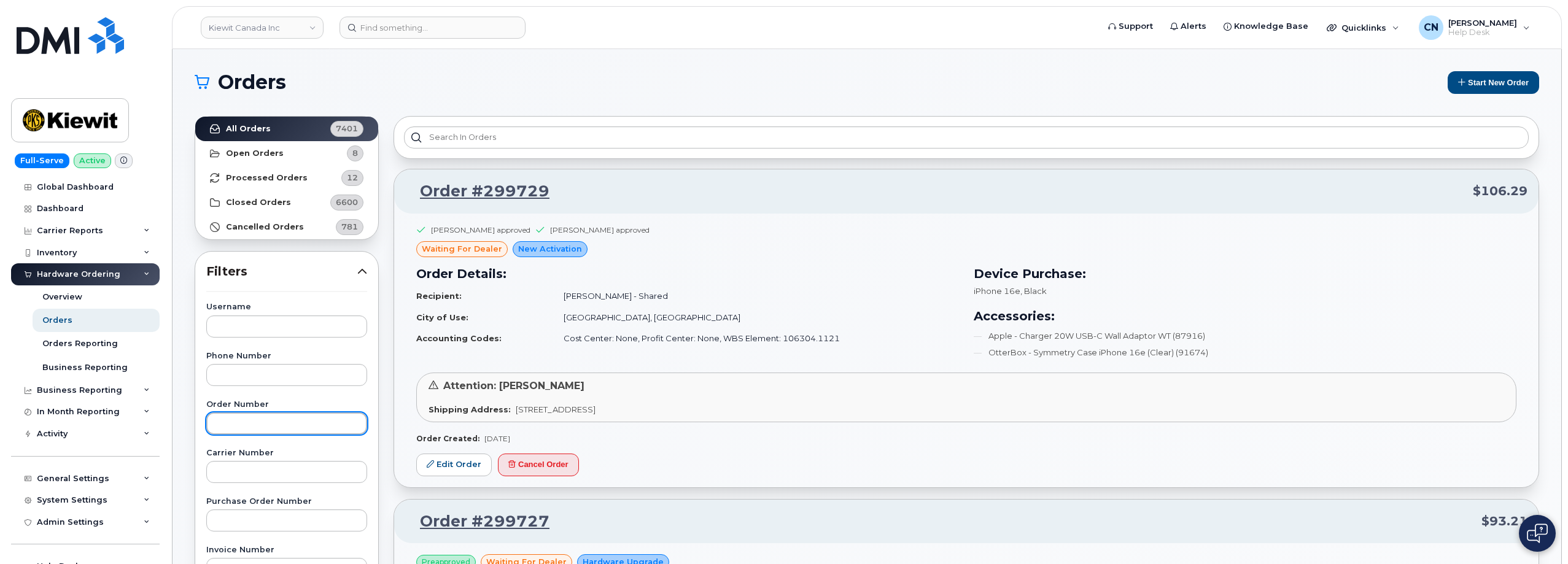
click at [278, 424] on input "text" at bounding box center [287, 423] width 161 height 22
paste input "299307"
type input "299307"
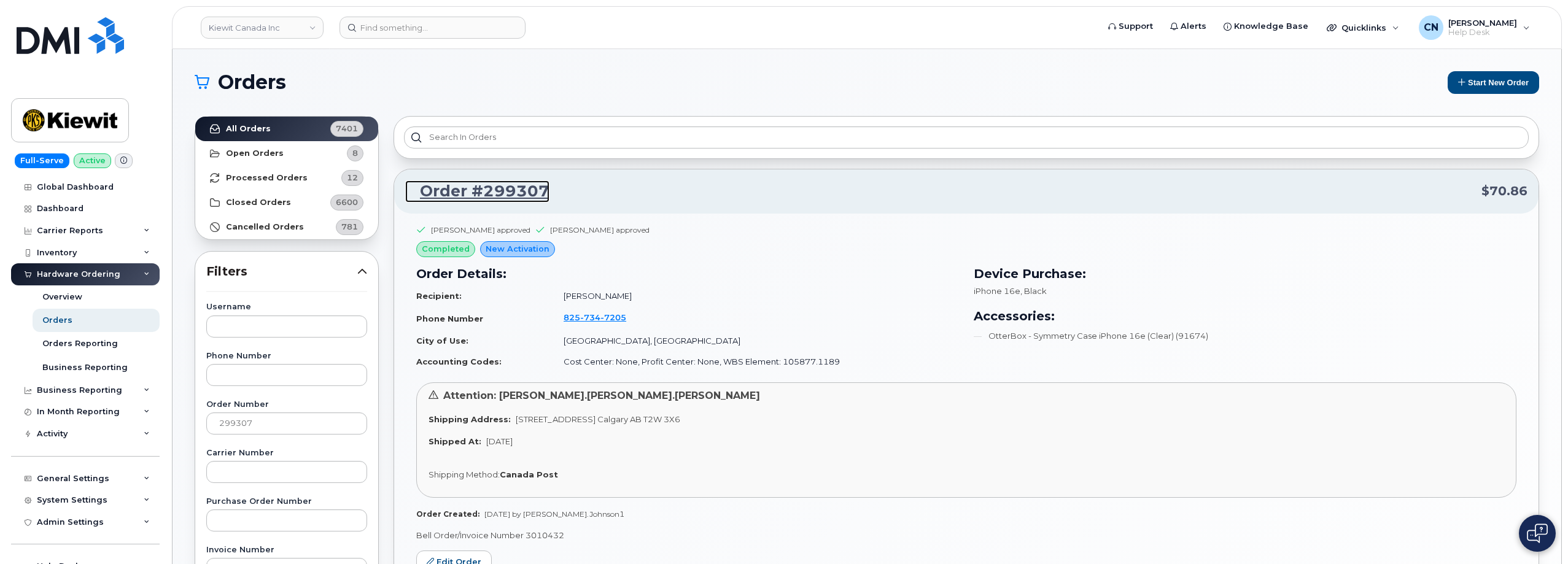
click at [508, 191] on link "Order #299307" at bounding box center [477, 192] width 144 height 22
click at [499, 196] on link "Order #299307" at bounding box center [477, 192] width 144 height 22
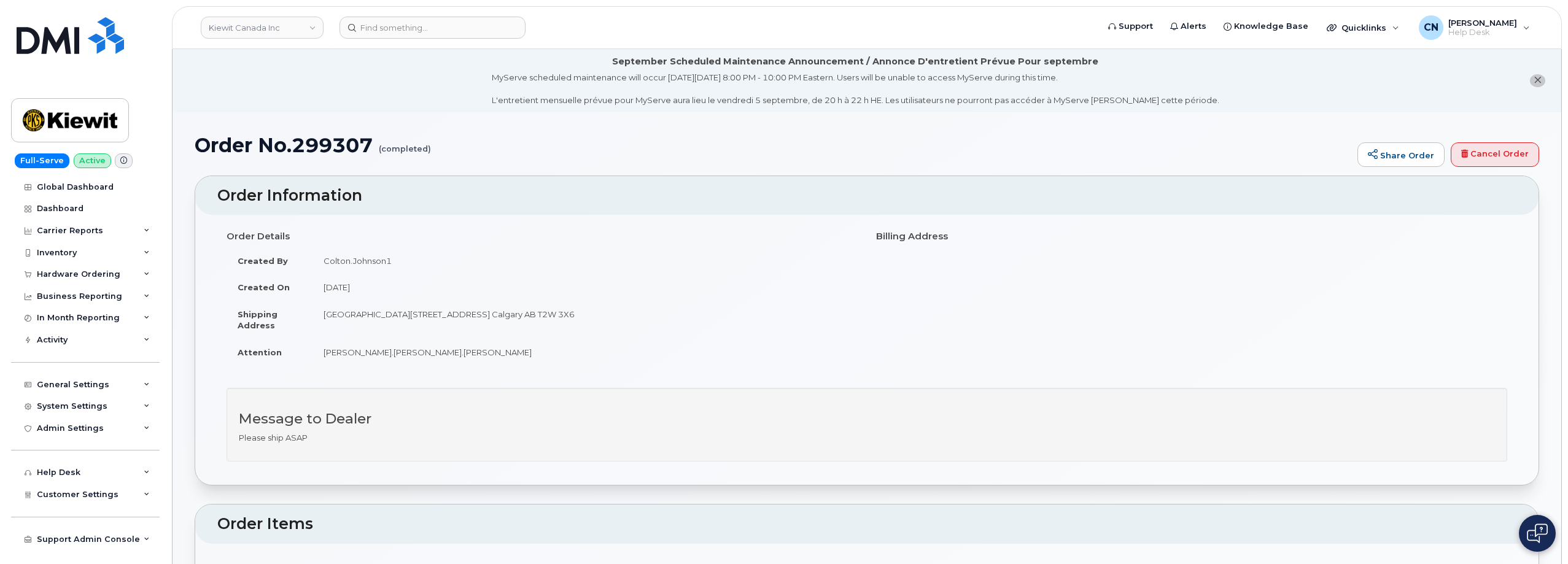
click at [348, 141] on h1 "Order No.299307 (completed)" at bounding box center [773, 144] width 1157 height 21
copy h1 "299307"
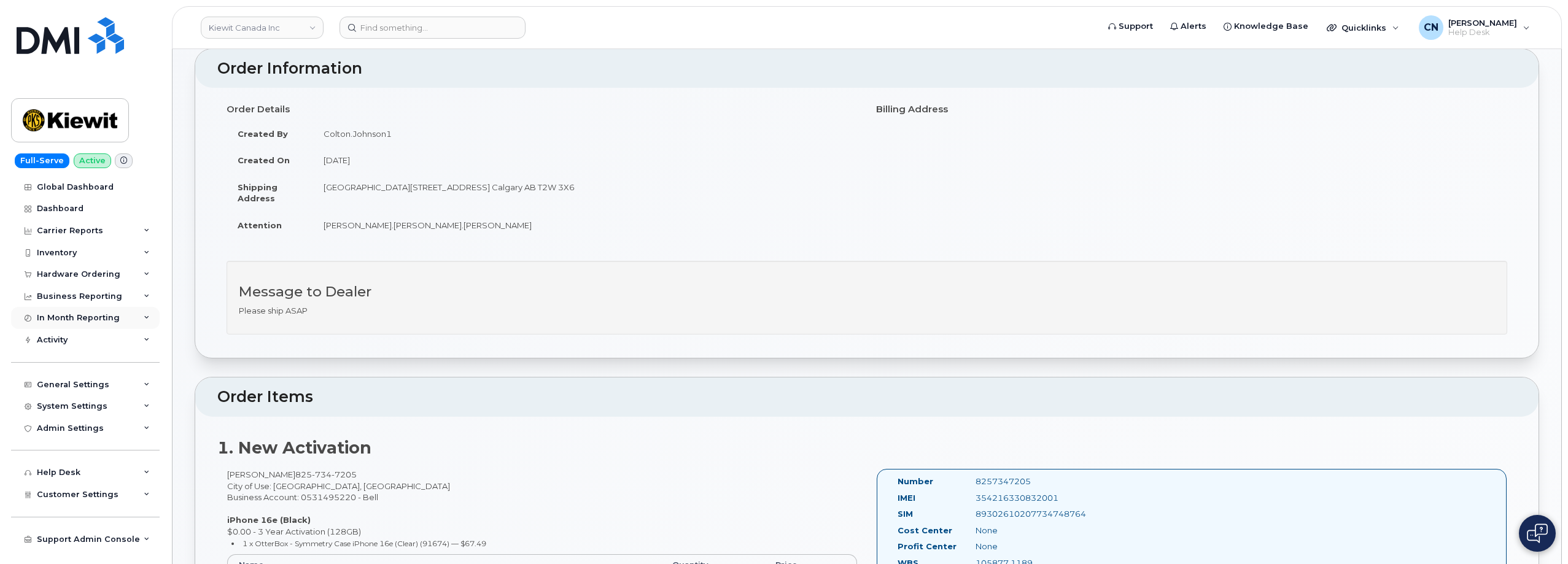
scroll to position [123, 0]
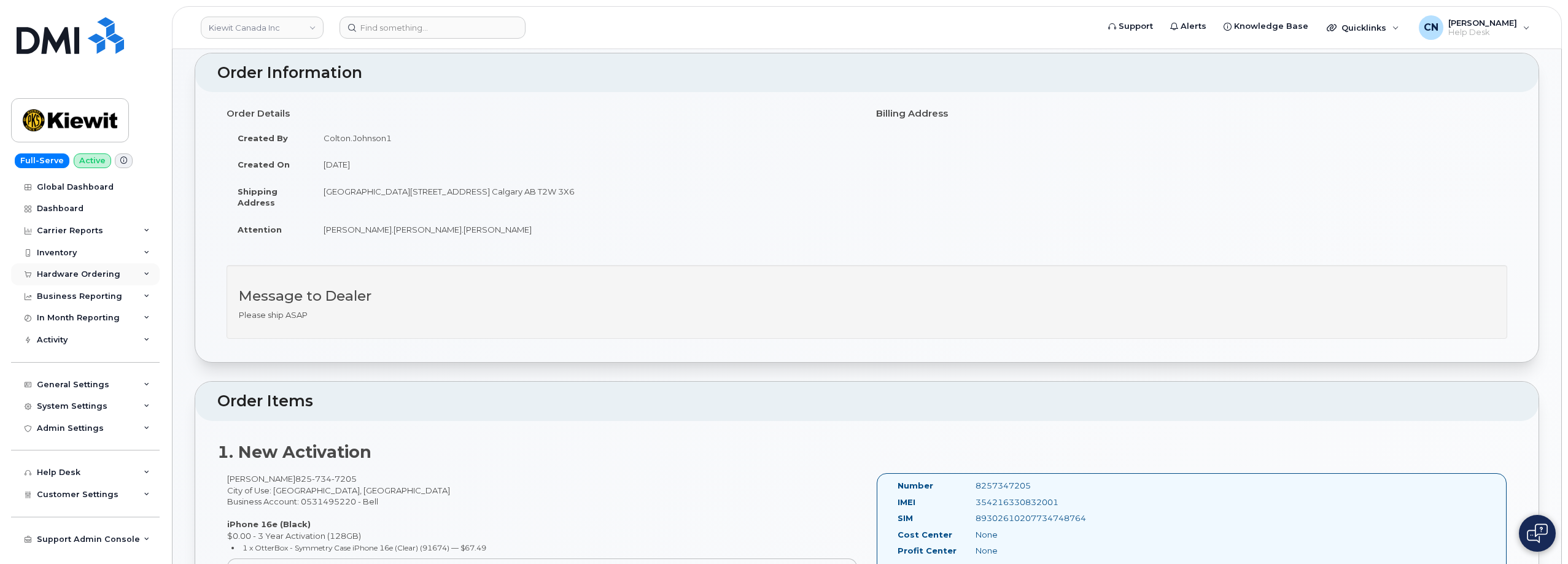
click at [67, 274] on div "Hardware Ordering" at bounding box center [79, 275] width 84 height 10
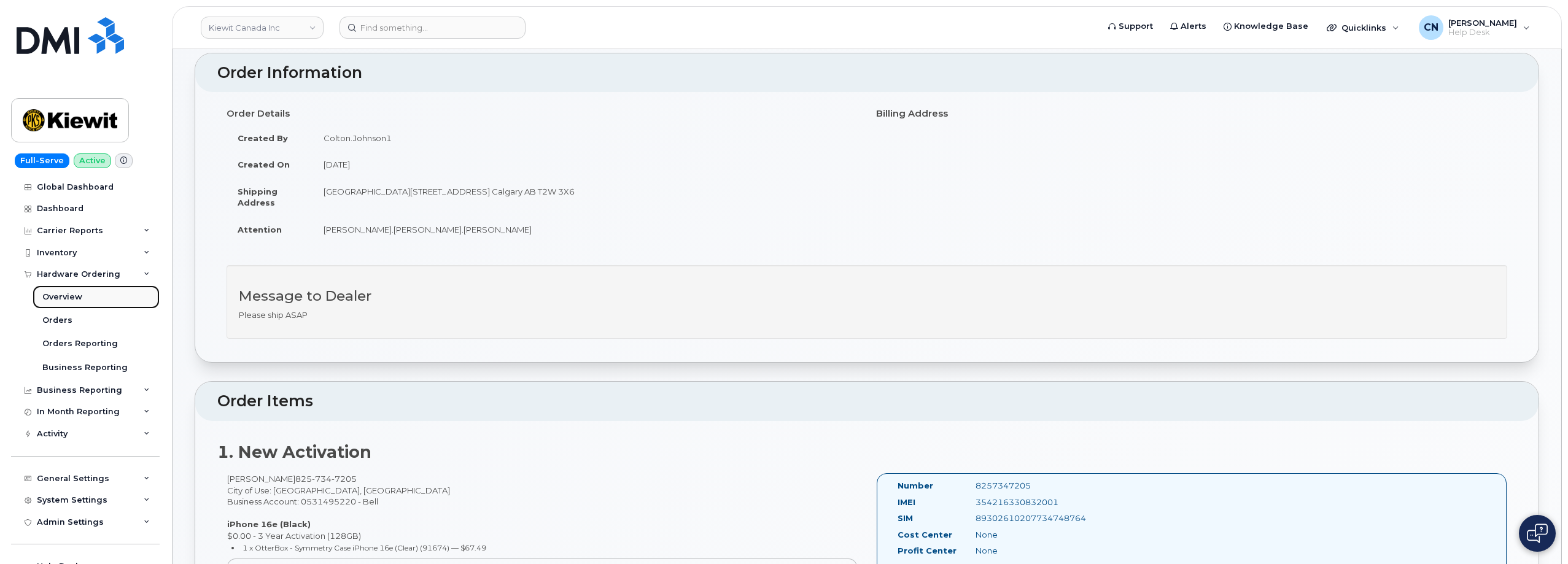
click at [68, 297] on div "Overview" at bounding box center [62, 297] width 40 height 11
click at [478, 404] on h2 "Order Items" at bounding box center [867, 401] width 1300 height 17
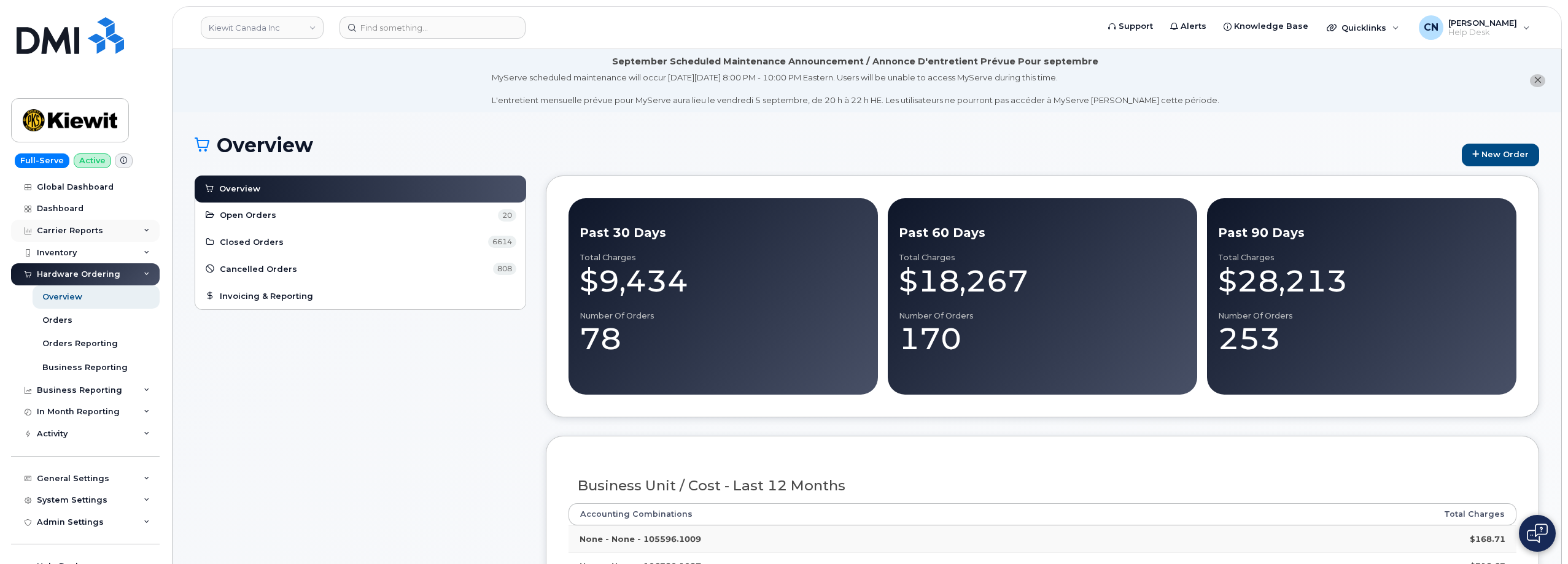
click at [57, 238] on div "Carrier Reports" at bounding box center [86, 231] width 149 height 22
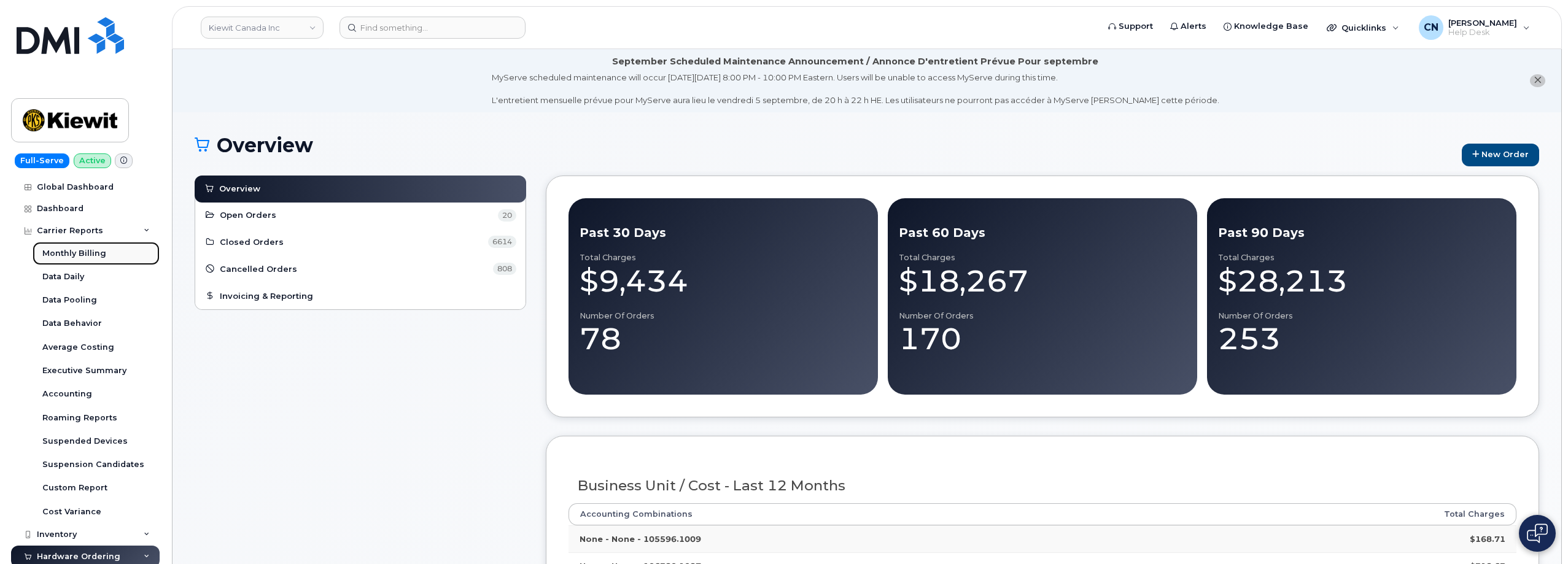
click at [55, 248] on div "Monthly Billing" at bounding box center [74, 253] width 64 height 11
click at [61, 229] on div "Carrier Reports" at bounding box center [70, 231] width 66 height 10
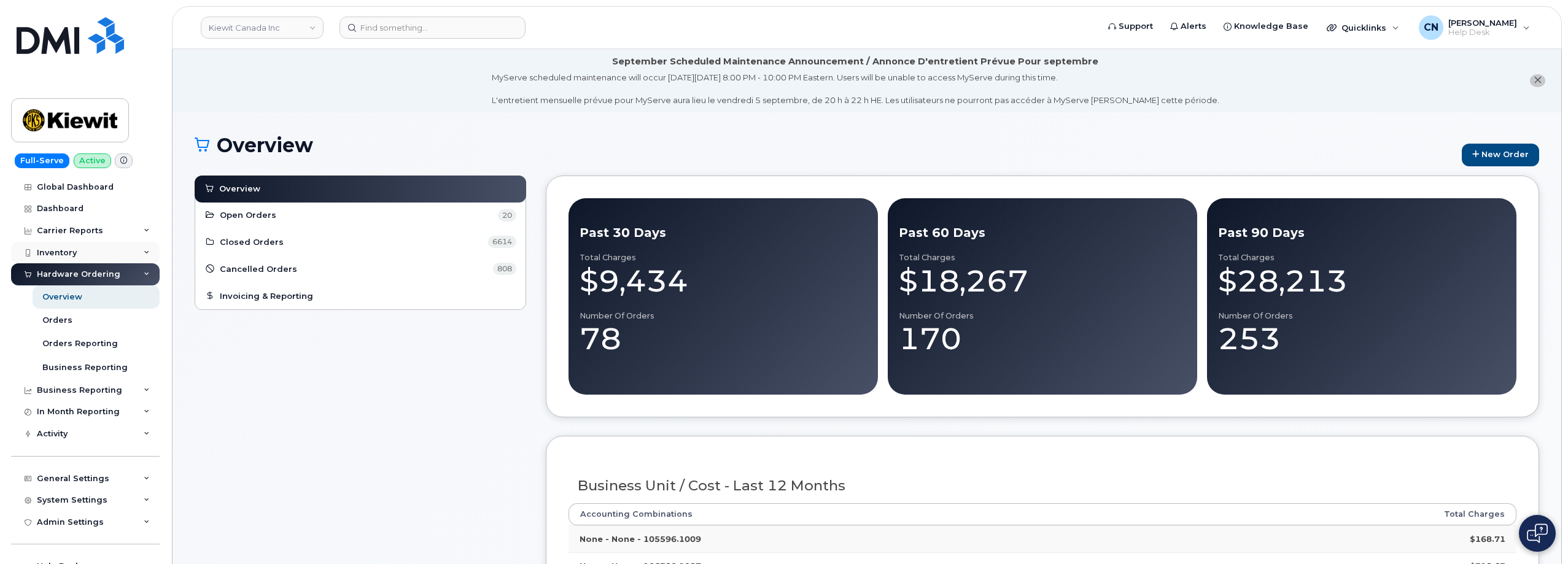
click at [60, 252] on div "Inventory" at bounding box center [57, 252] width 40 height 10
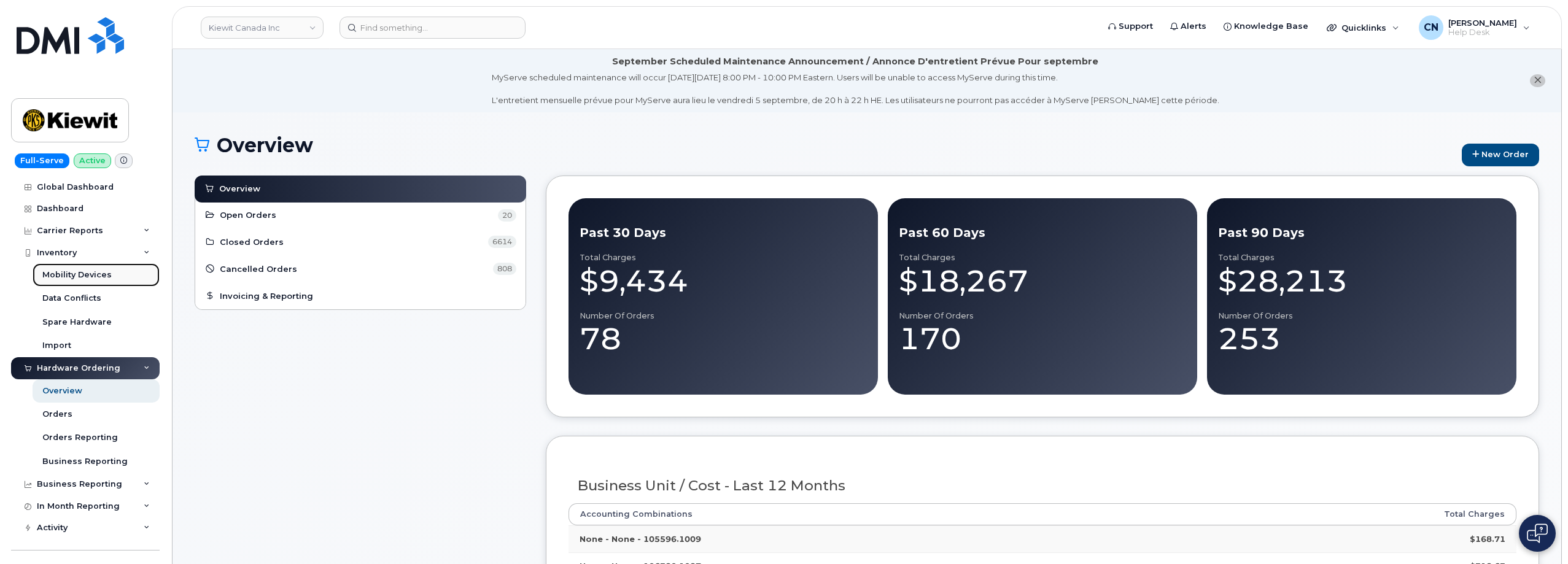
click at [47, 276] on div "Mobility Devices" at bounding box center [77, 275] width 70 height 11
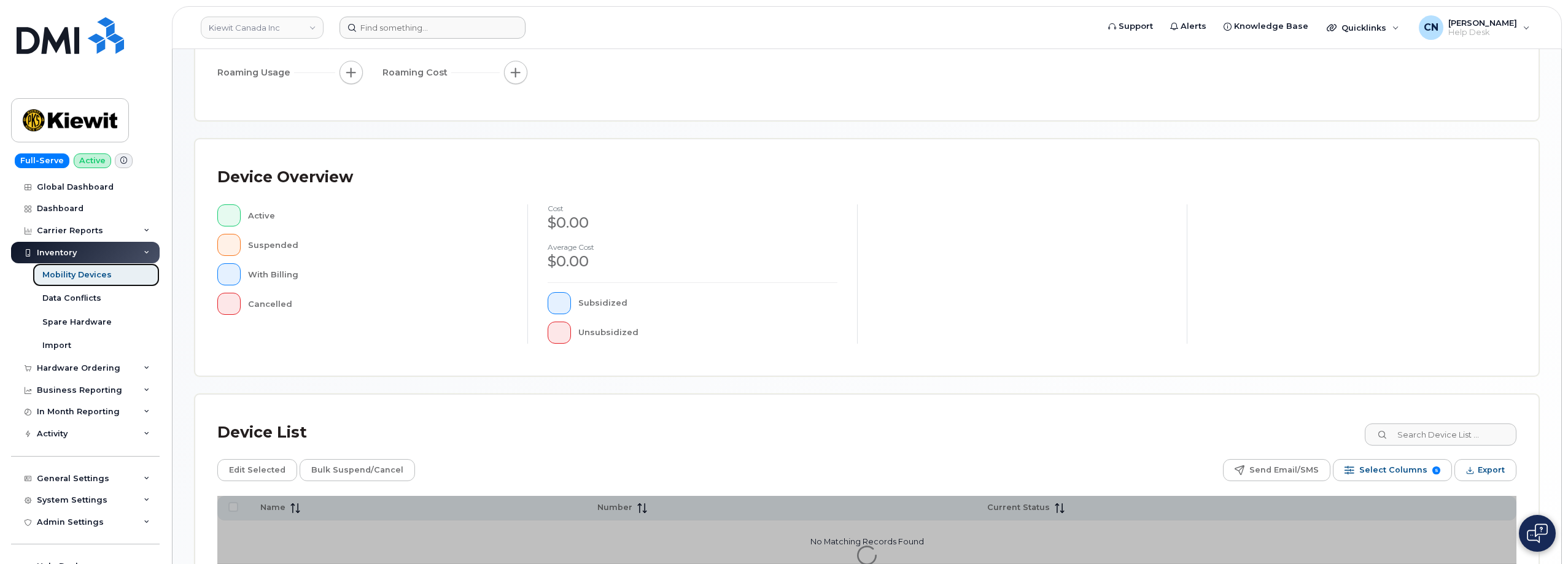
scroll to position [280, 0]
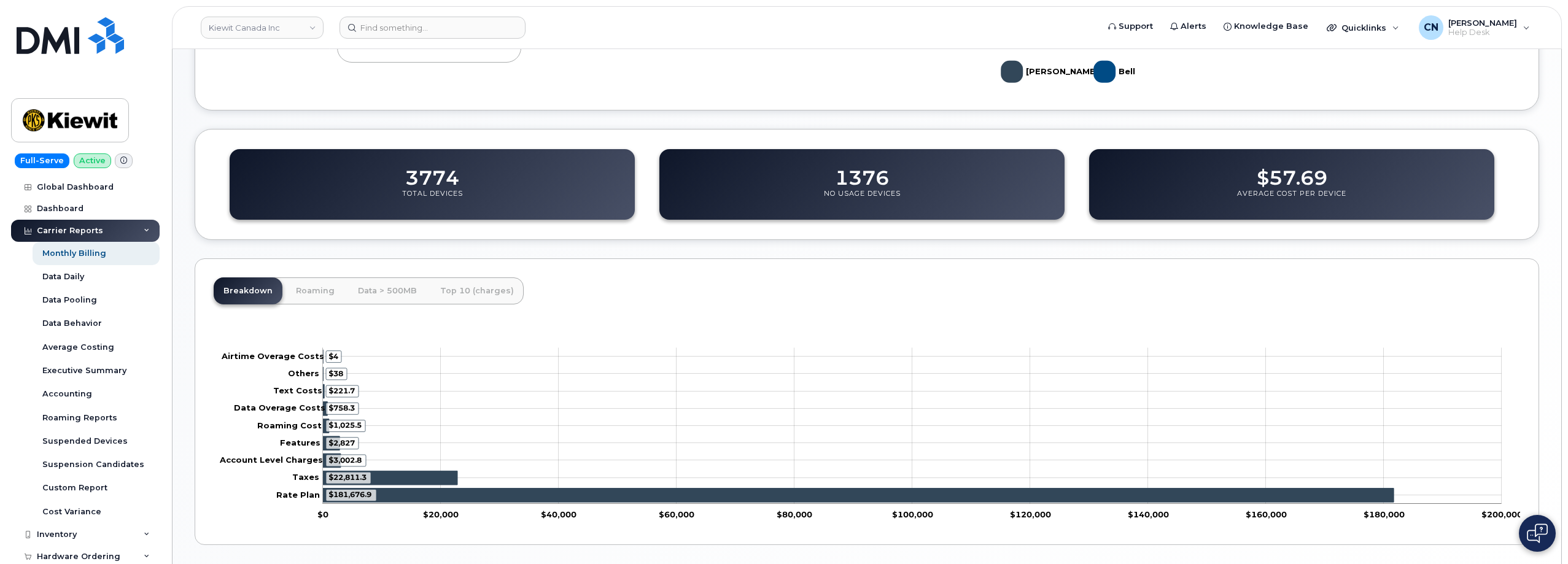
scroll to position [397, 0]
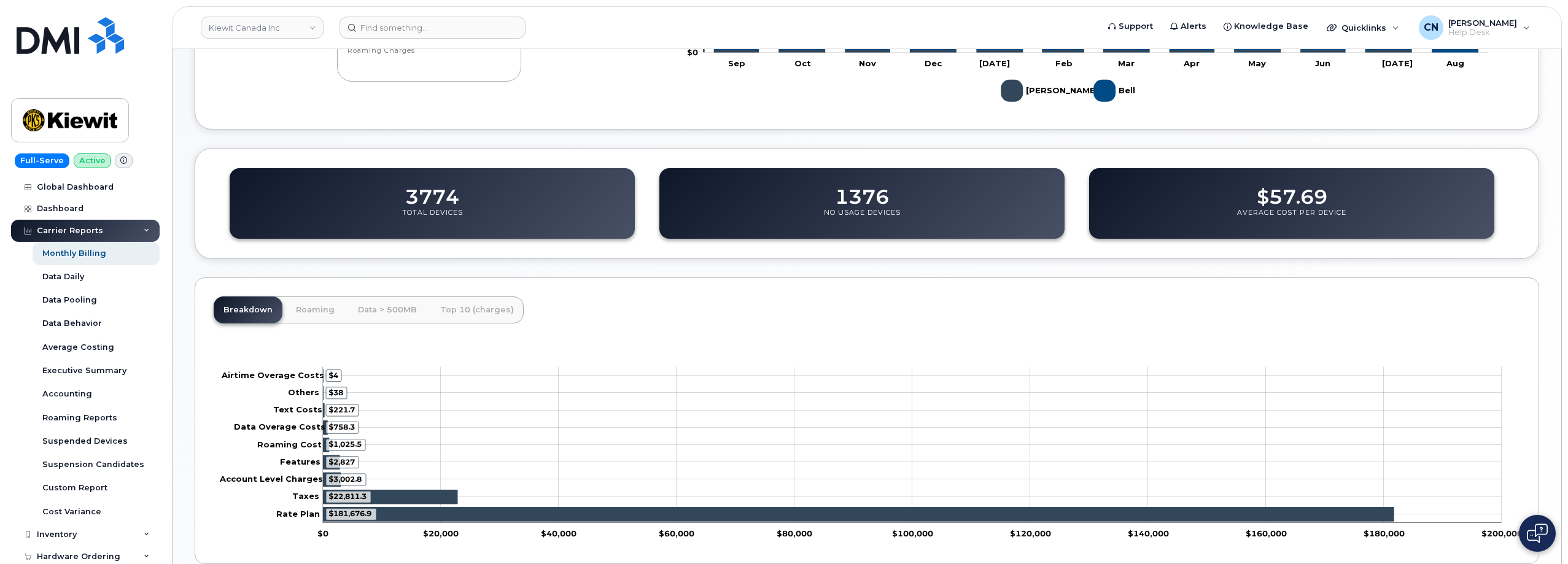
click at [73, 231] on div "Carrier Reports" at bounding box center [70, 231] width 66 height 10
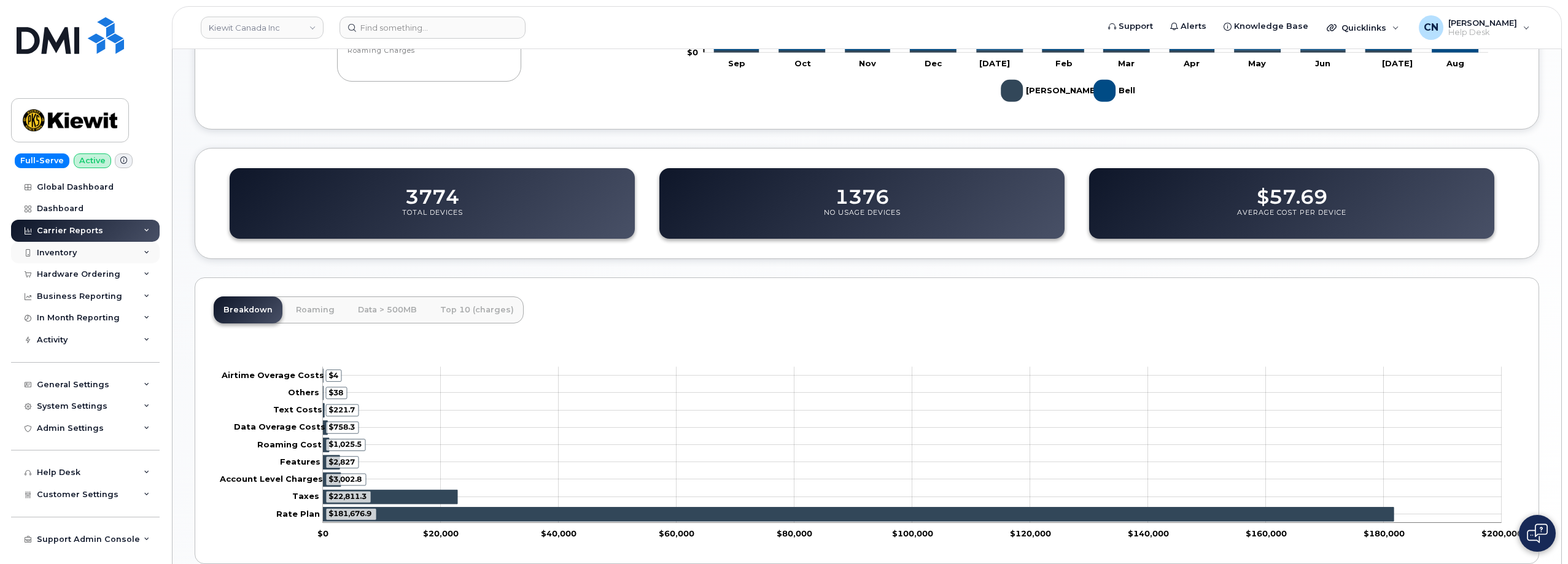
click at [49, 253] on div "Inventory" at bounding box center [57, 252] width 40 height 10
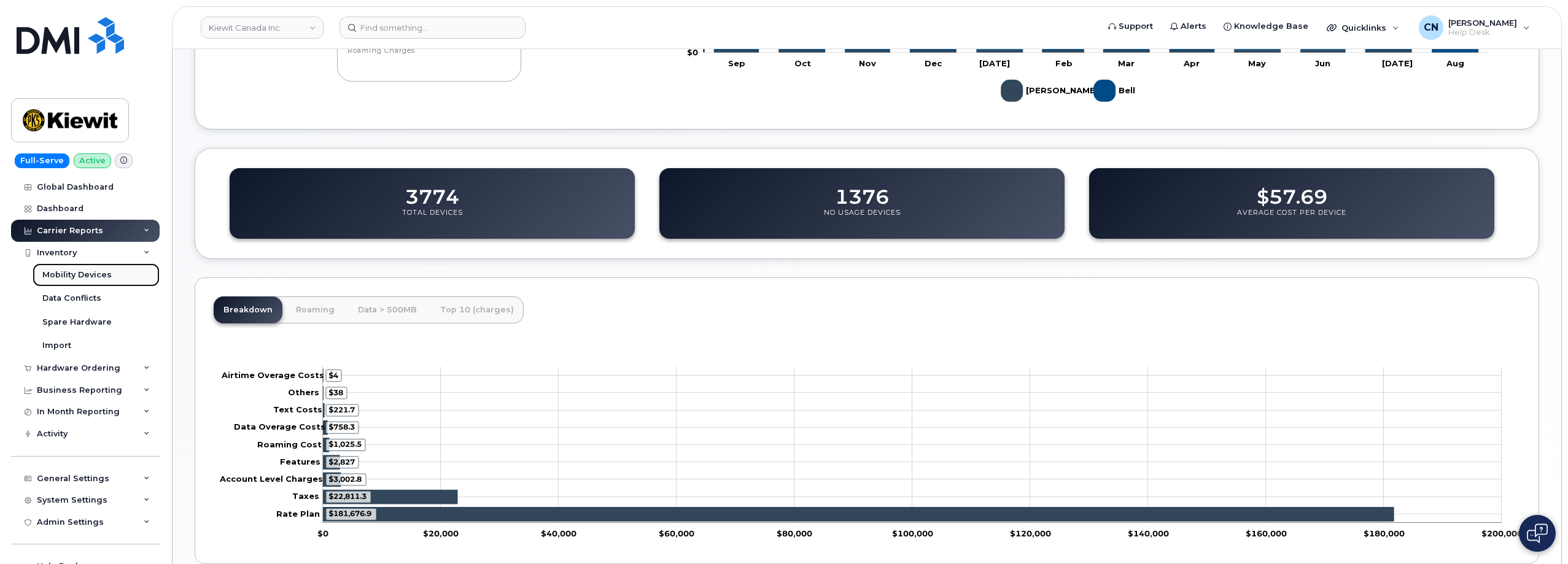
click at [61, 270] on div "Mobility Devices" at bounding box center [77, 275] width 70 height 11
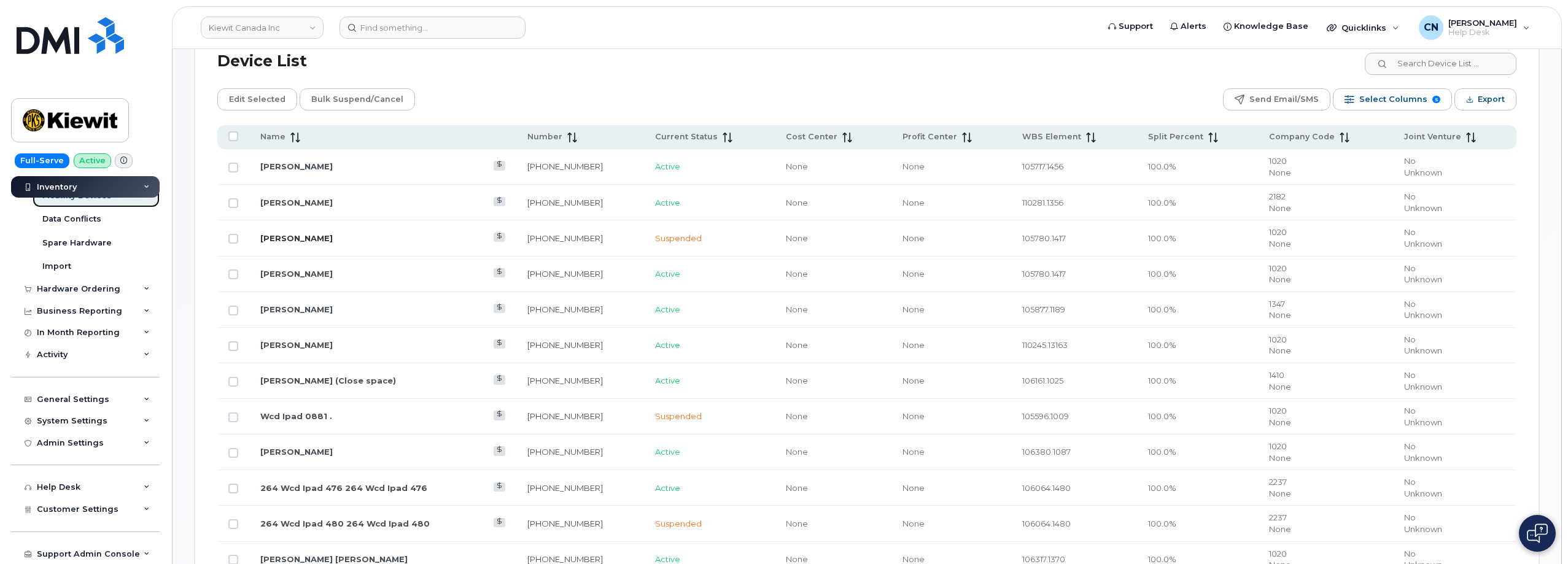
scroll to position [614, 0]
click at [290, 165] on link "[PERSON_NAME]" at bounding box center [297, 166] width 73 height 10
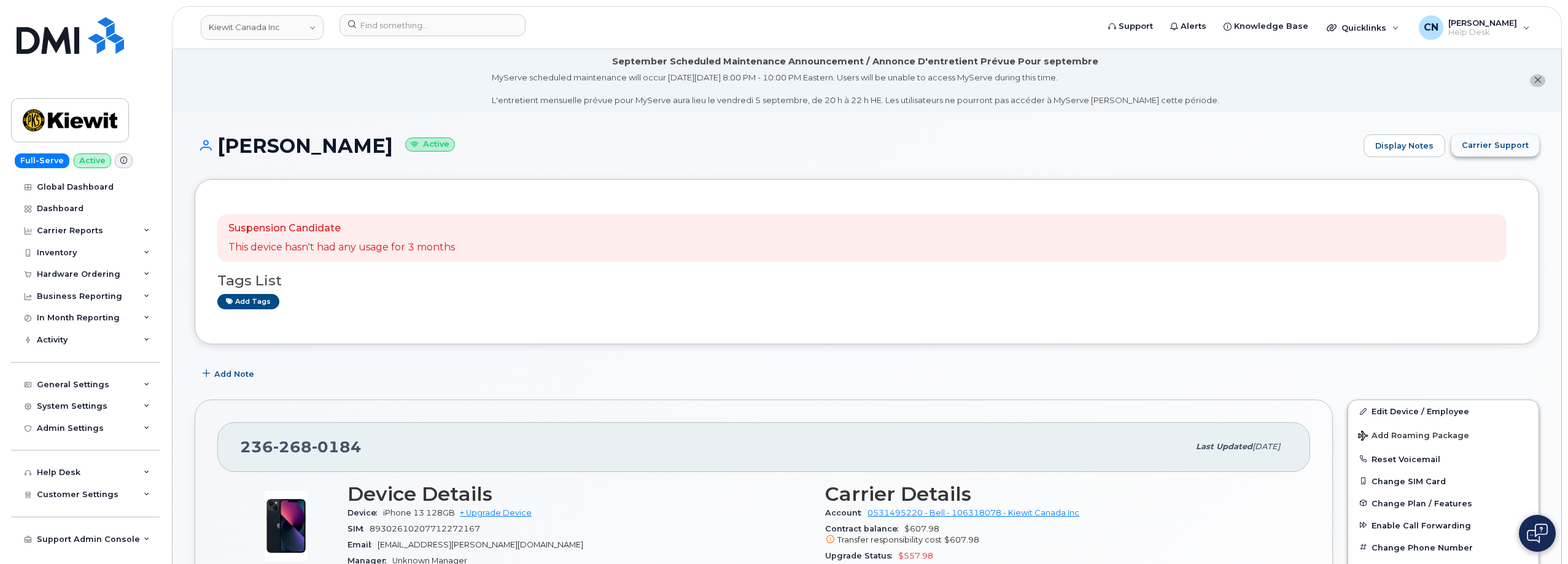
click at [1472, 141] on span "Carrier Support" at bounding box center [1495, 145] width 67 height 12
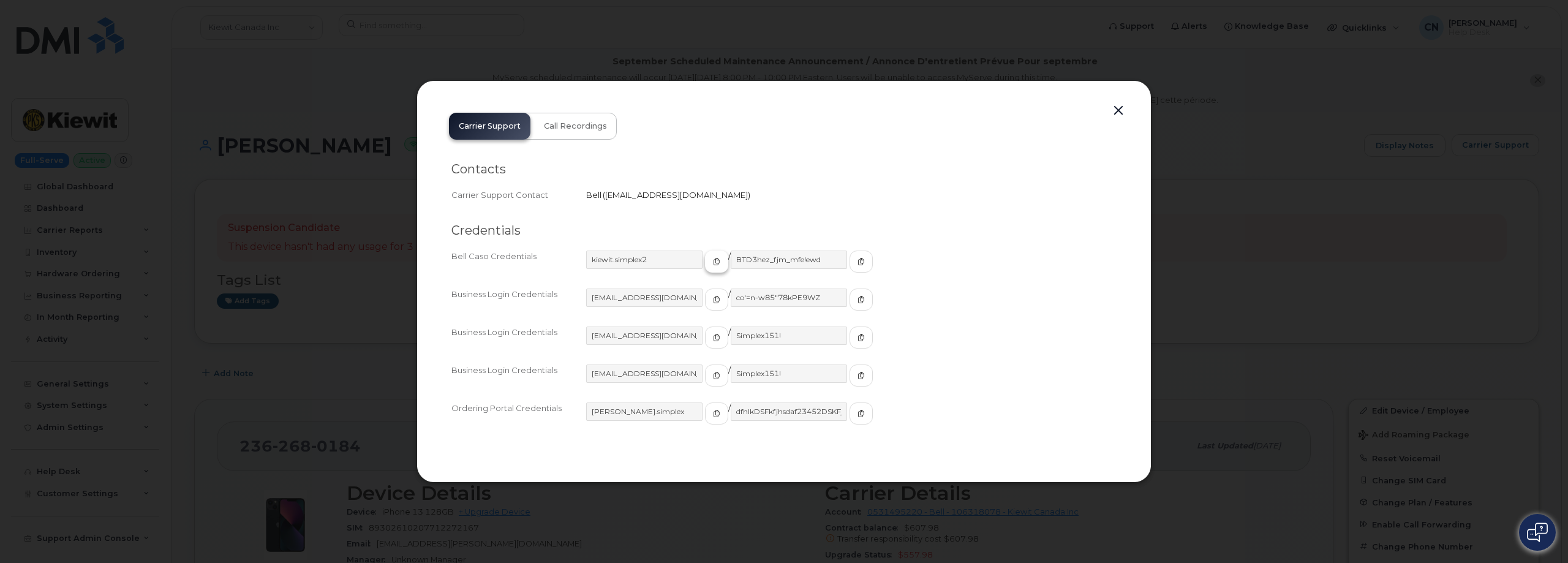
click at [713, 261] on icon "button" at bounding box center [717, 262] width 7 height 7
click at [850, 255] on button "button" at bounding box center [861, 262] width 23 height 22
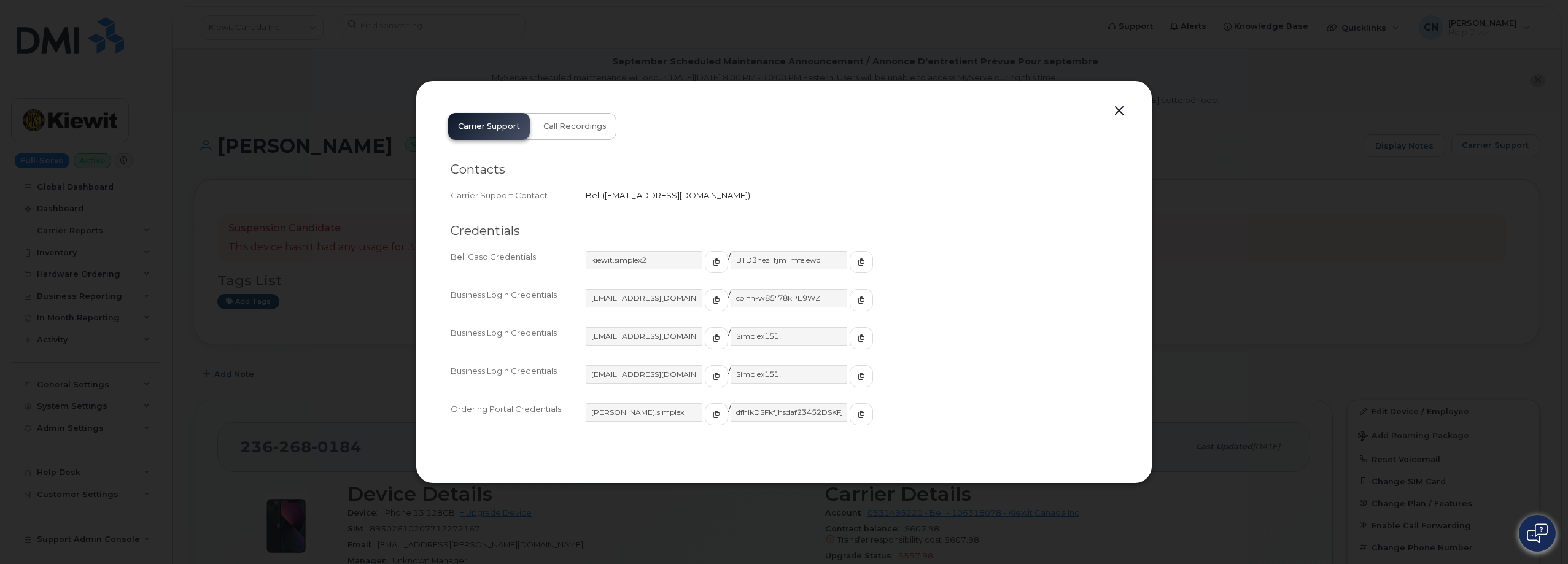
click at [1119, 106] on button "button" at bounding box center [1119, 111] width 19 height 17
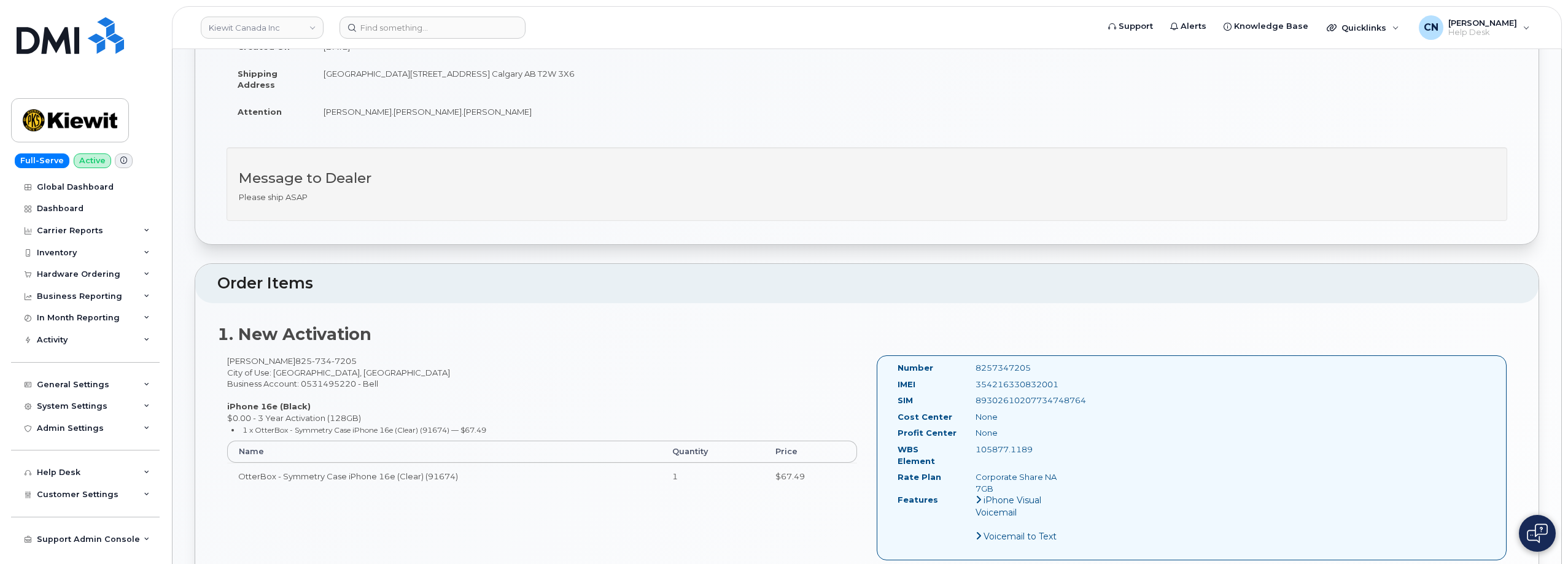
scroll to position [307, 0]
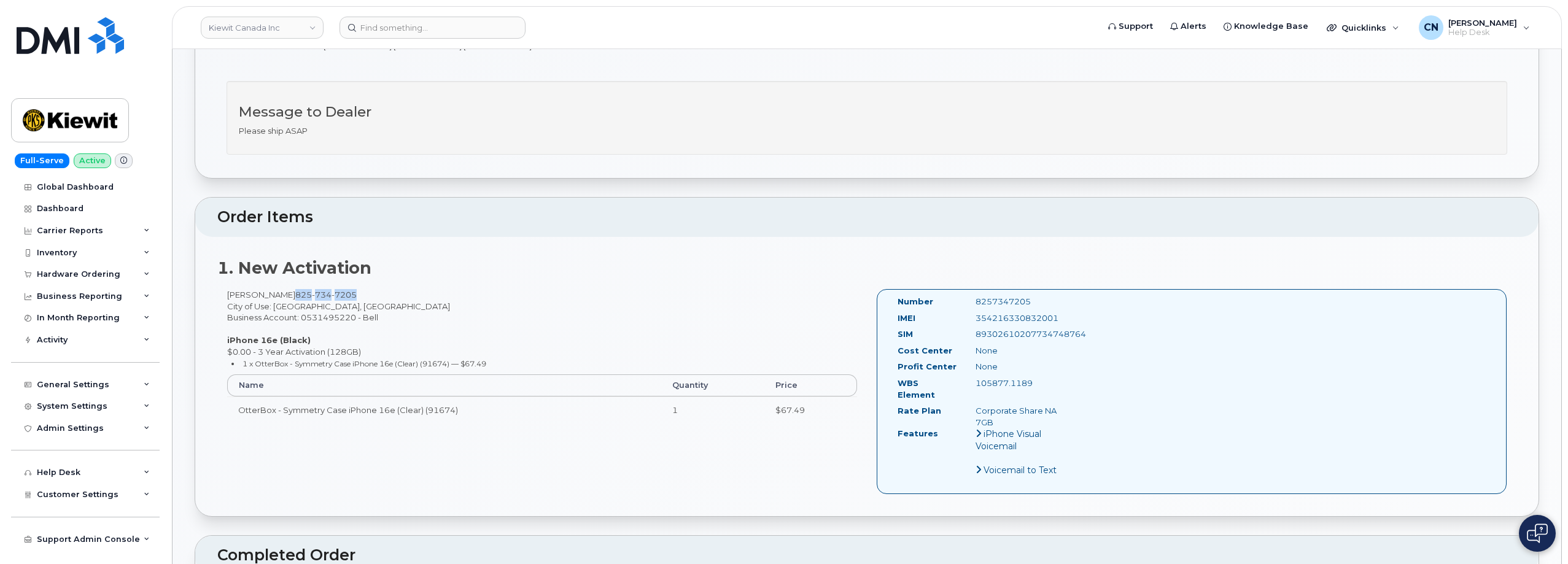
drag, startPoint x: 291, startPoint y: 293, endPoint x: 367, endPoint y: 291, distance: 76.0
click at [366, 292] on div "[PERSON_NAME] [PHONE_NUMBER] City of Use: [GEOGRAPHIC_DATA], [GEOGRAPHIC_DATA] …" at bounding box center [542, 362] width 650 height 145
copy span "[PHONE_NUMBER]"
